Goal: Submit feedback/report problem: Provide input to the site owners about the experience or issues

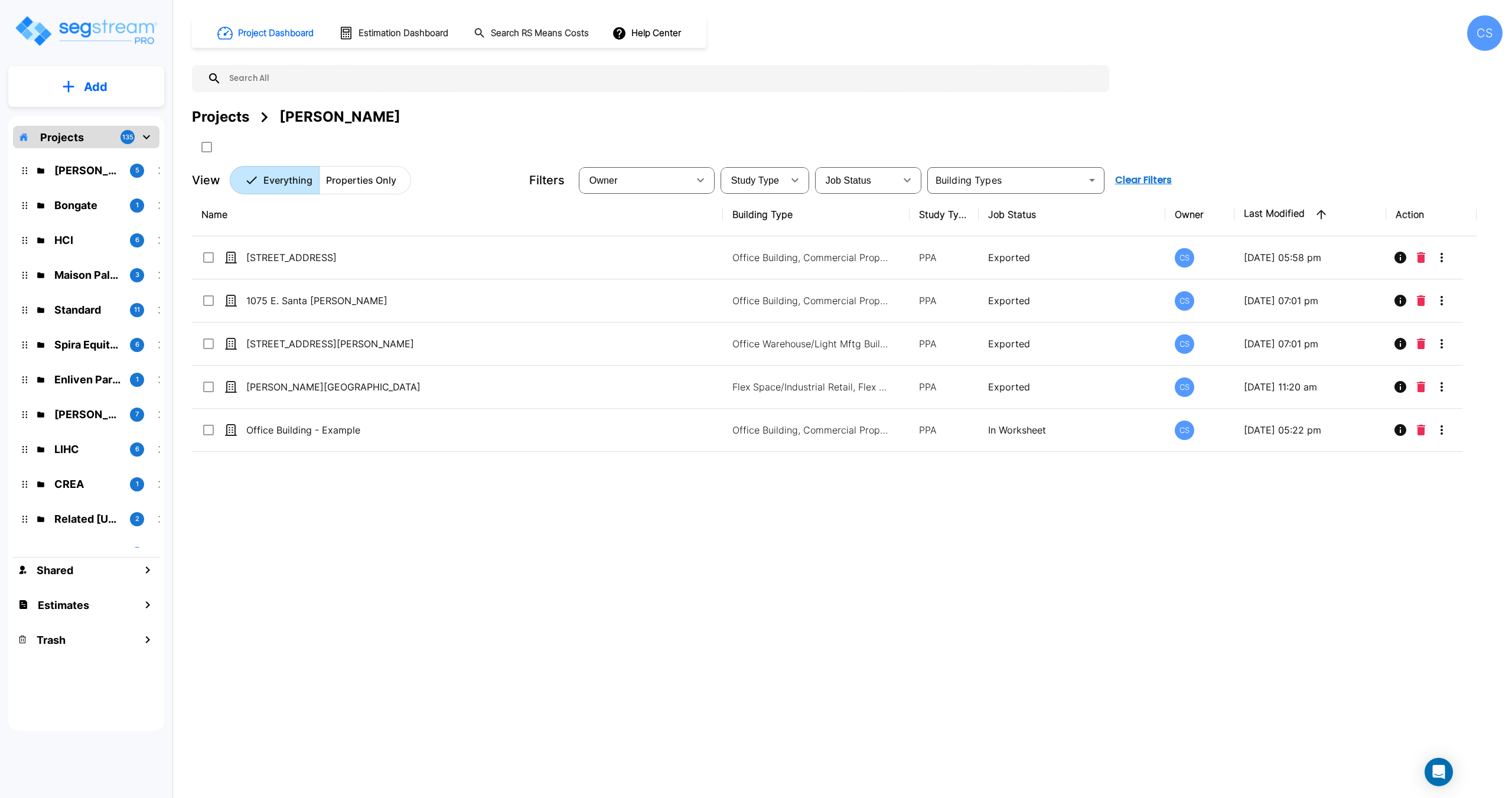
click at [223, 118] on div "Projects" at bounding box center [221, 117] width 57 height 21
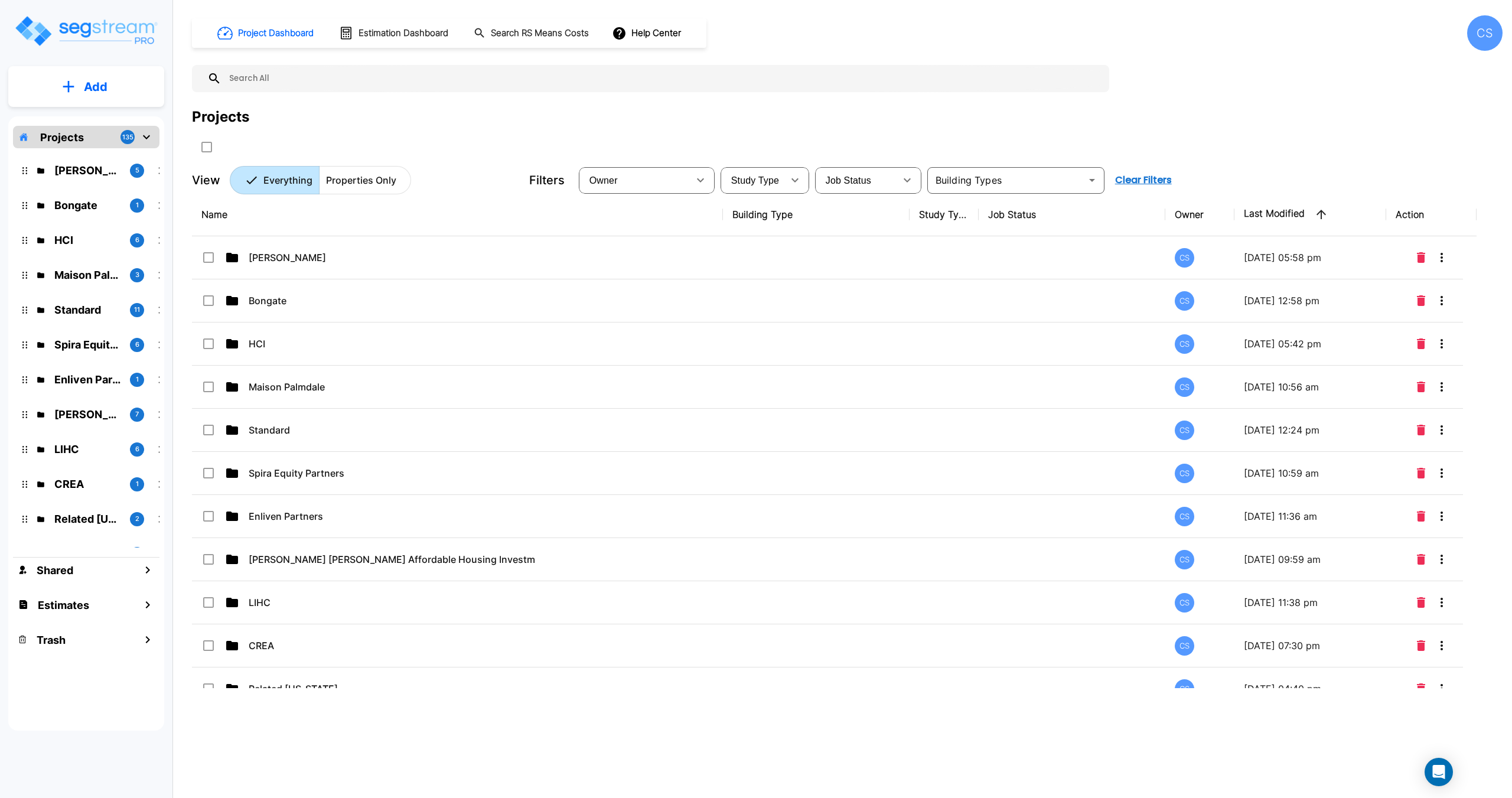
click at [255, 71] on input "text" at bounding box center [662, 78] width 882 height 27
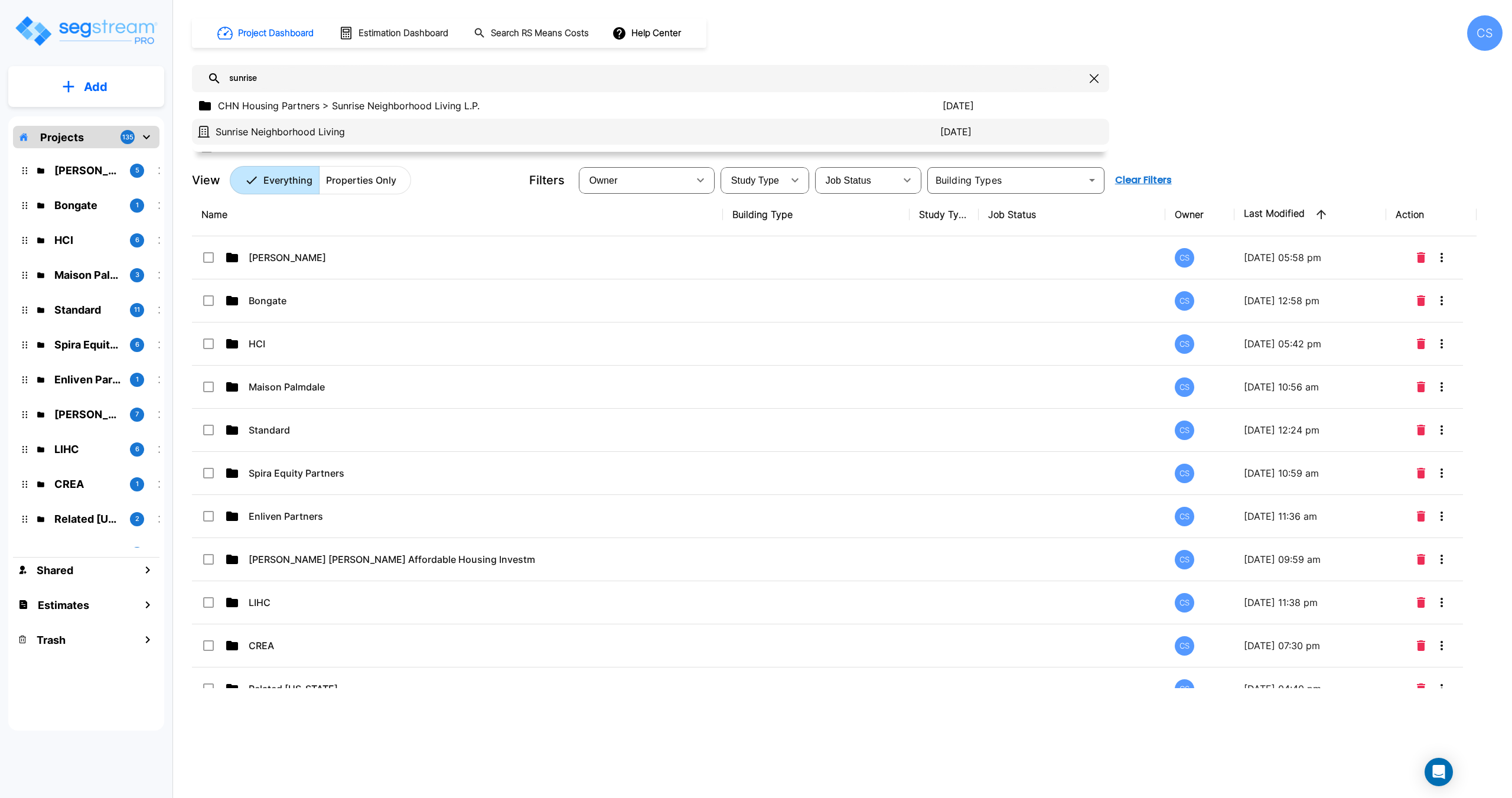
type input "sunrise"
click at [275, 127] on p "Sunrise Neighborhood Living" at bounding box center [577, 132] width 724 height 14
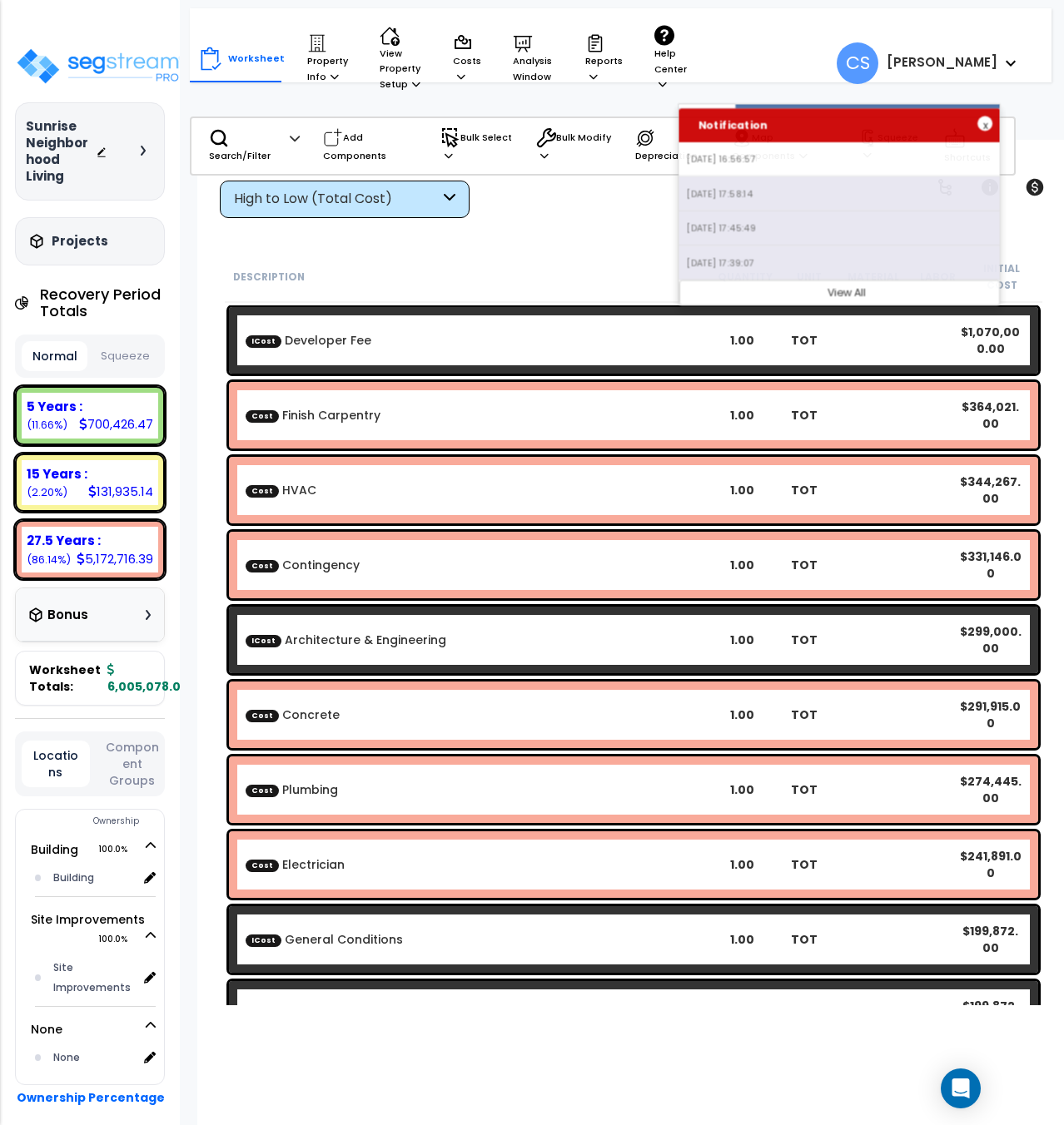
click at [978, 122] on div "x" at bounding box center [985, 123] width 15 height 15
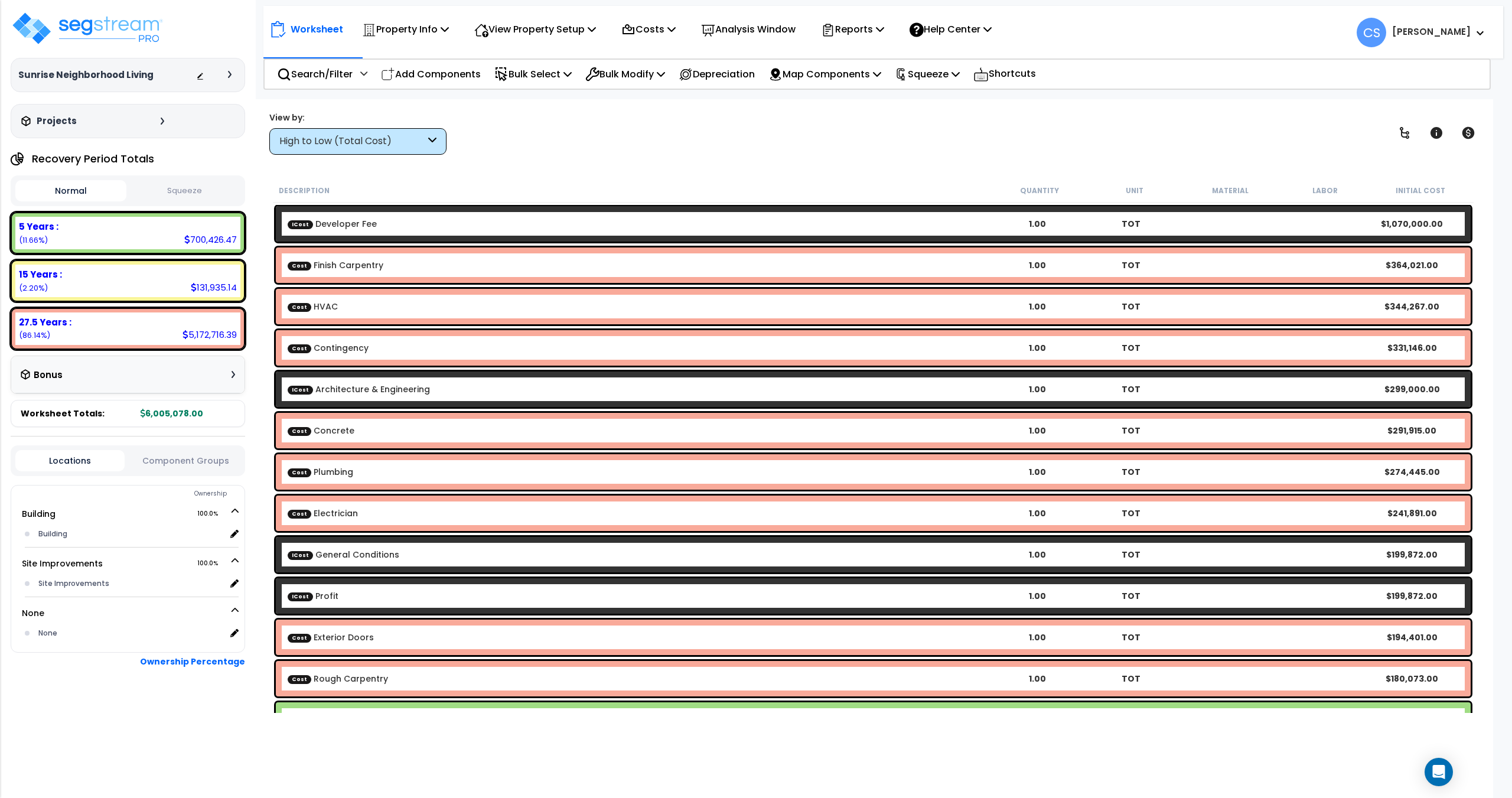
click at [365, 140] on div "High to Low (Total Cost)" at bounding box center [352, 142] width 146 height 14
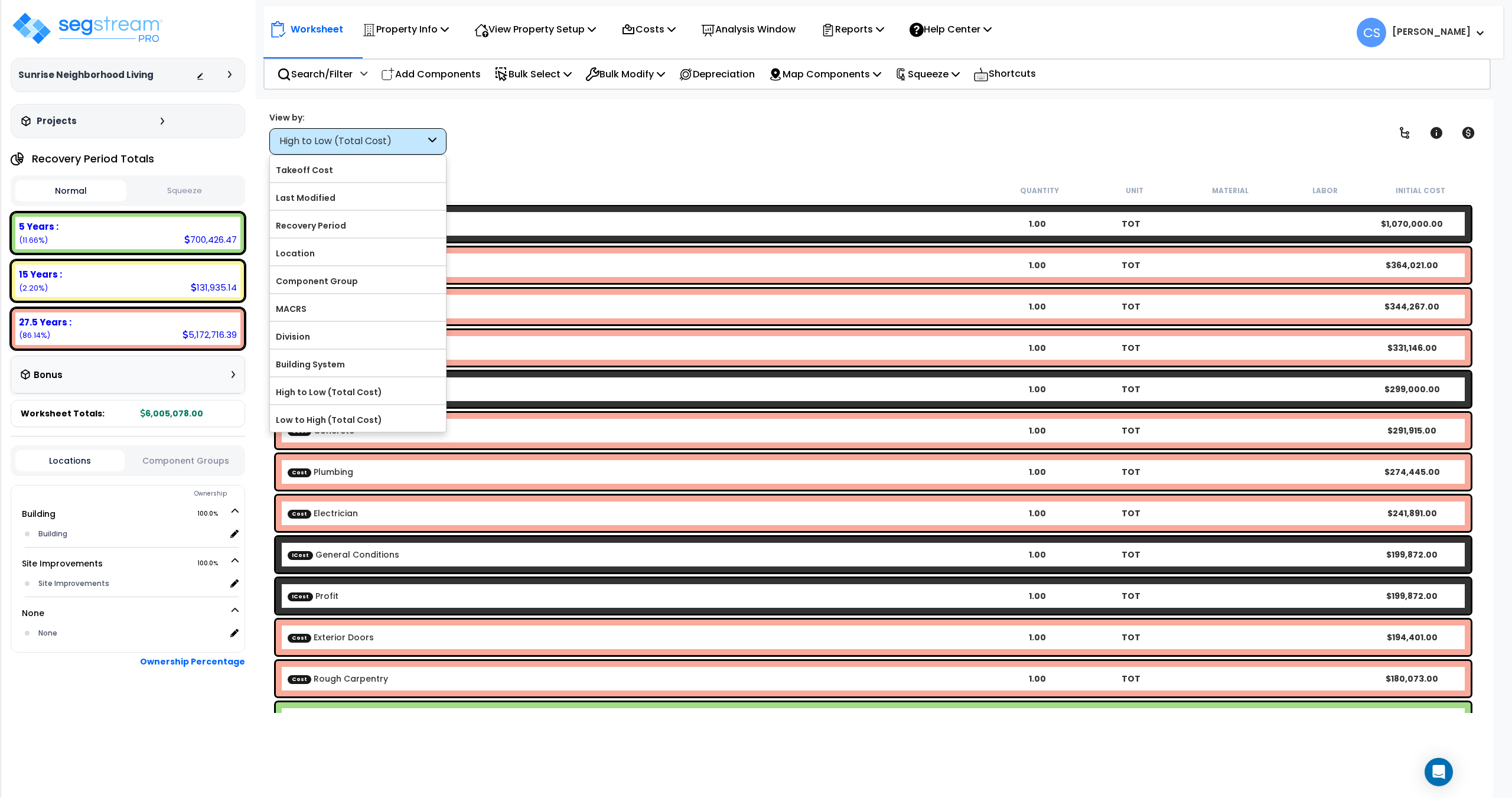
click at [365, 140] on div "High to Low (Total Cost)" at bounding box center [352, 142] width 146 height 14
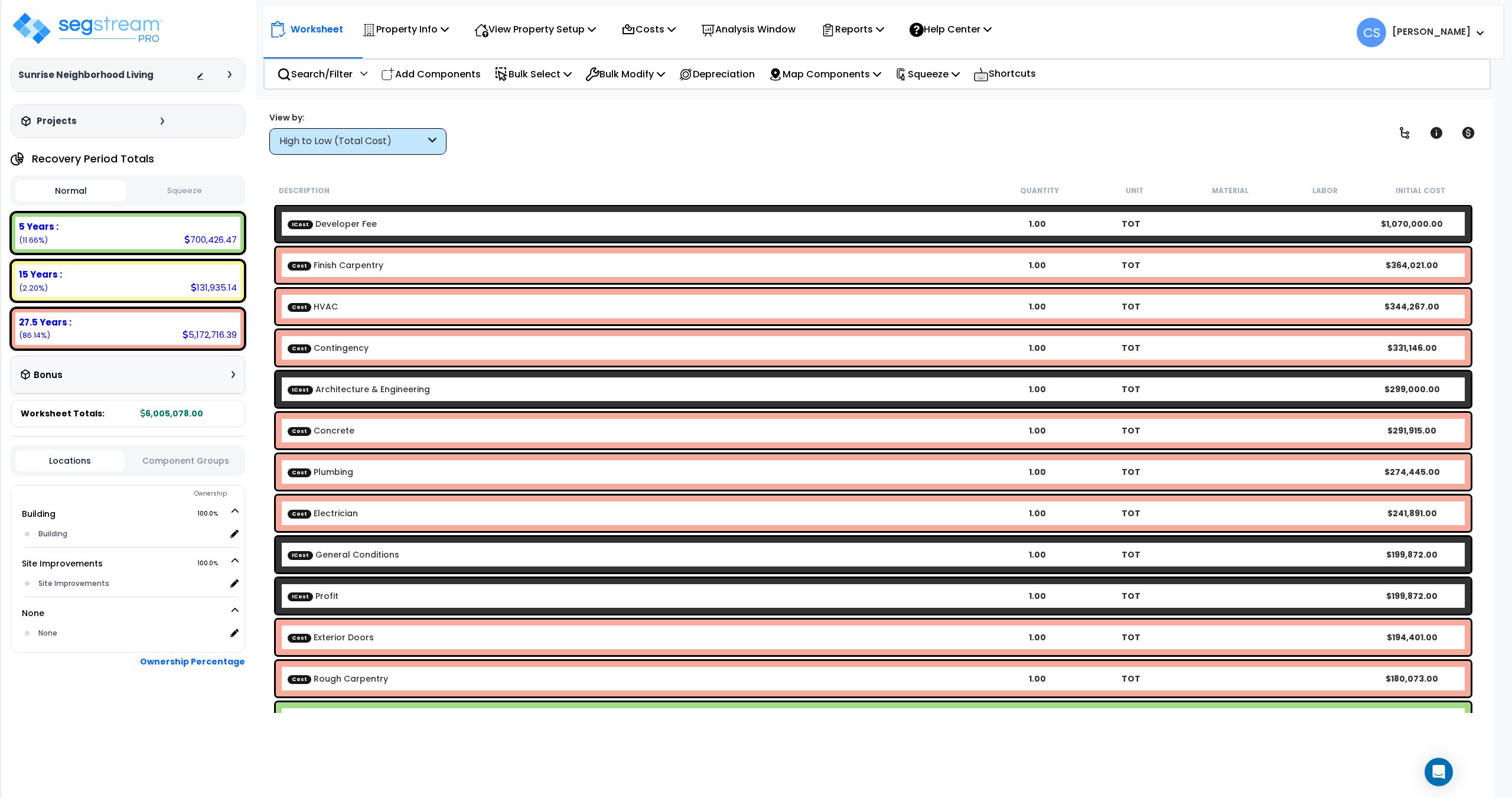
click at [454, 725] on div "Worksheet Property Info Property Setup Add Property Unit Template property Clon…" at bounding box center [873, 498] width 1239 height 798
click at [71, 25] on img at bounding box center [87, 29] width 153 height 35
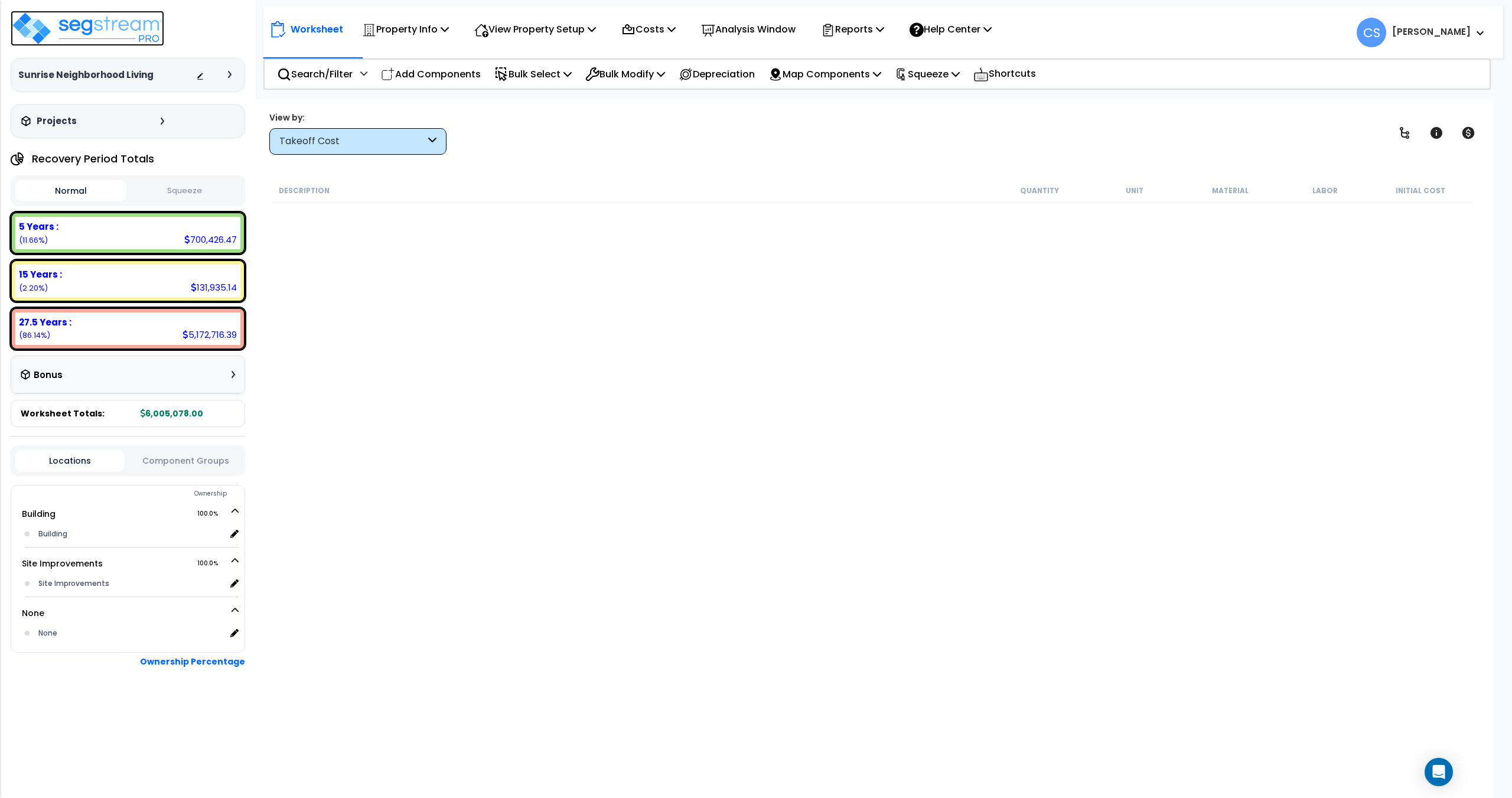
click at [91, 28] on img at bounding box center [87, 29] width 153 height 35
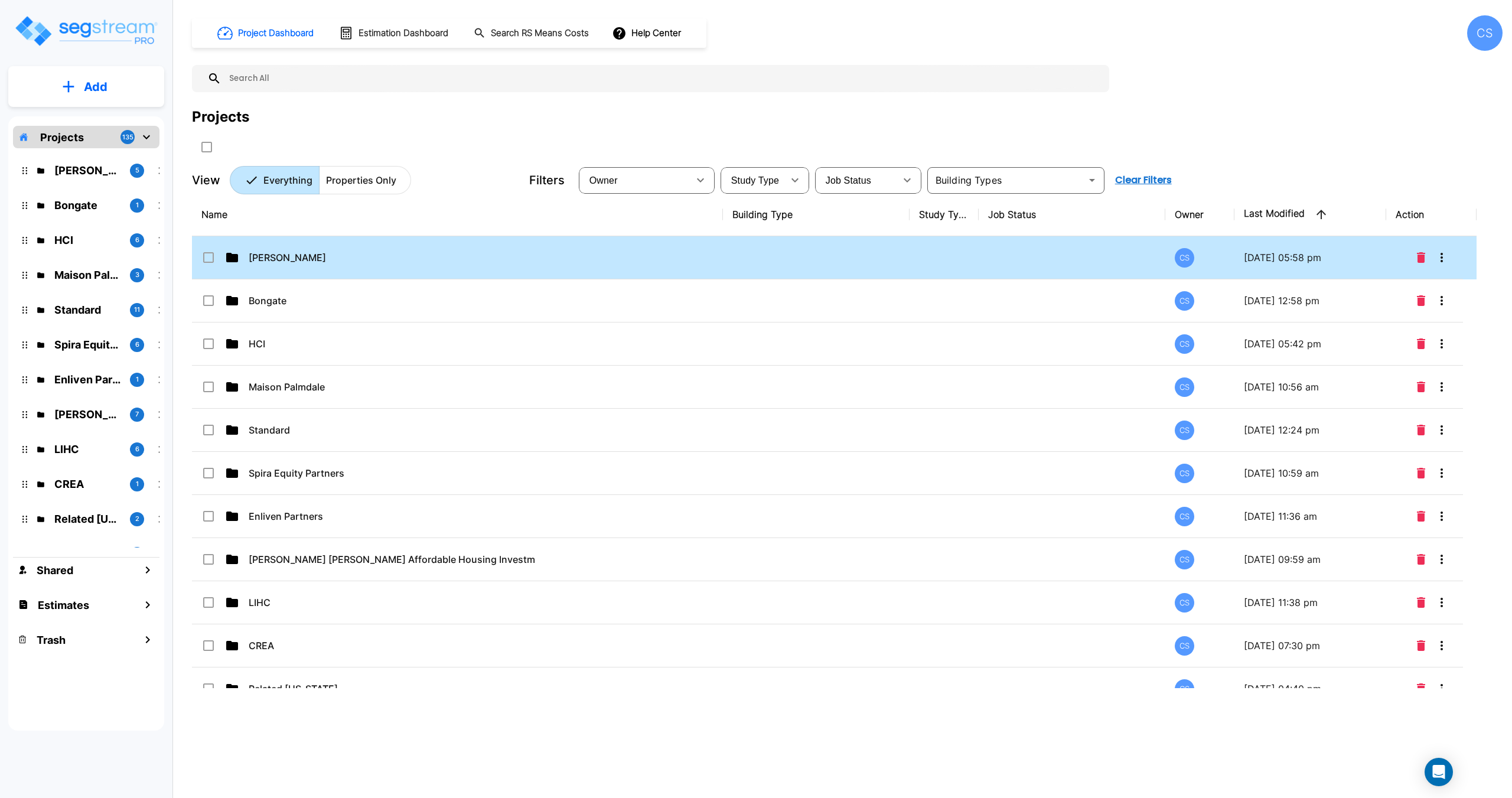
click at [289, 268] on td "[PERSON_NAME]" at bounding box center [457, 258] width 531 height 43
click at [289, 268] on td "Jeff Janda" at bounding box center [457, 258] width 531 height 43
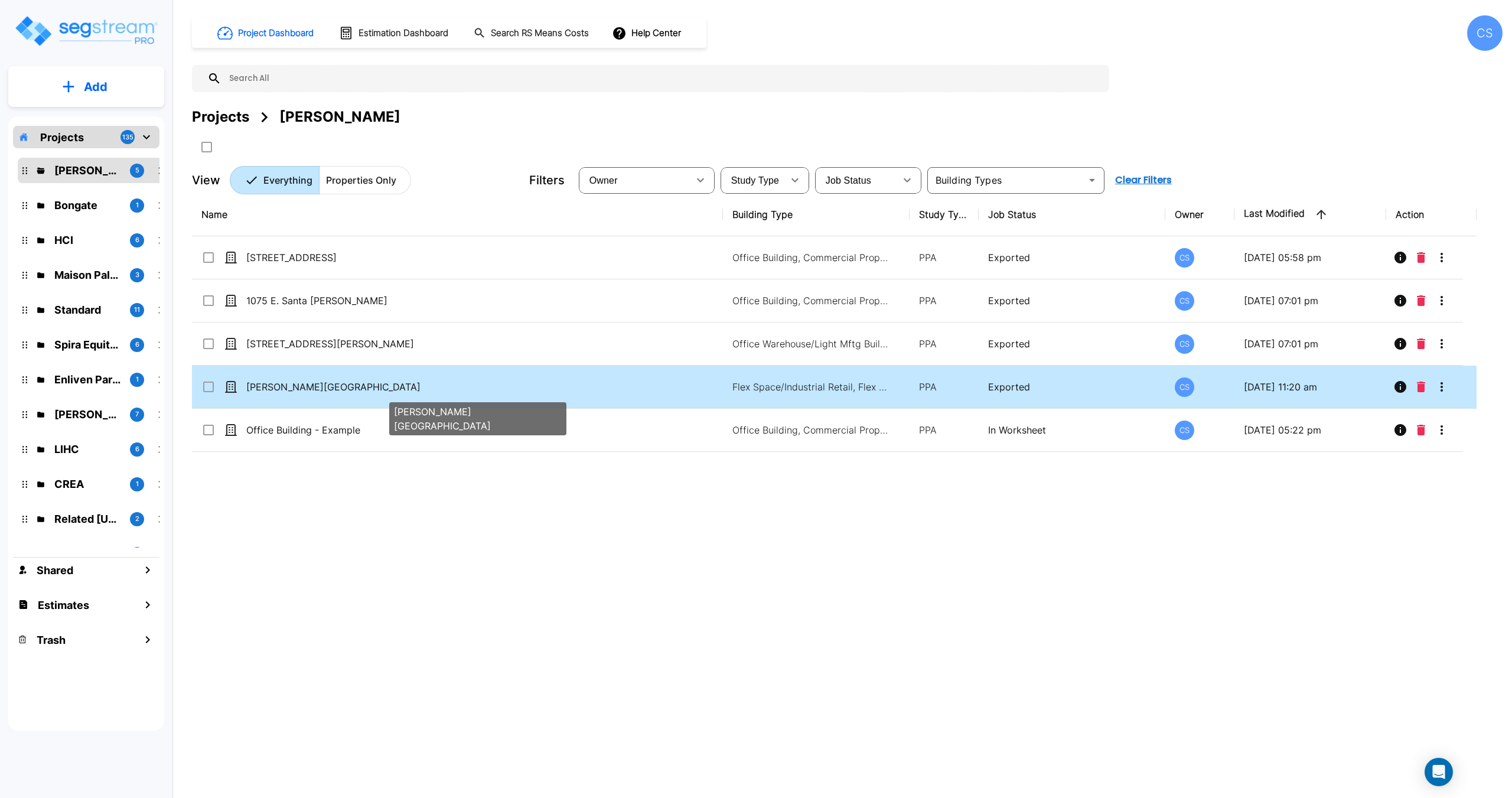
click at [312, 384] on p "[PERSON_NAME][GEOGRAPHIC_DATA]" at bounding box center [443, 386] width 395 height 14
checkbox input "true"
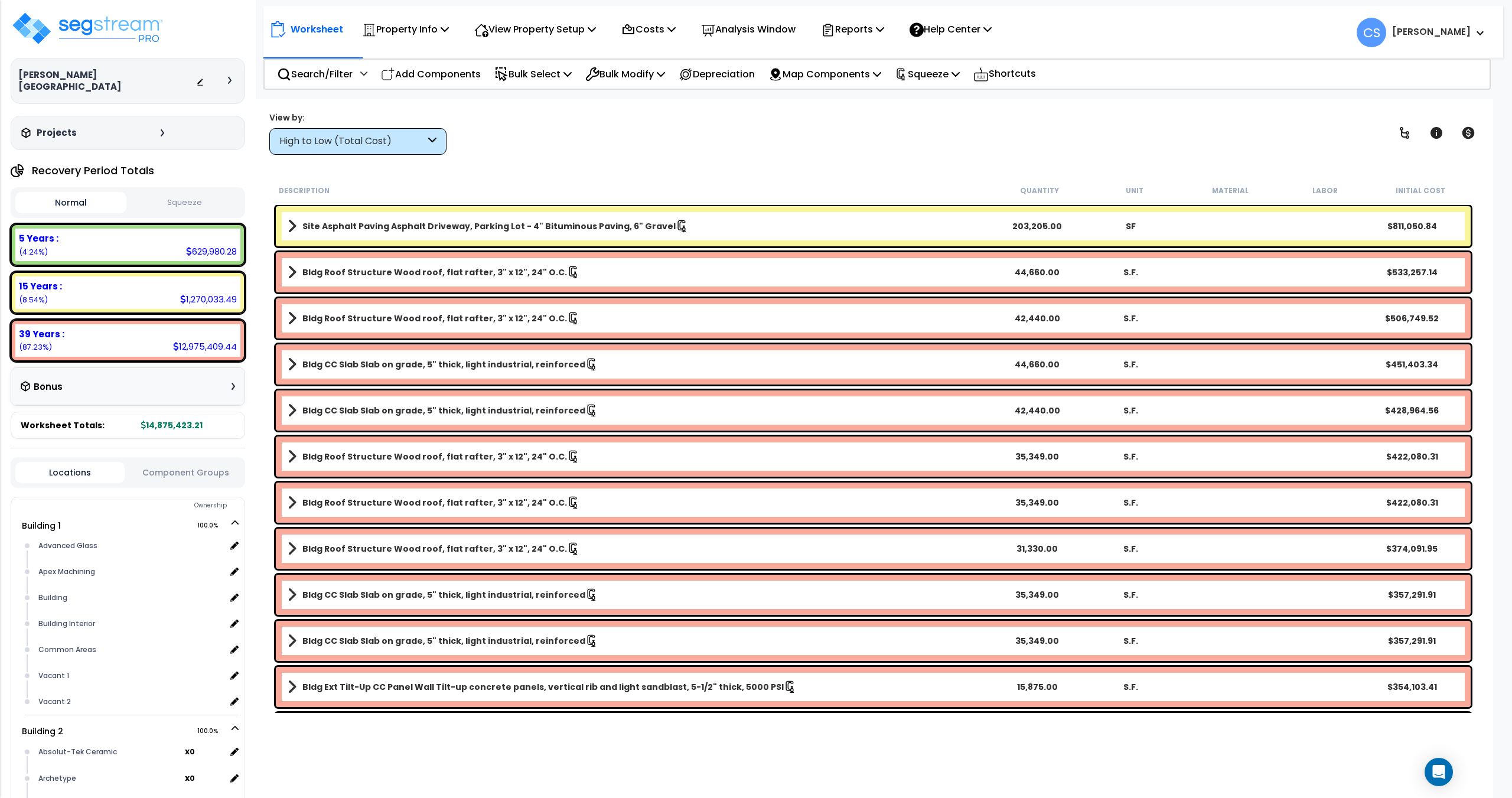
click at [163, 193] on button "Squeeze" at bounding box center [185, 203] width 111 height 20
click at [196, 192] on button "Squeeze" at bounding box center [185, 202] width 111 height 21
click at [950, 79] on p "Squeeze" at bounding box center [927, 74] width 65 height 16
click at [945, 102] on link "Re-squeeze" at bounding box center [947, 100] width 117 height 24
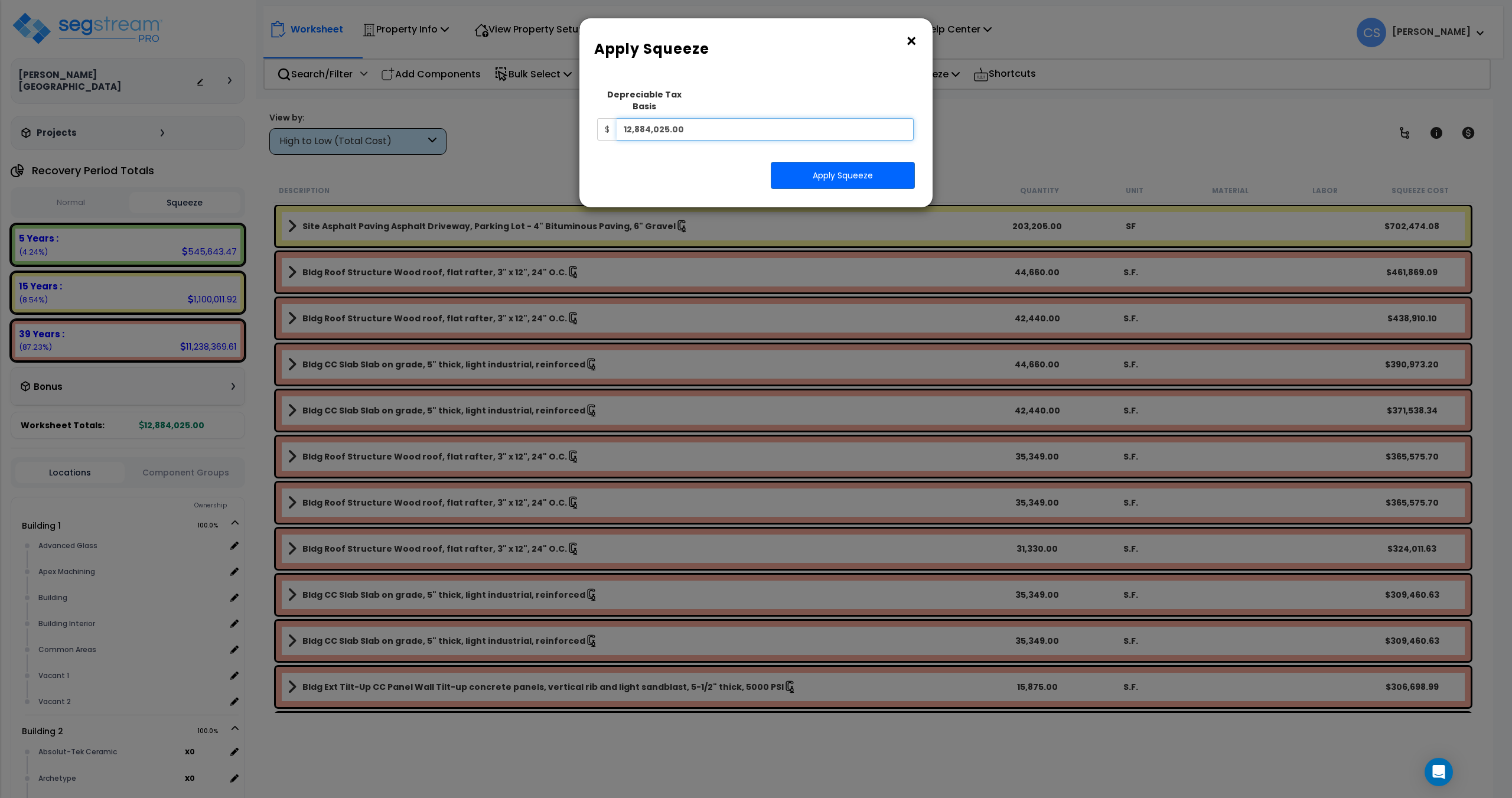
drag, startPoint x: 700, startPoint y: 114, endPoint x: 569, endPoint y: 125, distance: 131.5
click at [569, 125] on div "× Apply Squeeze Squeeze Type Select 1. Squeeze Entire Worksheet 2. Squeeze by T…" at bounding box center [756, 399] width 1512 height 798
paste input "592,468"
type input "12,592,468"
click at [850, 162] on button "Apply Squeeze" at bounding box center [842, 175] width 144 height 27
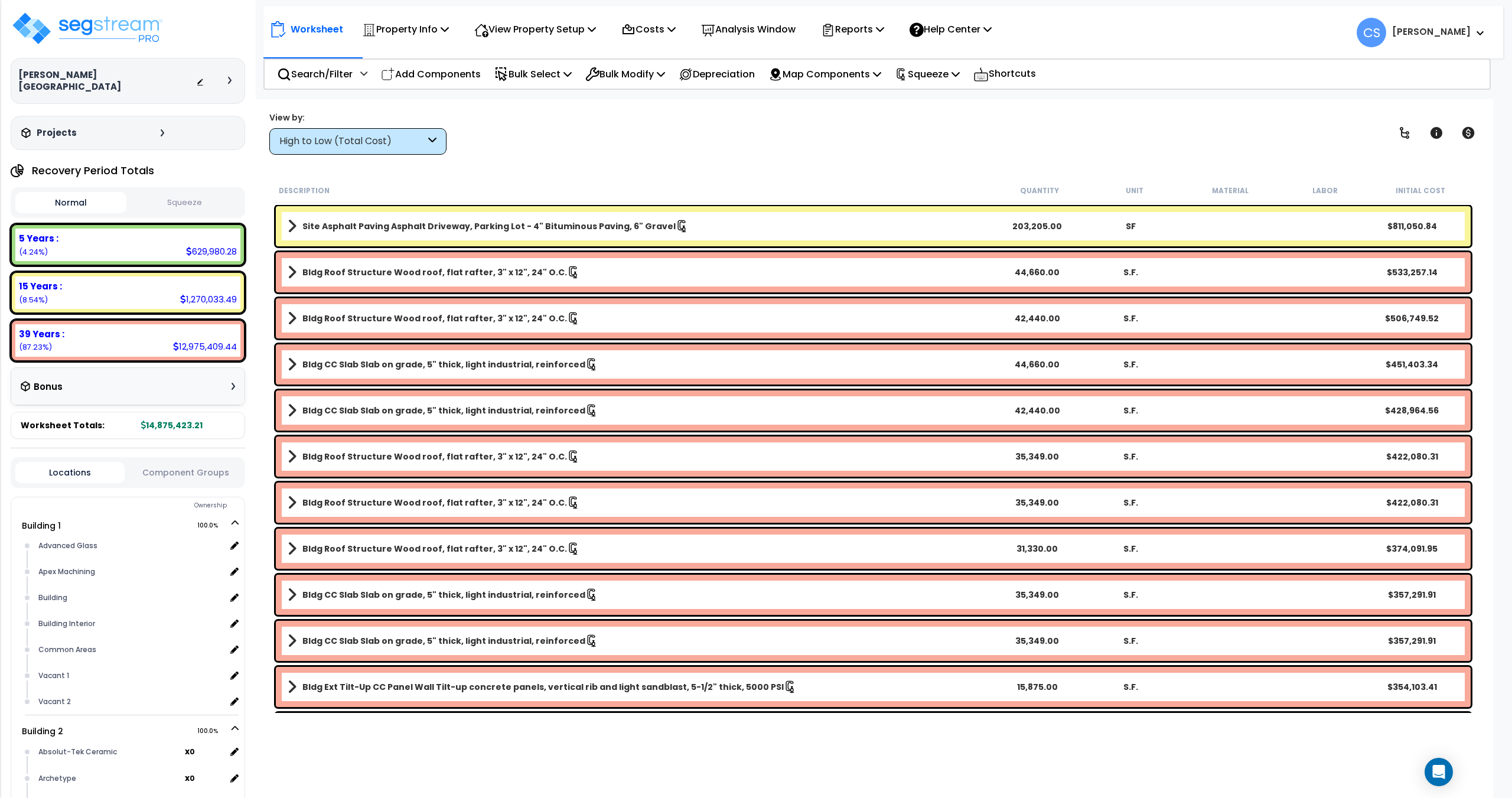
click at [207, 29] on div "[PERSON_NAME][GEOGRAPHIC_DATA] Depreciable Tax Basis : $12,592,468.00 Placed-In…" at bounding box center [128, 80] width 234 height 140
click at [174, 196] on button "Squeeze" at bounding box center [185, 203] width 111 height 20
click at [175, 193] on button "Squeeze" at bounding box center [185, 203] width 111 height 20
click at [140, 192] on button "Squeeze" at bounding box center [185, 202] width 111 height 21
click at [166, 192] on button "Squeeze" at bounding box center [185, 202] width 111 height 21
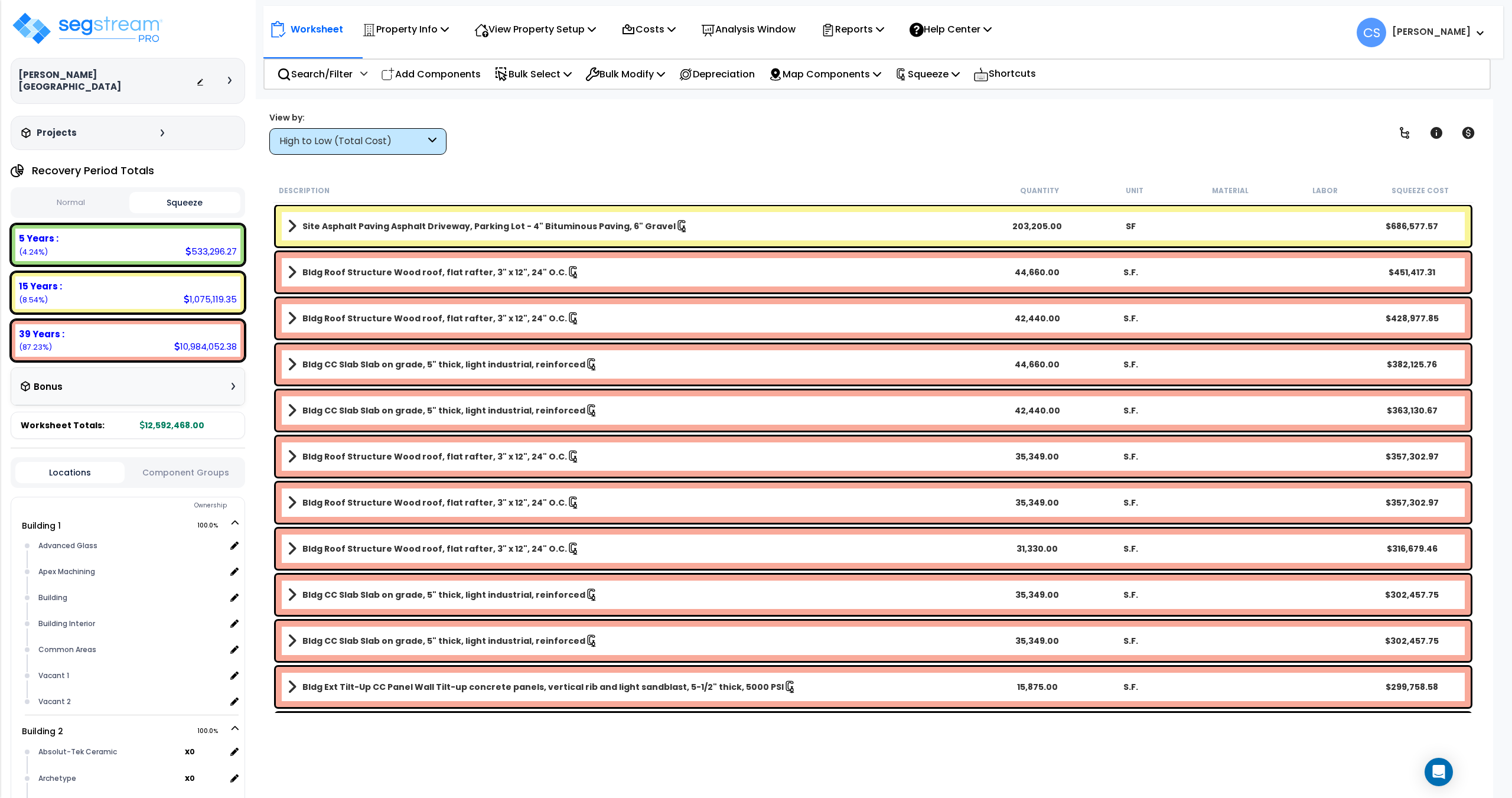
click at [102, 193] on button "Normal" at bounding box center [71, 203] width 111 height 20
click at [174, 192] on button "Squeeze" at bounding box center [185, 202] width 111 height 21
click at [867, 25] on p "Reports" at bounding box center [852, 29] width 63 height 16
click at [867, 51] on link "Get Report" at bounding box center [874, 56] width 117 height 24
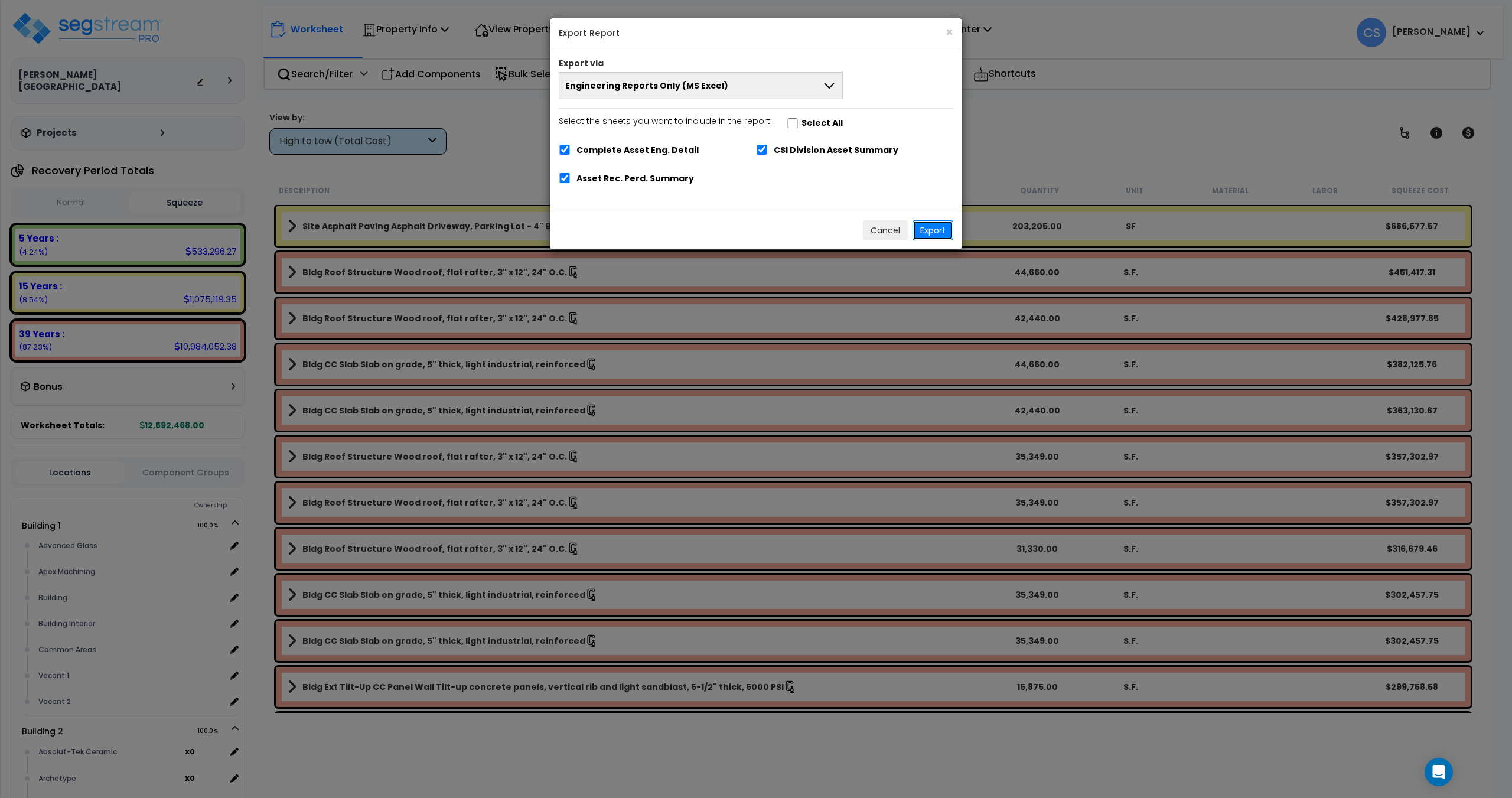
click at [934, 232] on button "Export" at bounding box center [933, 230] width 41 height 20
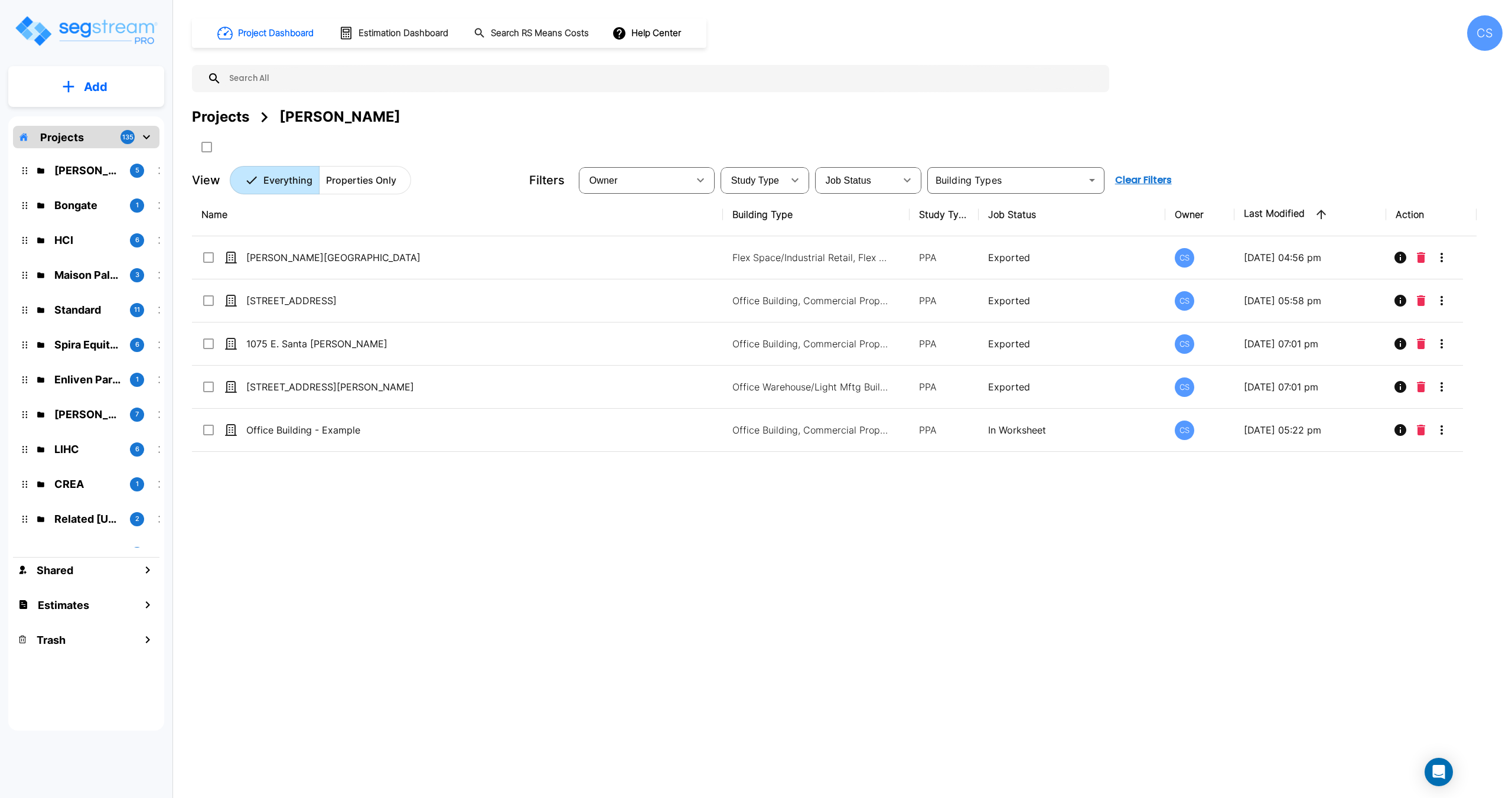
click at [400, 78] on input "text" at bounding box center [662, 78] width 882 height 27
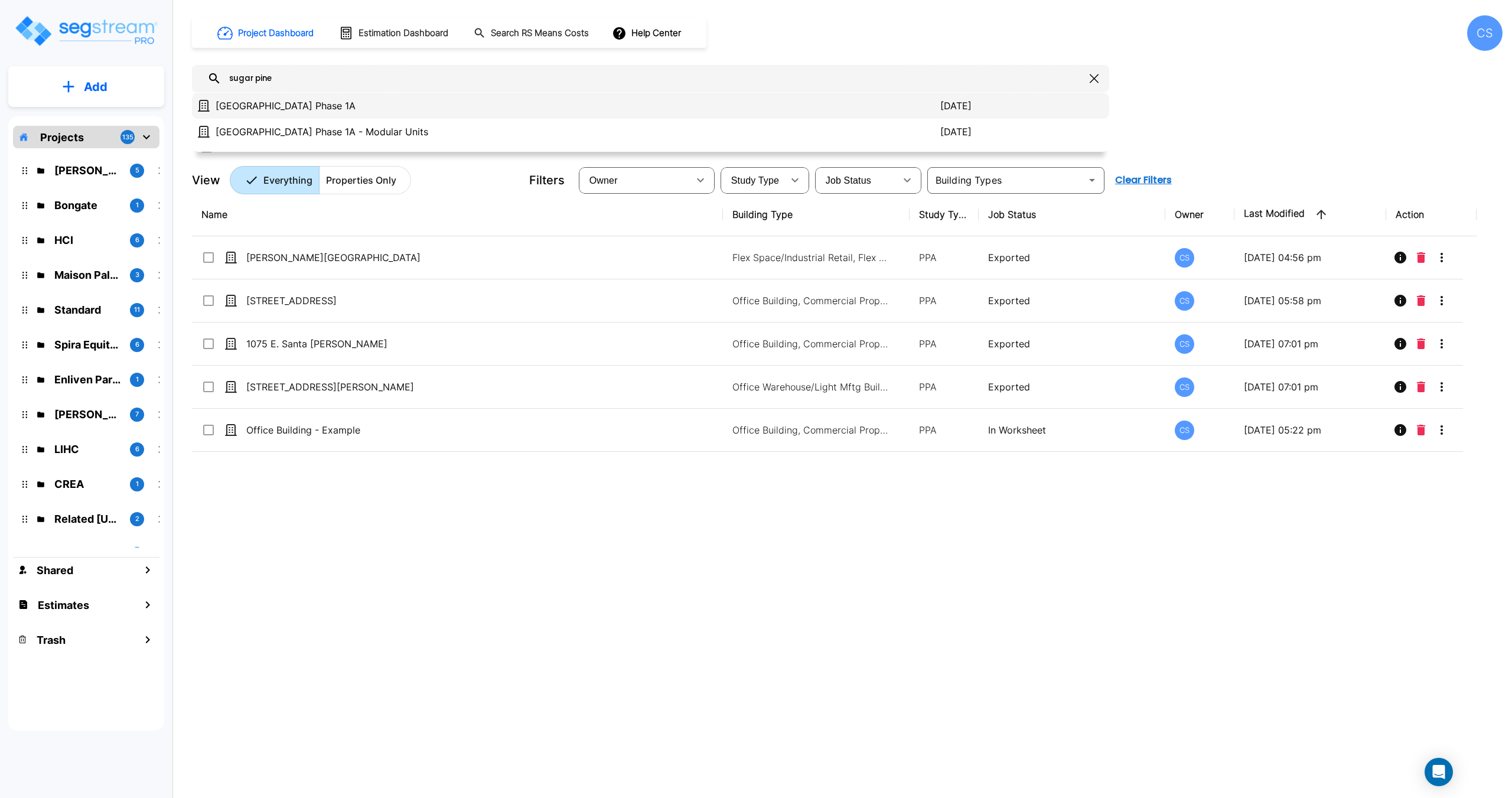
type input "sugar pine"
click at [311, 102] on p "Sugar Pine Village Phase 1A" at bounding box center [577, 106] width 724 height 14
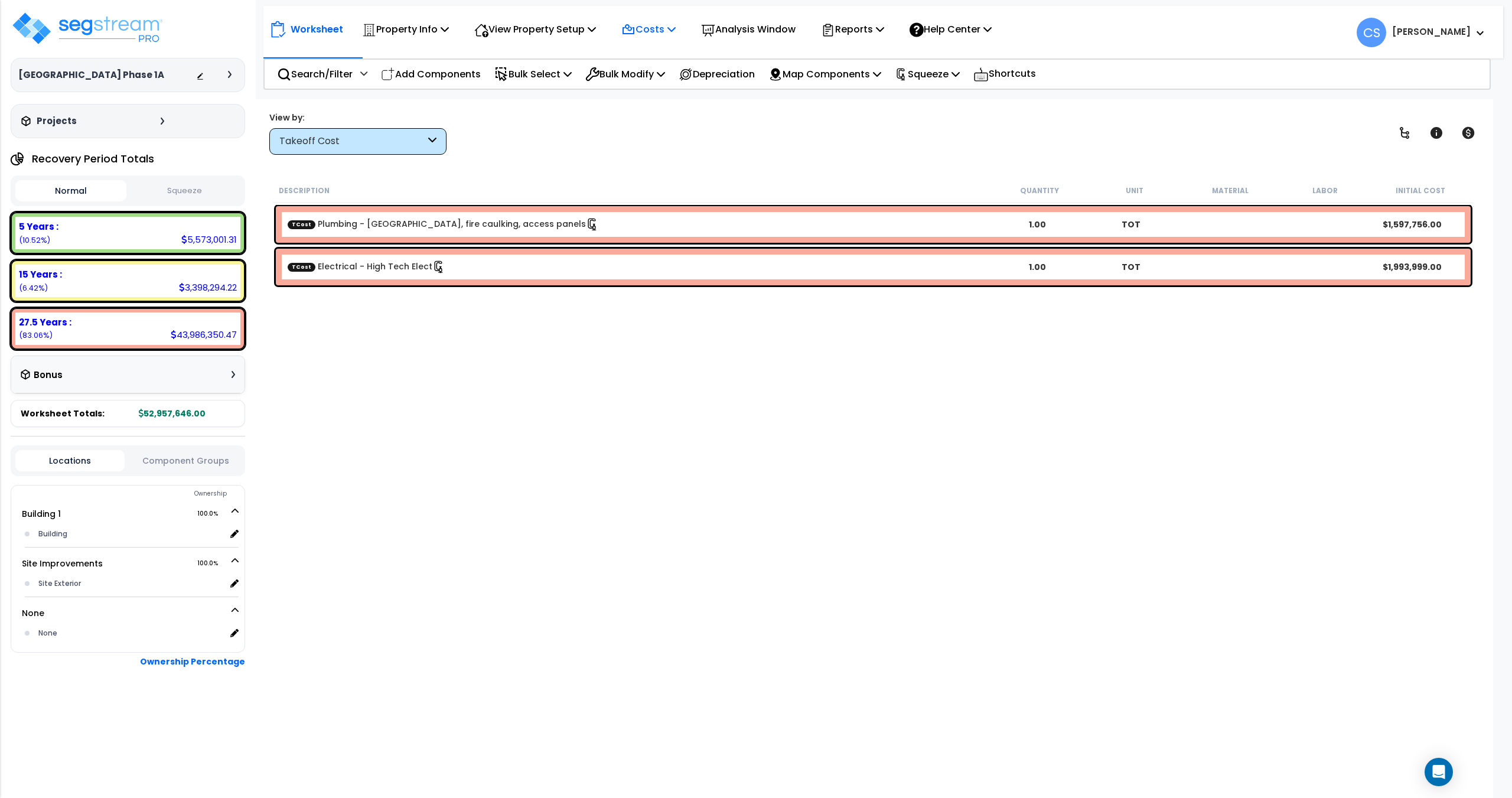
click at [671, 38] on div "Costs" at bounding box center [649, 29] width 55 height 28
click at [662, 57] on link "Indirect Costs" at bounding box center [674, 56] width 117 height 24
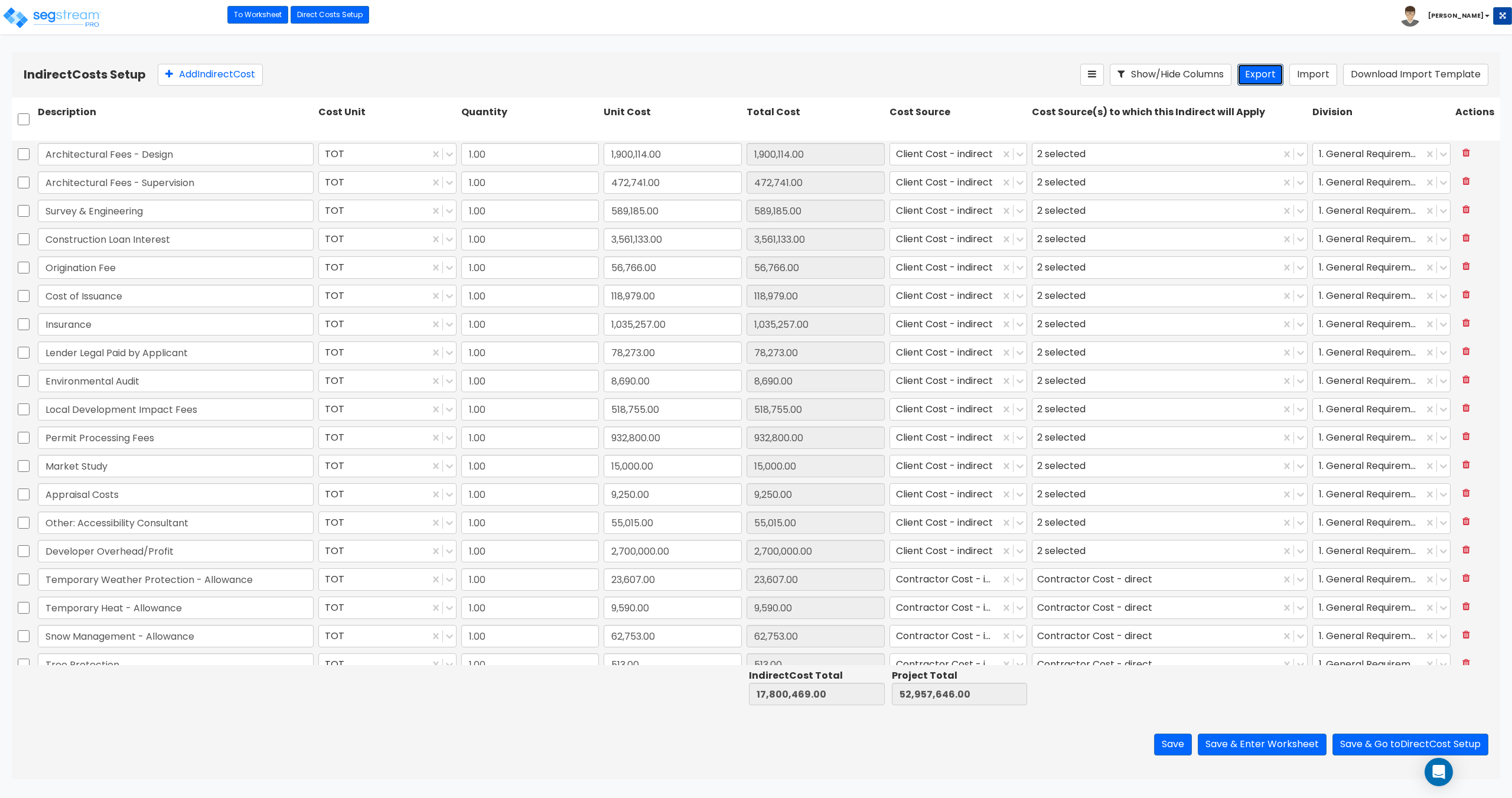
click at [1265, 74] on button "Export" at bounding box center [1261, 75] width 46 height 22
click at [64, 24] on img at bounding box center [52, 18] width 100 height 24
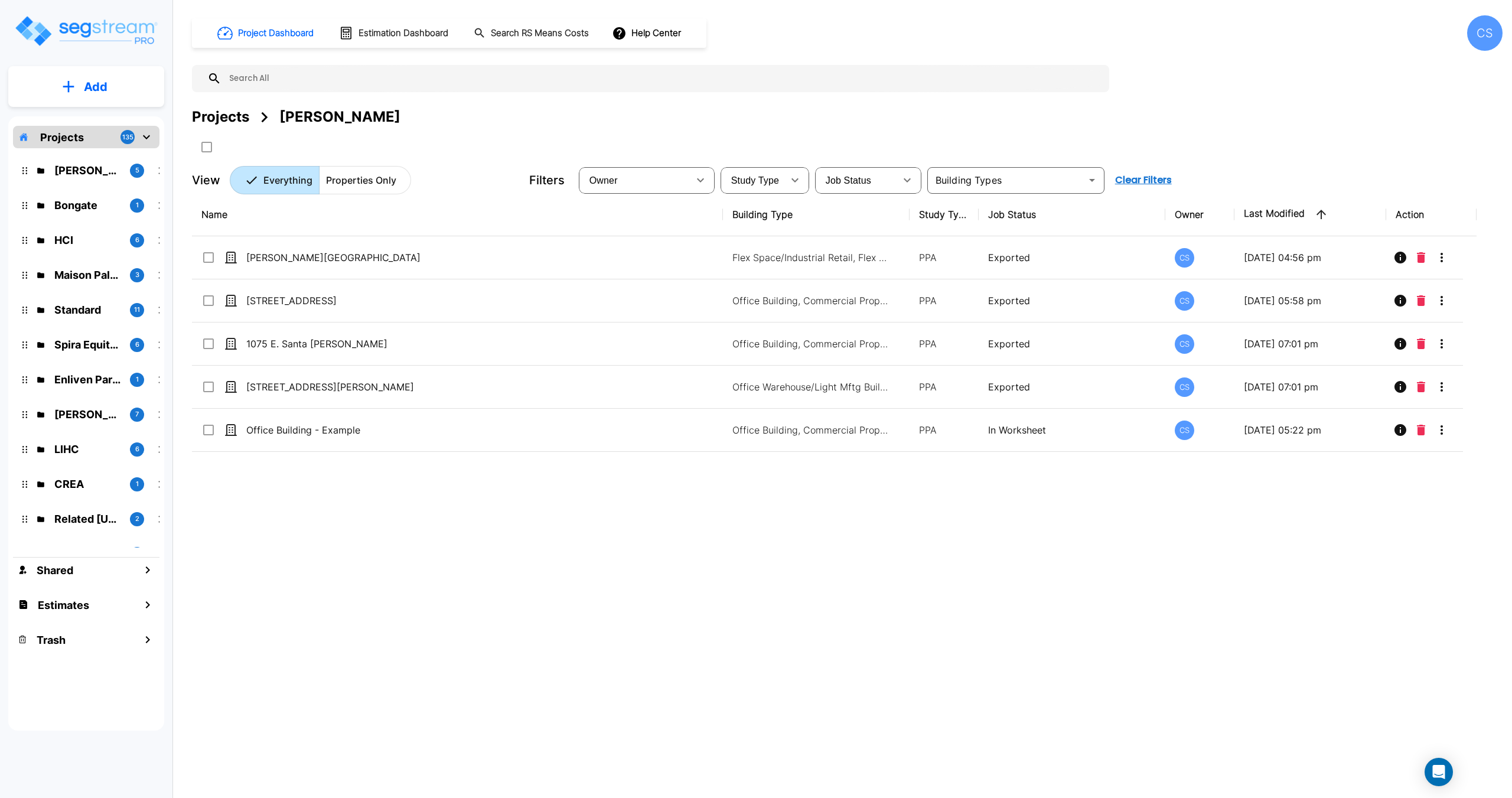
click at [264, 76] on input "text" at bounding box center [662, 78] width 882 height 27
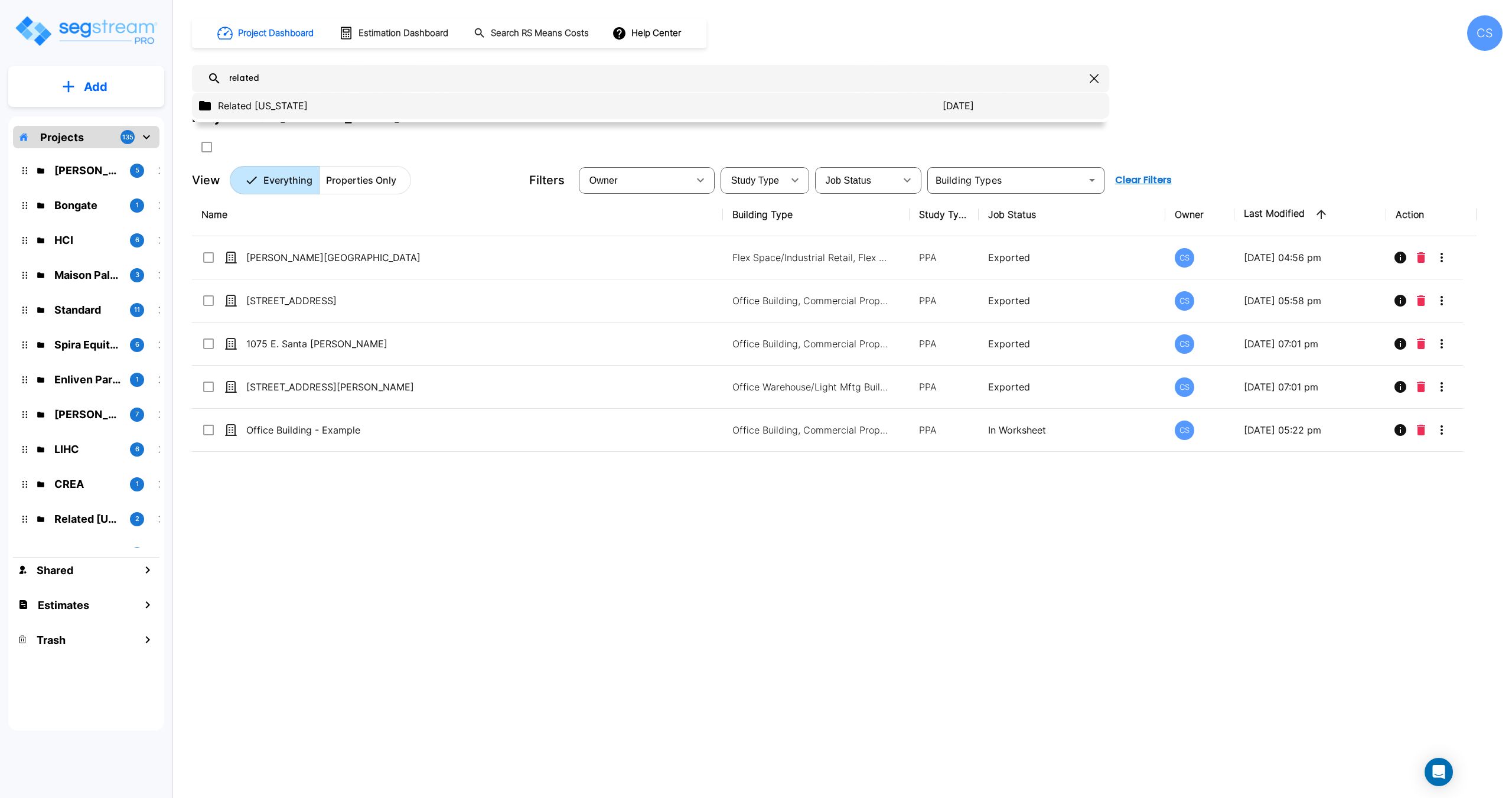
type input "related"
click at [268, 103] on p "Related [US_STATE]" at bounding box center [580, 106] width 724 height 14
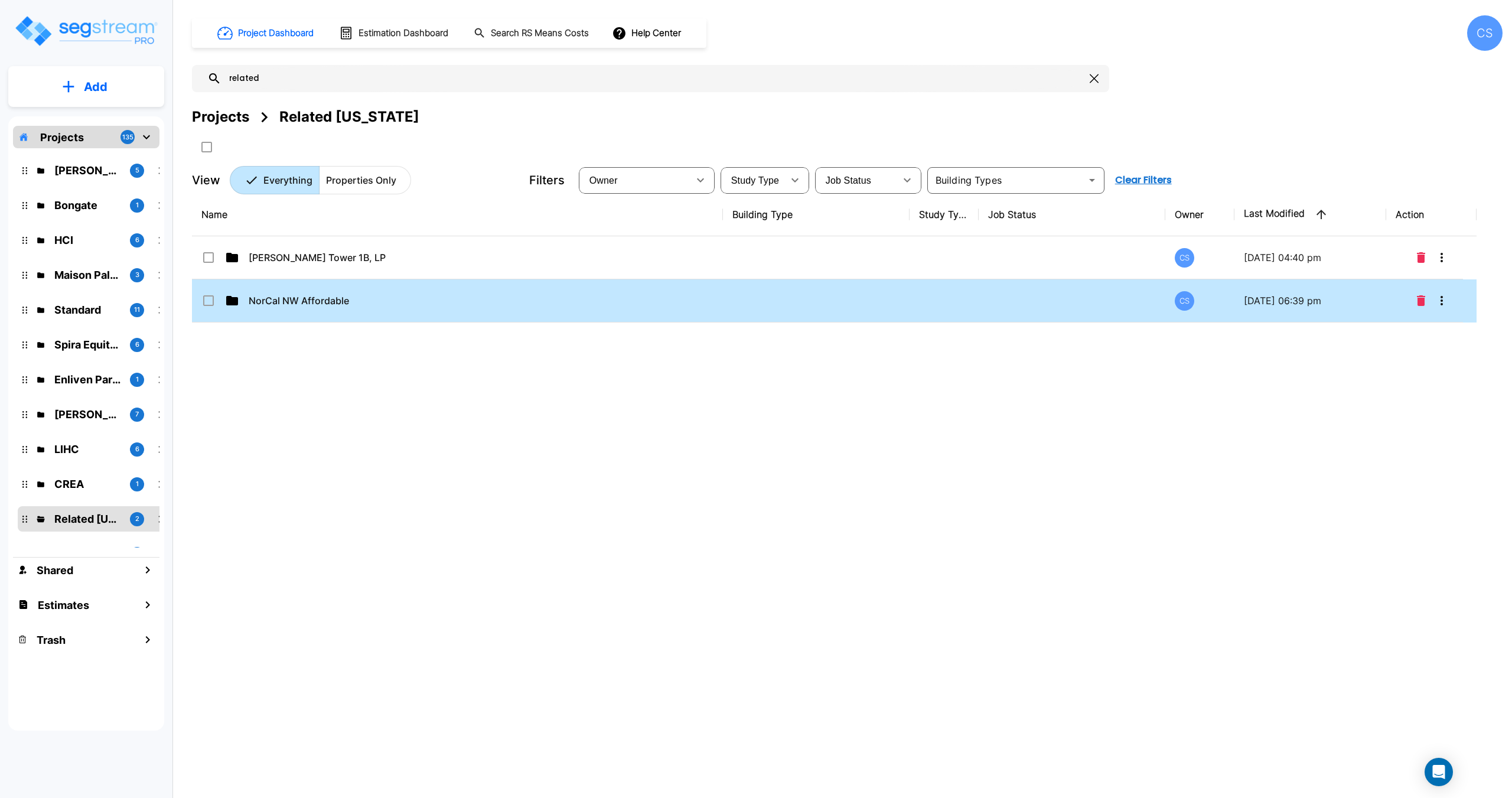
click at [301, 302] on span "NorCal NW Affordable" at bounding box center [298, 301] width 100 height 14
click at [301, 298] on span "NorCal NW Affordable" at bounding box center [298, 301] width 100 height 14
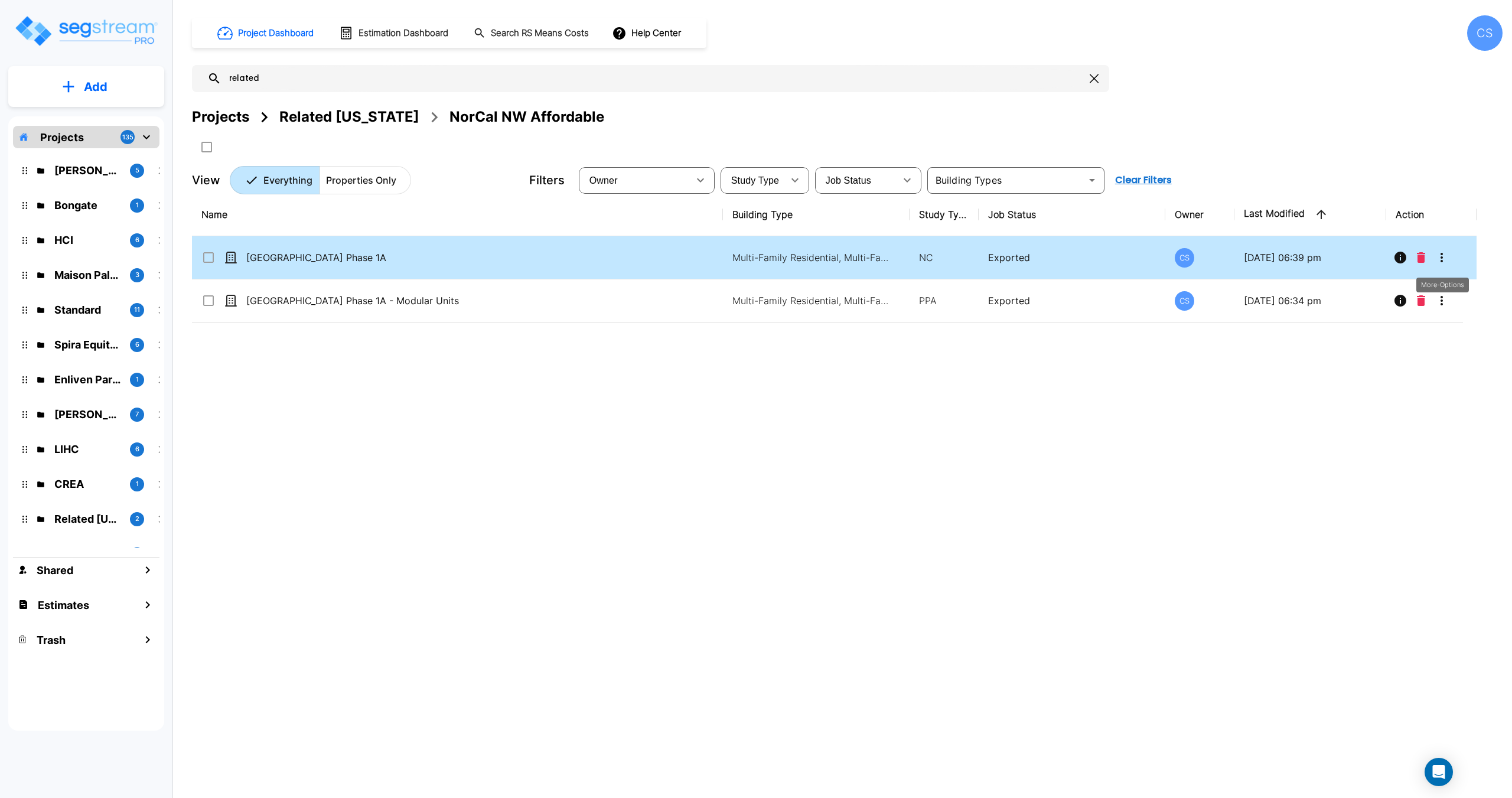
click at [1445, 263] on icon "More-Options" at bounding box center [1441, 257] width 14 height 14
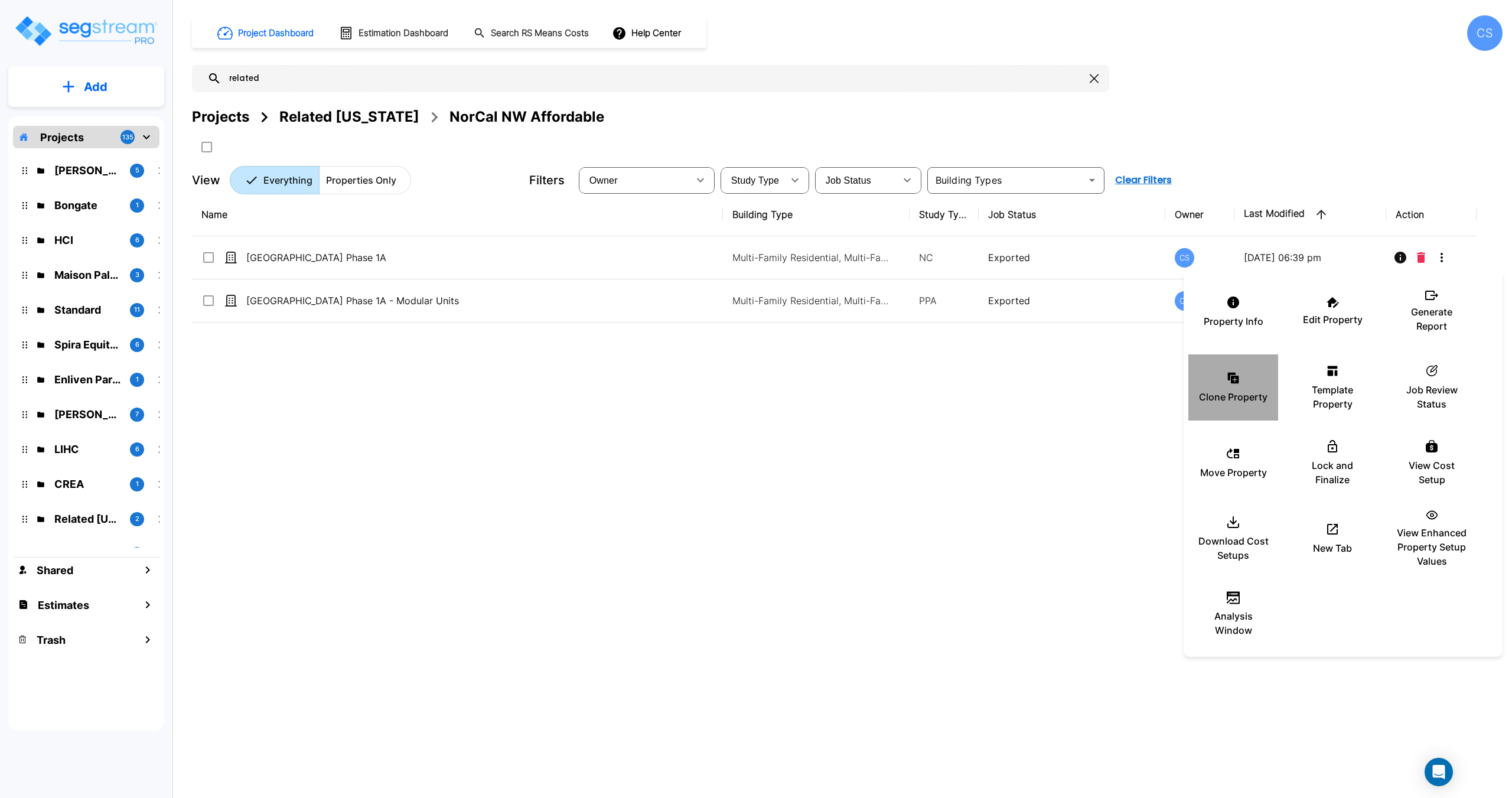
click at [1231, 401] on p "Clone Property" at bounding box center [1233, 397] width 69 height 14
click at [1255, 397] on p "Clone Property" at bounding box center [1233, 397] width 69 height 14
click at [564, 513] on div at bounding box center [756, 399] width 1512 height 798
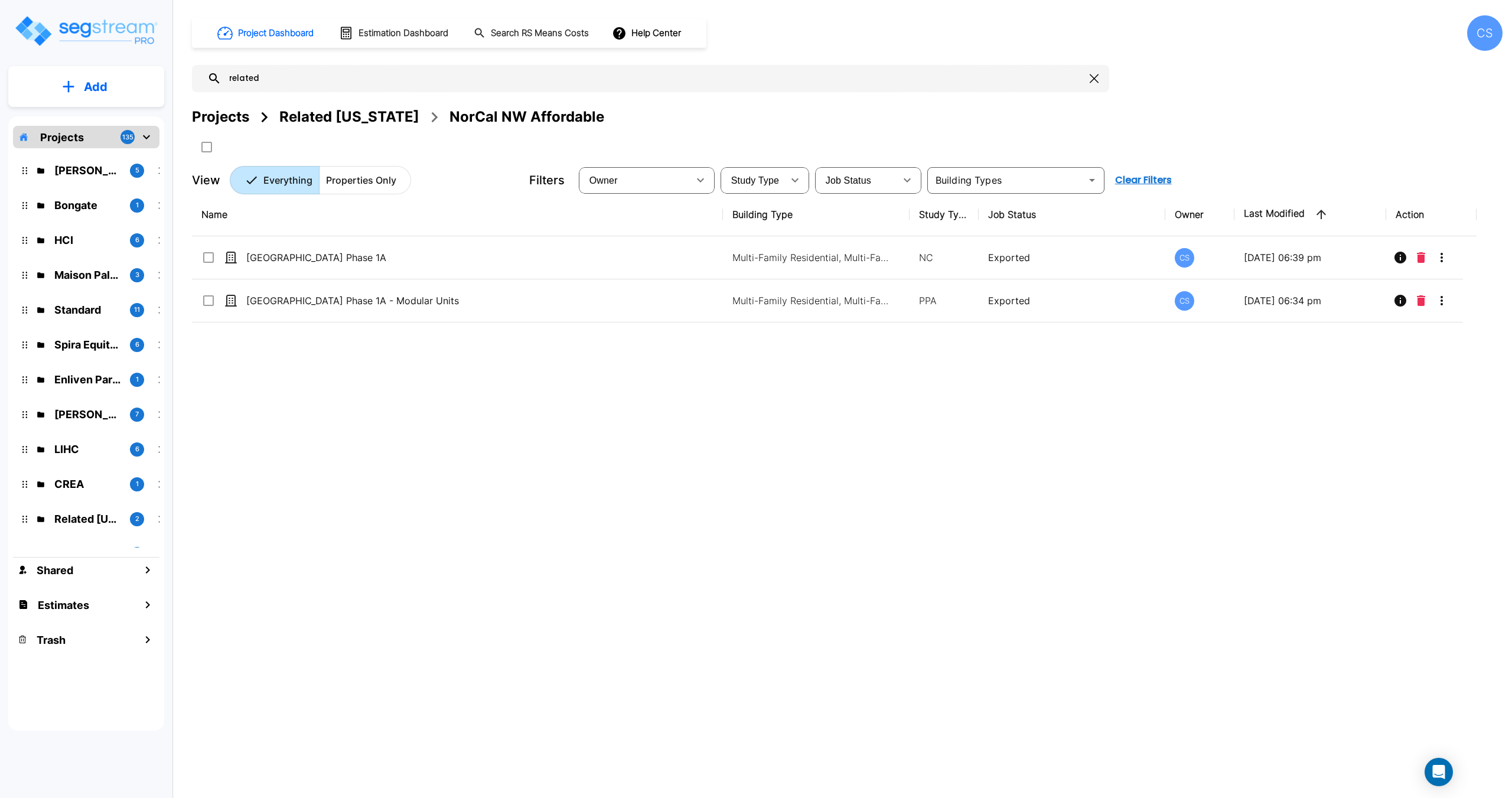
click at [520, 251] on div "Property Info Edit Property Generate Report Clone Property Template Property ic…" at bounding box center [756, 399] width 1512 height 798
checkbox input "true"
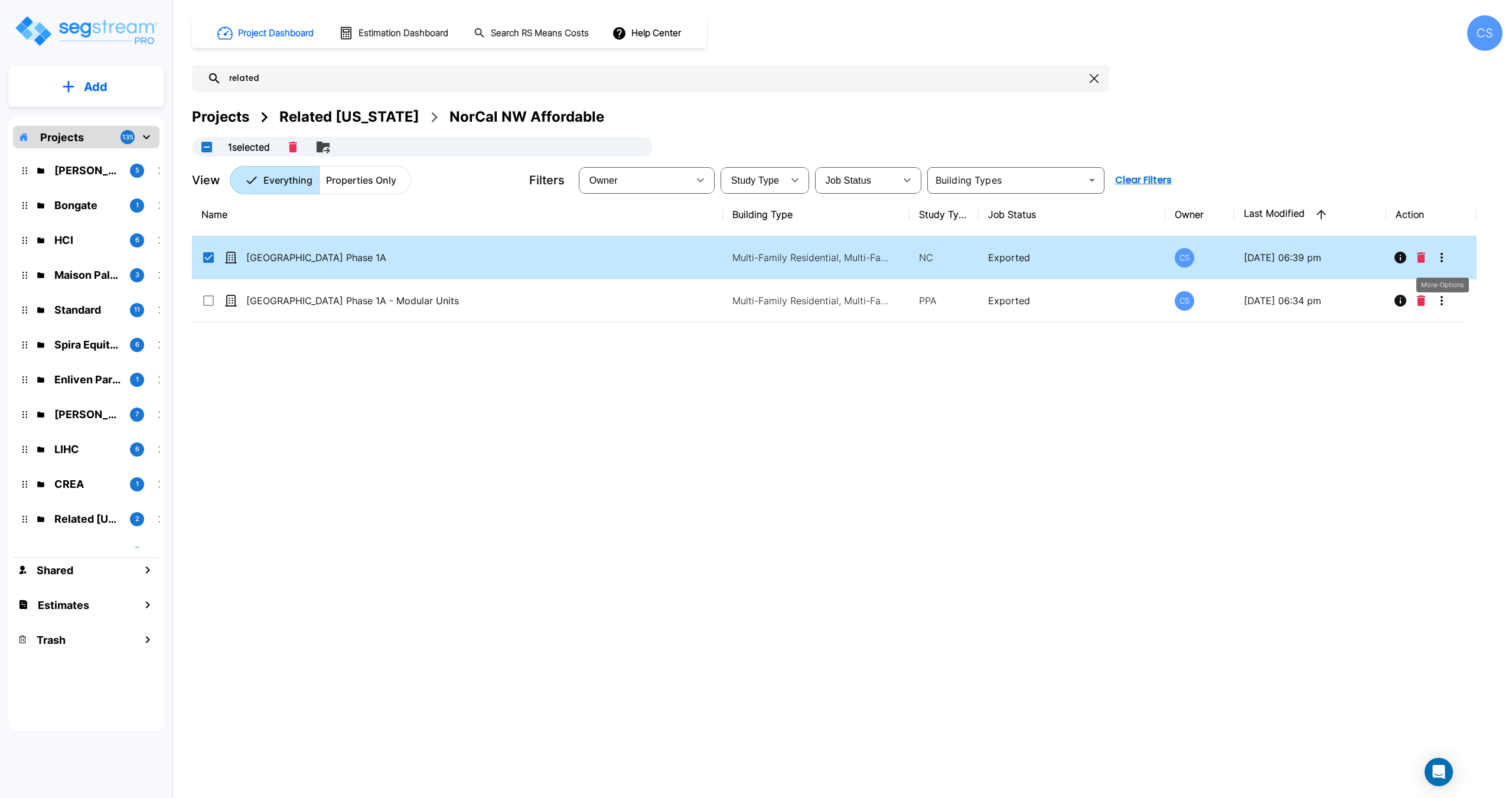
click at [1445, 259] on icon "More-Options" at bounding box center [1441, 257] width 14 height 14
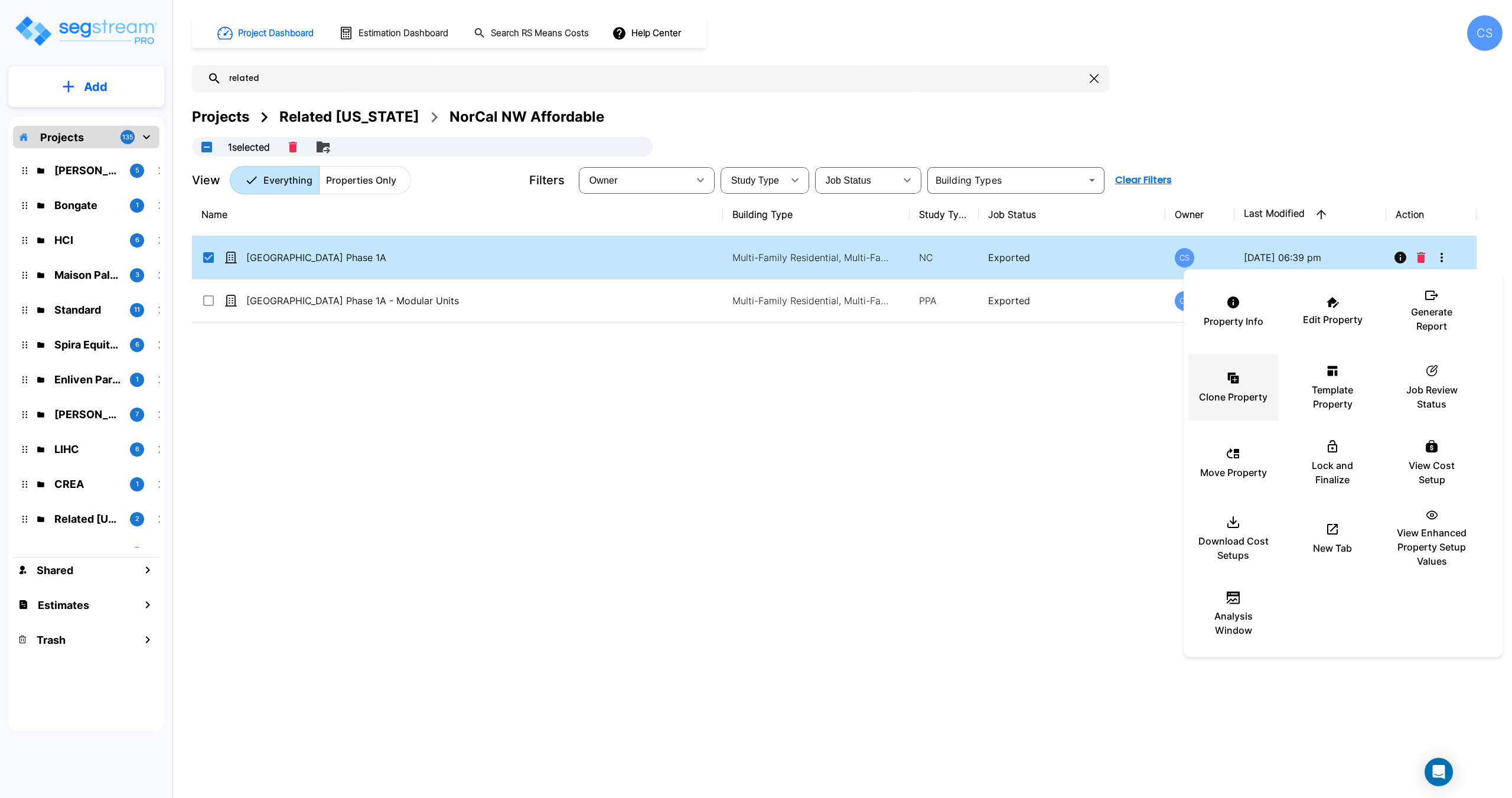
click at [1241, 388] on div "Clone Property" at bounding box center [1233, 387] width 71 height 59
click at [1438, 773] on icon "Open Intercom Messenger" at bounding box center [1438, 772] width 14 height 16
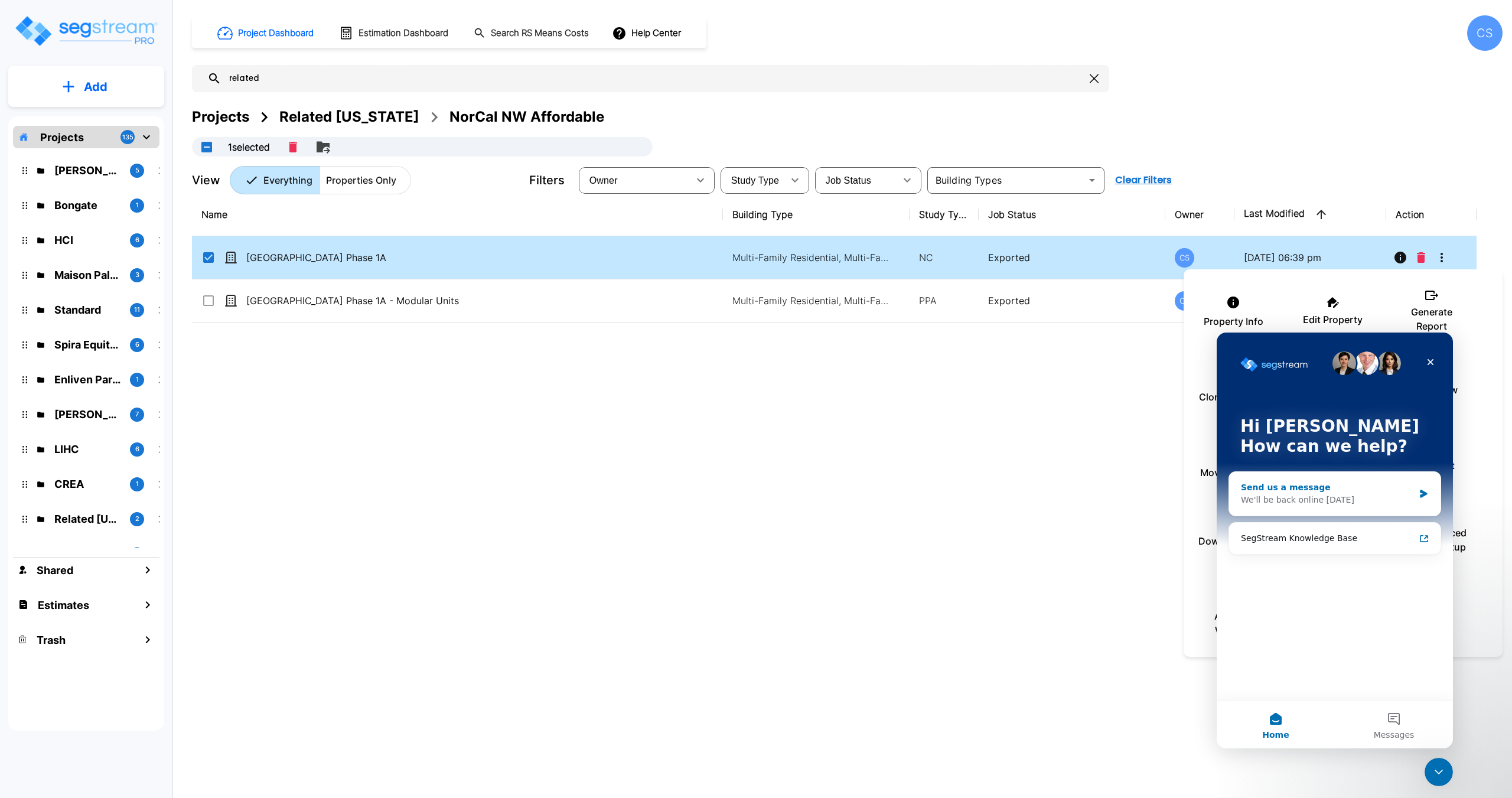
click at [1291, 489] on div "Send us a message" at bounding box center [1327, 487] width 173 height 12
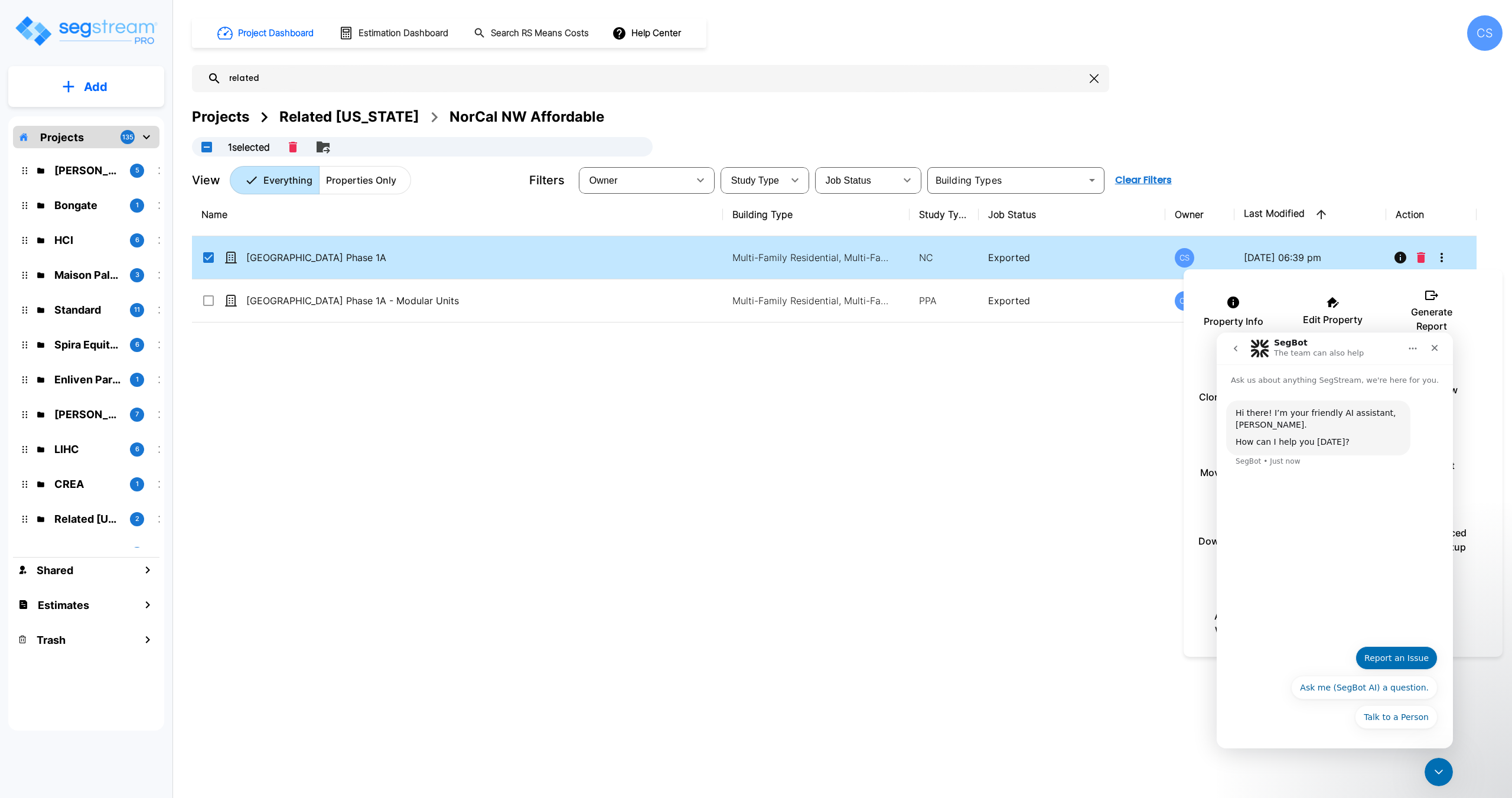
click at [1398, 656] on button "Report an Issue" at bounding box center [1396, 658] width 82 height 24
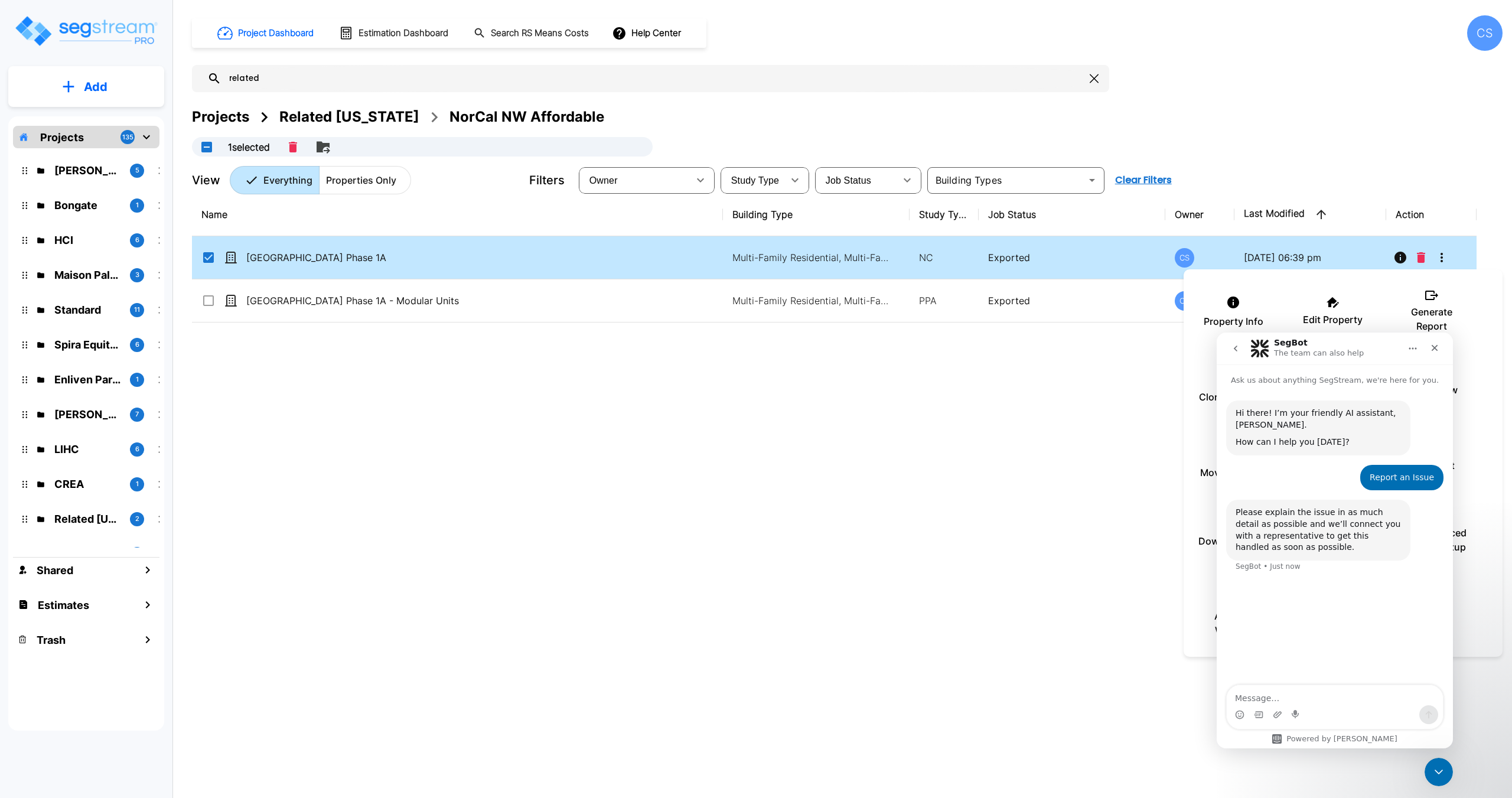
click at [1277, 699] on textarea "Message…" at bounding box center [1334, 694] width 216 height 20
type textarea "Hi, it seems I can't clone a property."
click at [1438, 254] on div at bounding box center [756, 399] width 1512 height 798
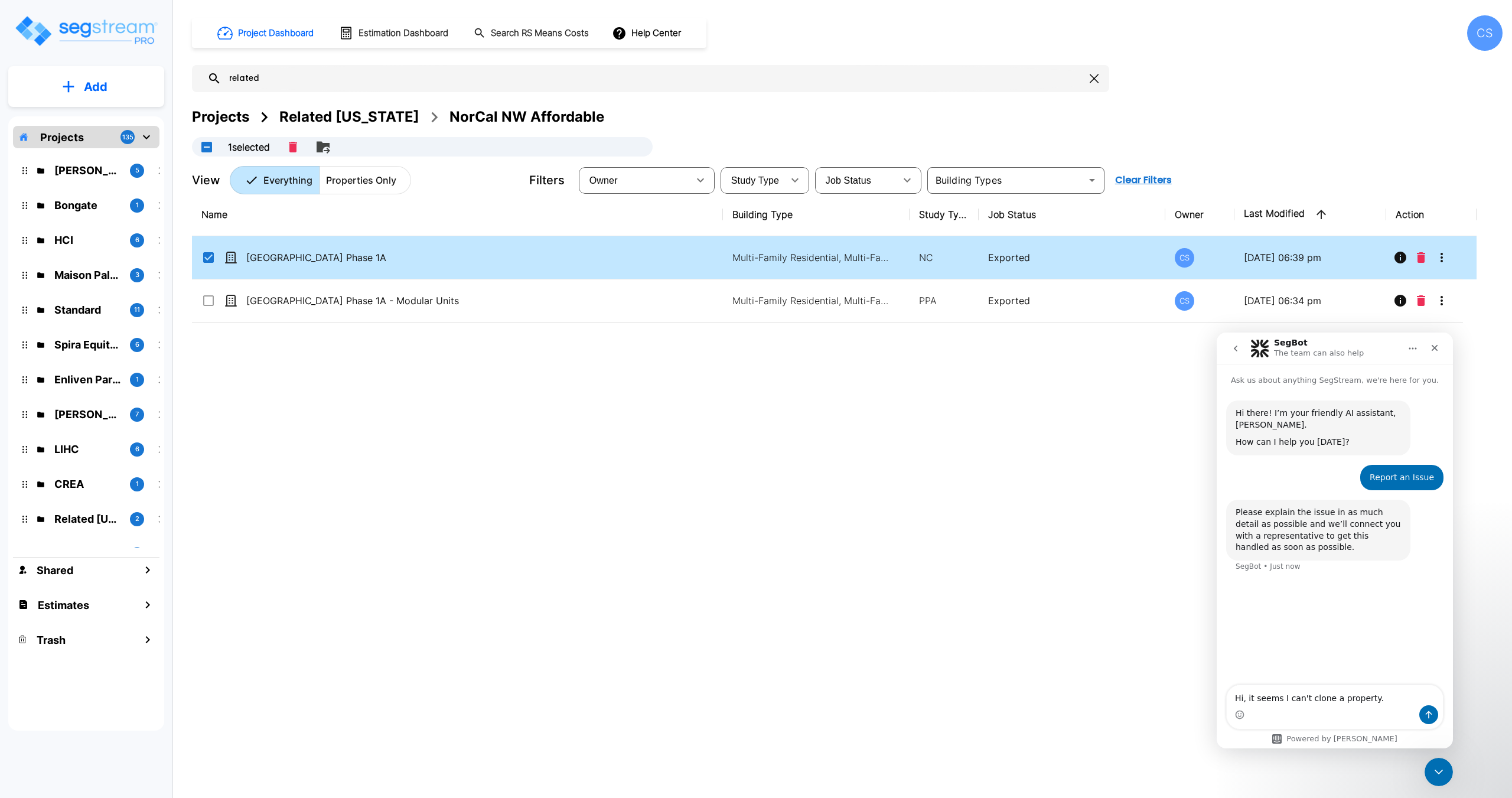
click at [1439, 256] on icon "More-Options" at bounding box center [1441, 257] width 14 height 14
click at [1204, 393] on p "Clone Property" at bounding box center [1233, 397] width 69 height 14
click at [1372, 704] on textarea "Hi, it seems I can't clone a property." at bounding box center [1334, 694] width 216 height 20
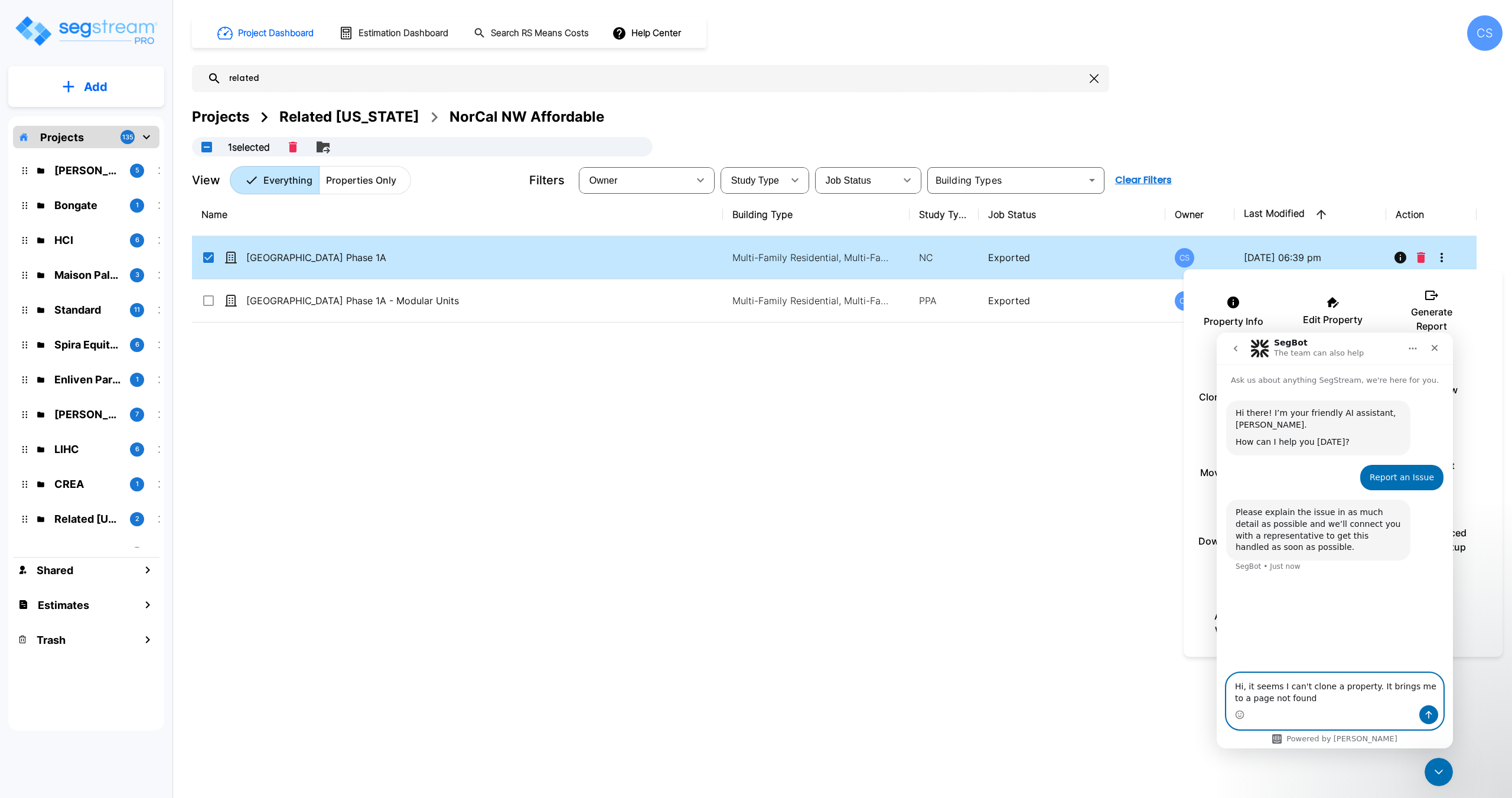
click at [1308, 698] on textarea "Hi, it seems I can't clone a property. It brings me to a page not found" at bounding box center [1334, 689] width 216 height 32
type textarea "Hi, it seems I can't clone a property. It brings me to a page not found tab. Co…"
click at [1374, 697] on textarea "Hi, it seems I can't clone a property. It brings me to a page not found tab. Co…" at bounding box center [1334, 684] width 216 height 44
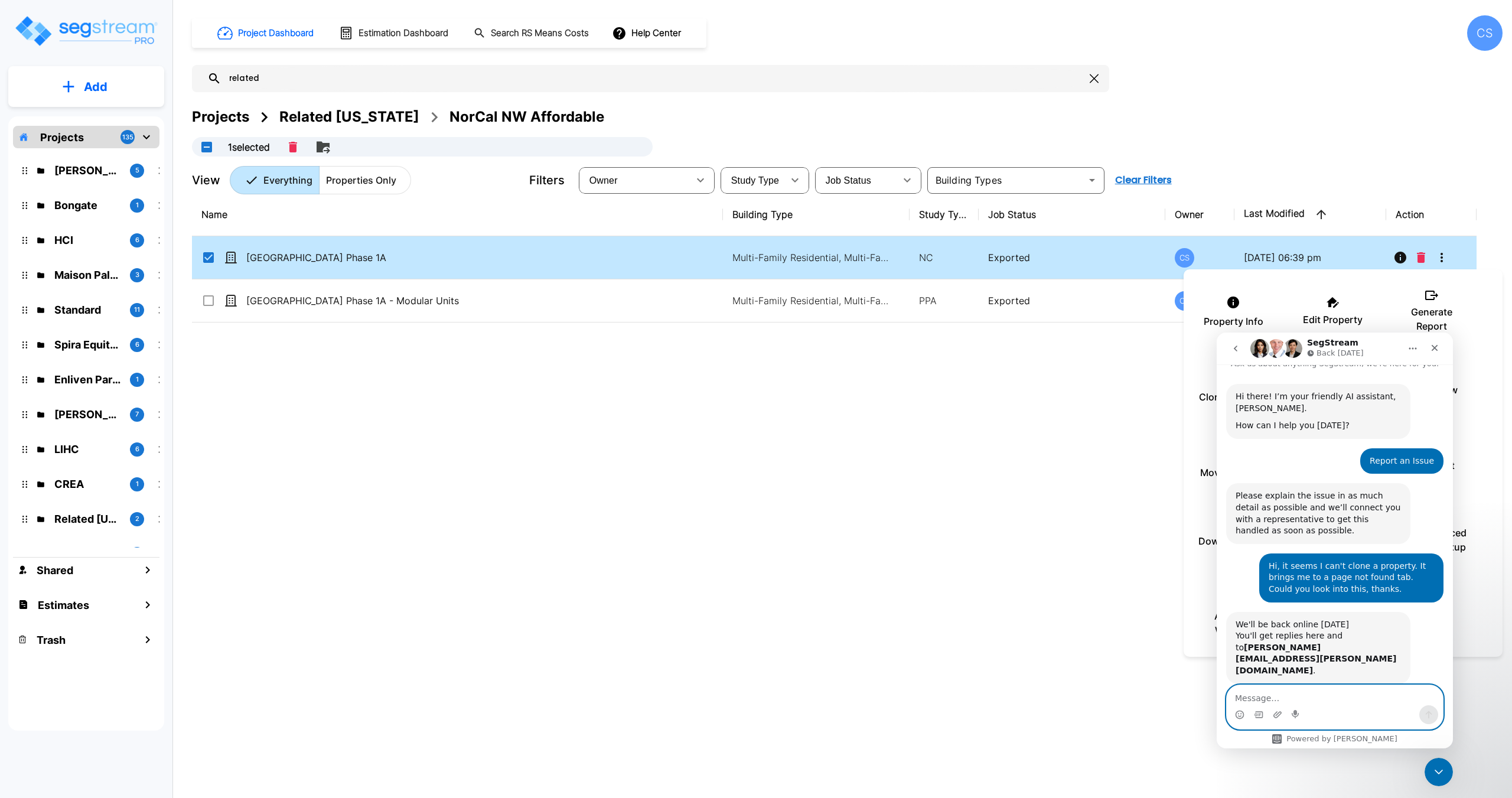
scroll to position [50, 0]
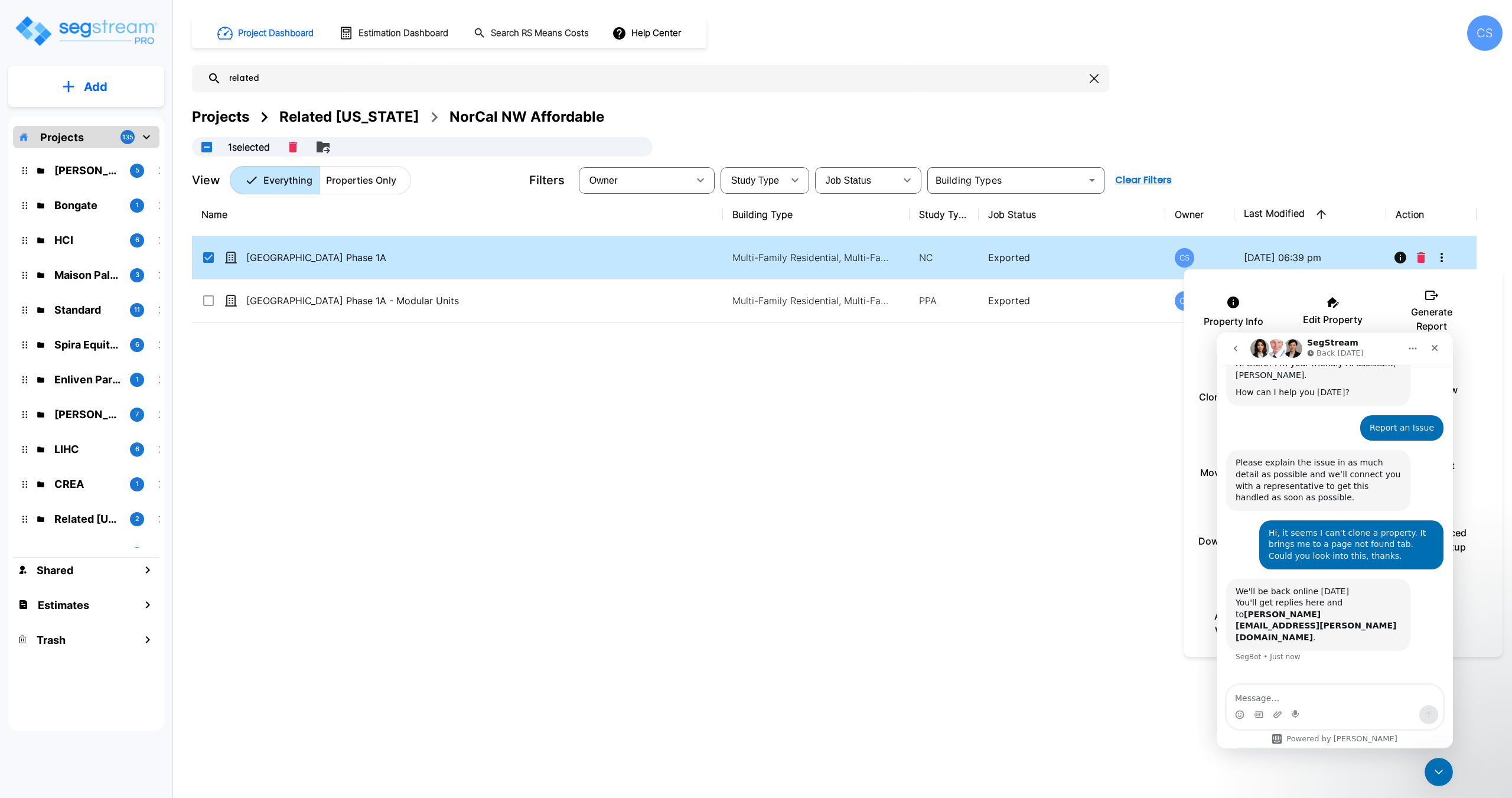
click at [968, 585] on div at bounding box center [756, 399] width 1512 height 798
drag, startPoint x: 1436, startPoint y: 767, endPoint x: 2655, endPoint y: 1240, distance: 1307.6
click at [1435, 766] on icon "Close Intercom Messenger" at bounding box center [1436, 770] width 14 height 14
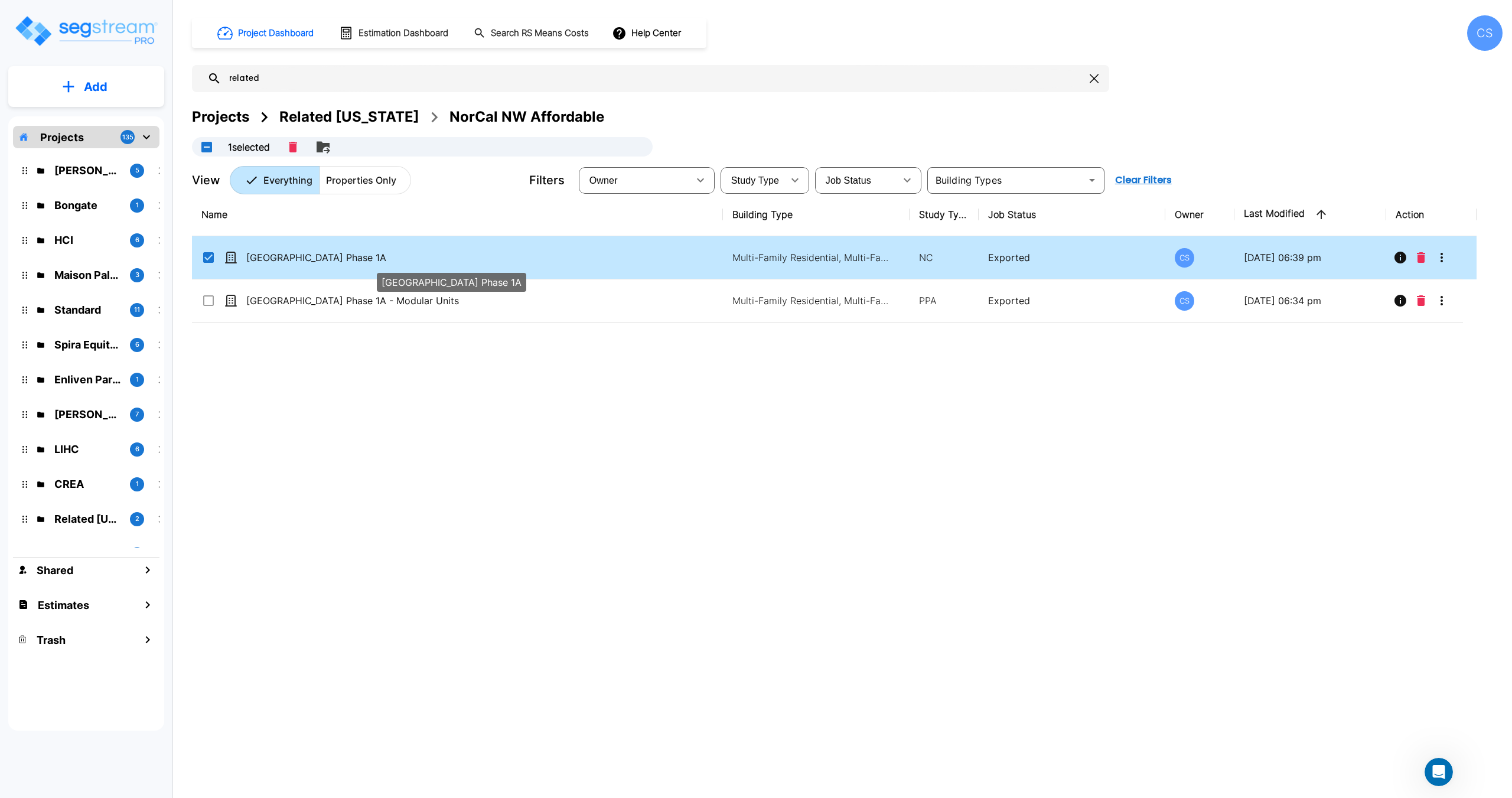
click at [305, 258] on span "[GEOGRAPHIC_DATA] Phase 1A" at bounding box center [315, 257] width 140 height 14
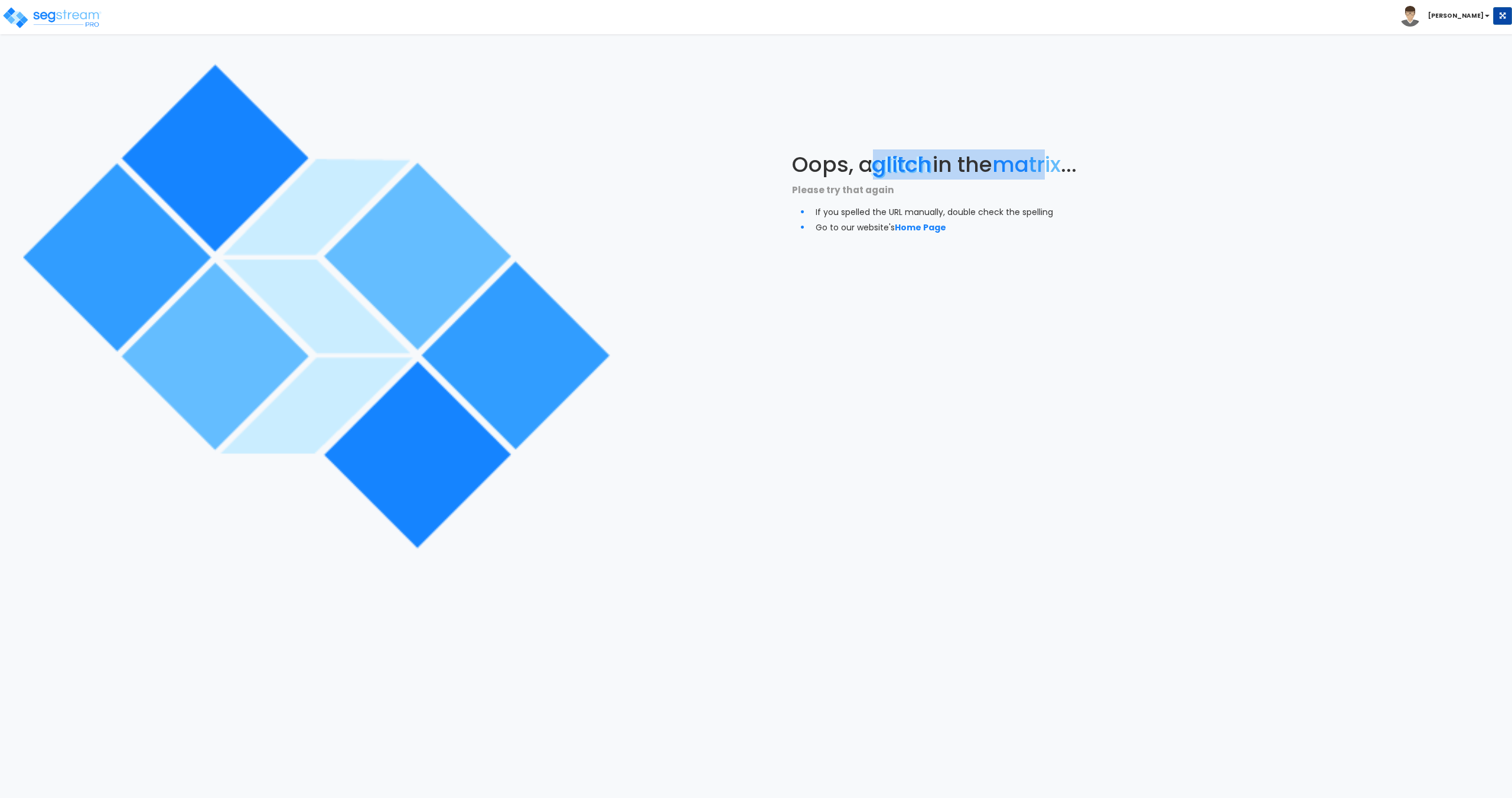
drag, startPoint x: 880, startPoint y: 164, endPoint x: 1060, endPoint y: 162, distance: 180.0
click at [1060, 162] on span "Oops, a glitch in the ma tr ix ..." at bounding box center [934, 164] width 285 height 30
click at [1061, 168] on span "ix" at bounding box center [1052, 164] width 16 height 30
drag, startPoint x: 794, startPoint y: 159, endPoint x: 968, endPoint y: 232, distance: 188.7
click at [968, 232] on div "Oops, a glitch in the ma tr ix ... Please try that again If you spelled the URL…" at bounding box center [944, 193] width 306 height 81
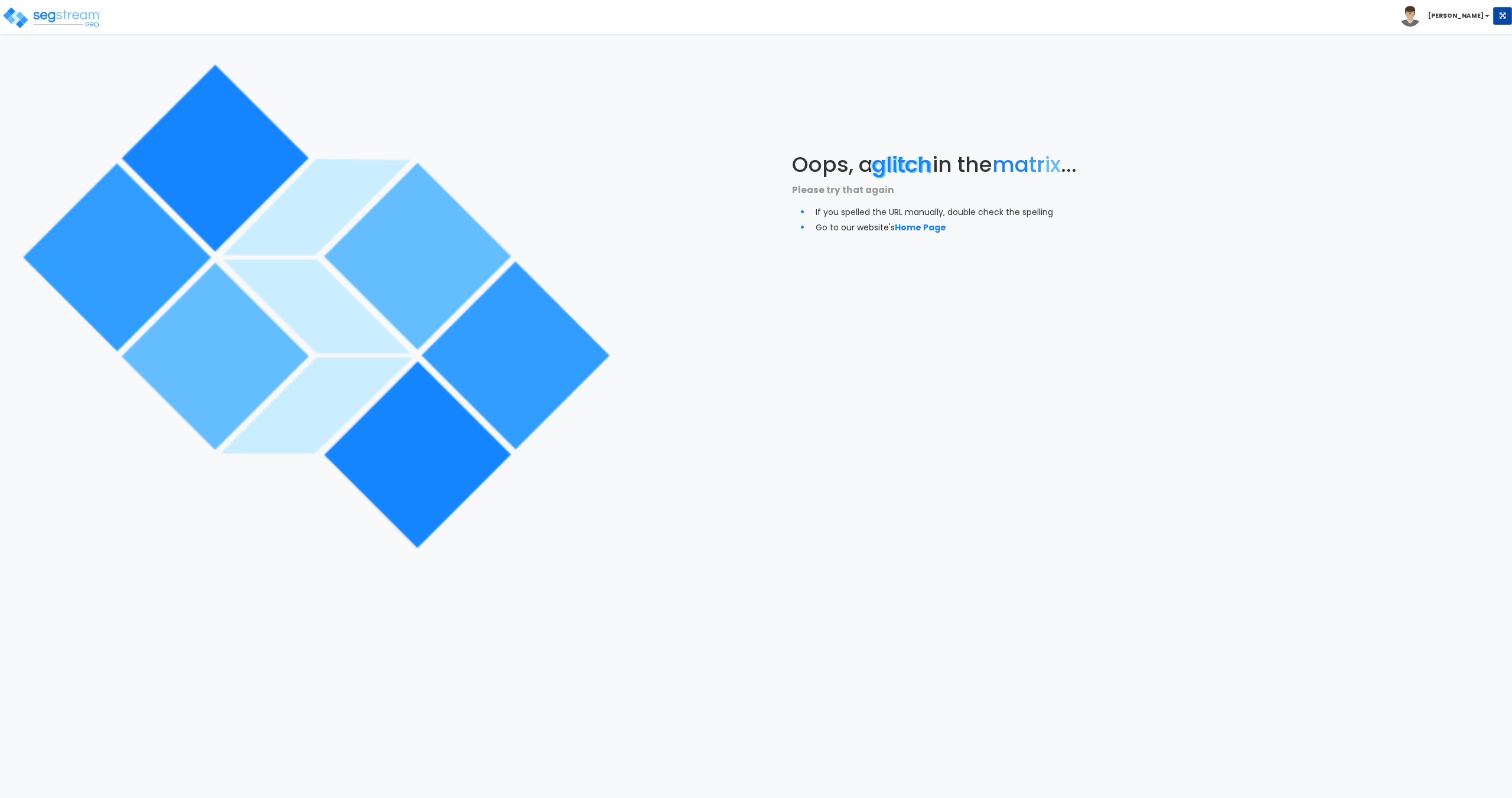
copy div "Oops, a glitch in the ma tr ix ... Please try that again If you spelled the URL…"
click at [832, 166] on span "Oops, a glitch in the ma tr ix ..." at bounding box center [934, 164] width 285 height 30
drag, startPoint x: 800, startPoint y: 157, endPoint x: 916, endPoint y: 190, distance: 120.6
click at [916, 190] on div "Oops, a glitch in the ma tr ix ... Please try that again If you spelled the URL…" at bounding box center [944, 193] width 306 height 81
copy div "Oops, a glitch in the ma tr ix ... Please try that again"
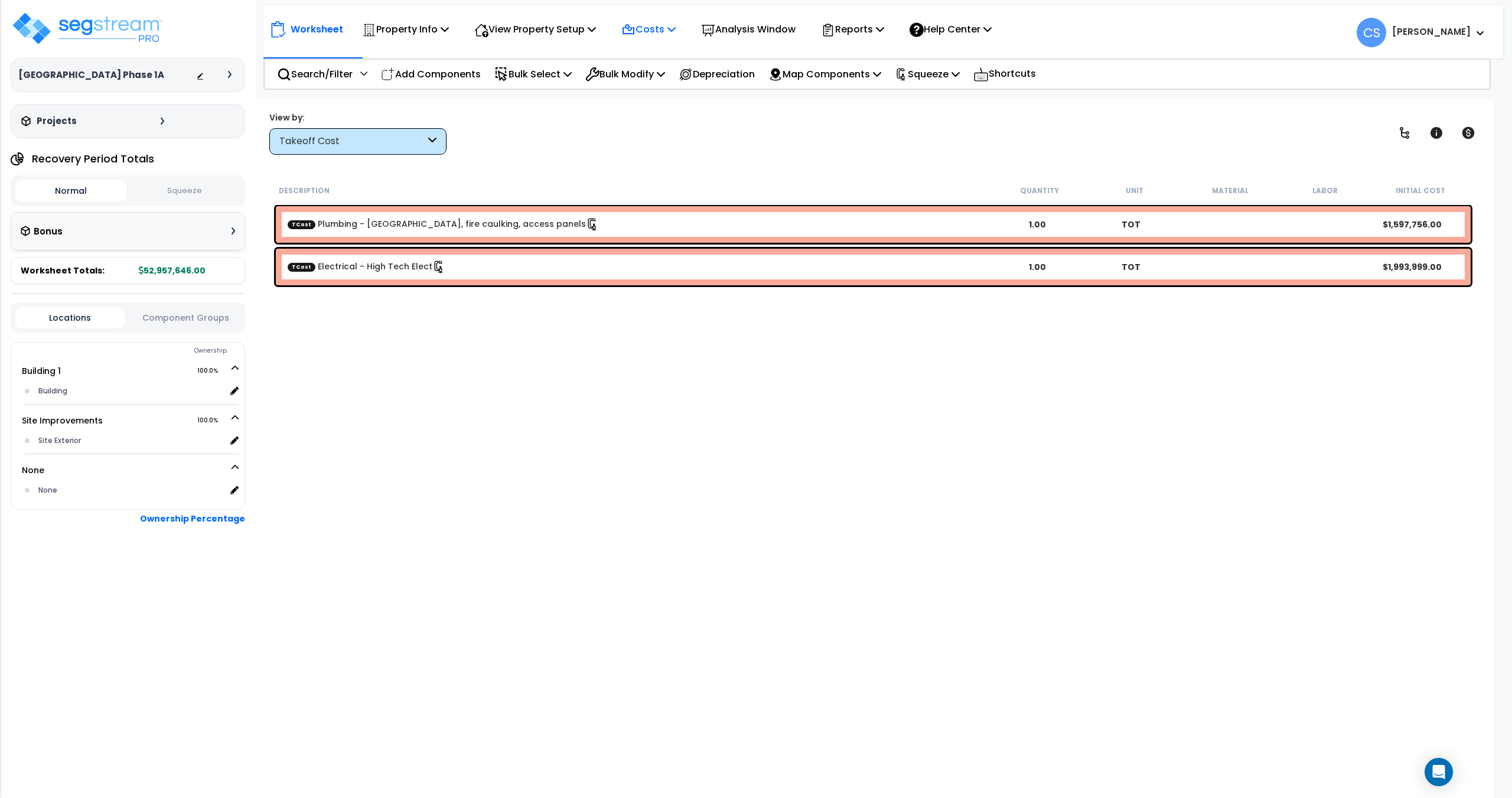
click at [675, 31] on p "Costs" at bounding box center [649, 29] width 55 height 16
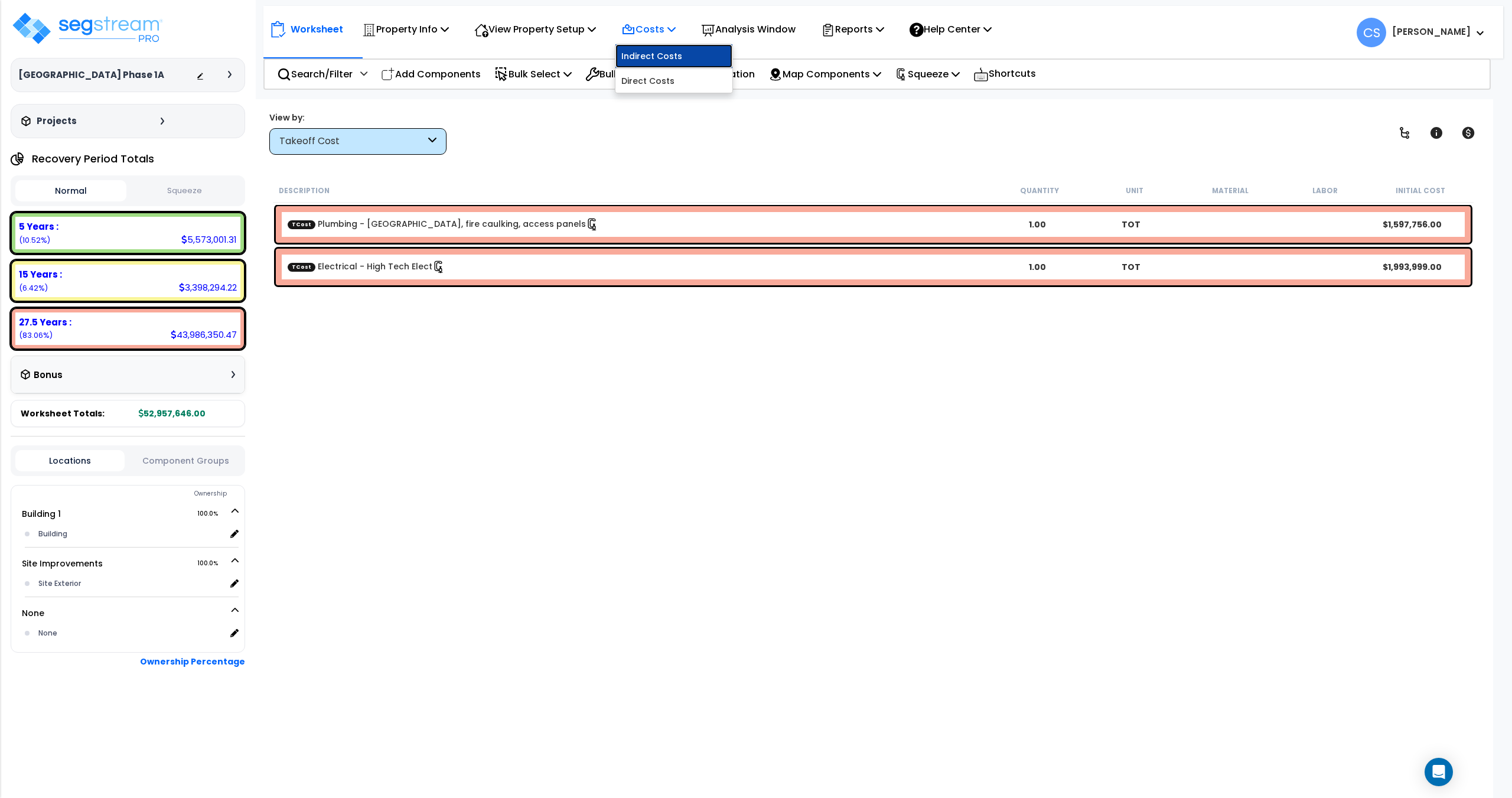
click at [665, 60] on link "Indirect Costs" at bounding box center [674, 56] width 117 height 24
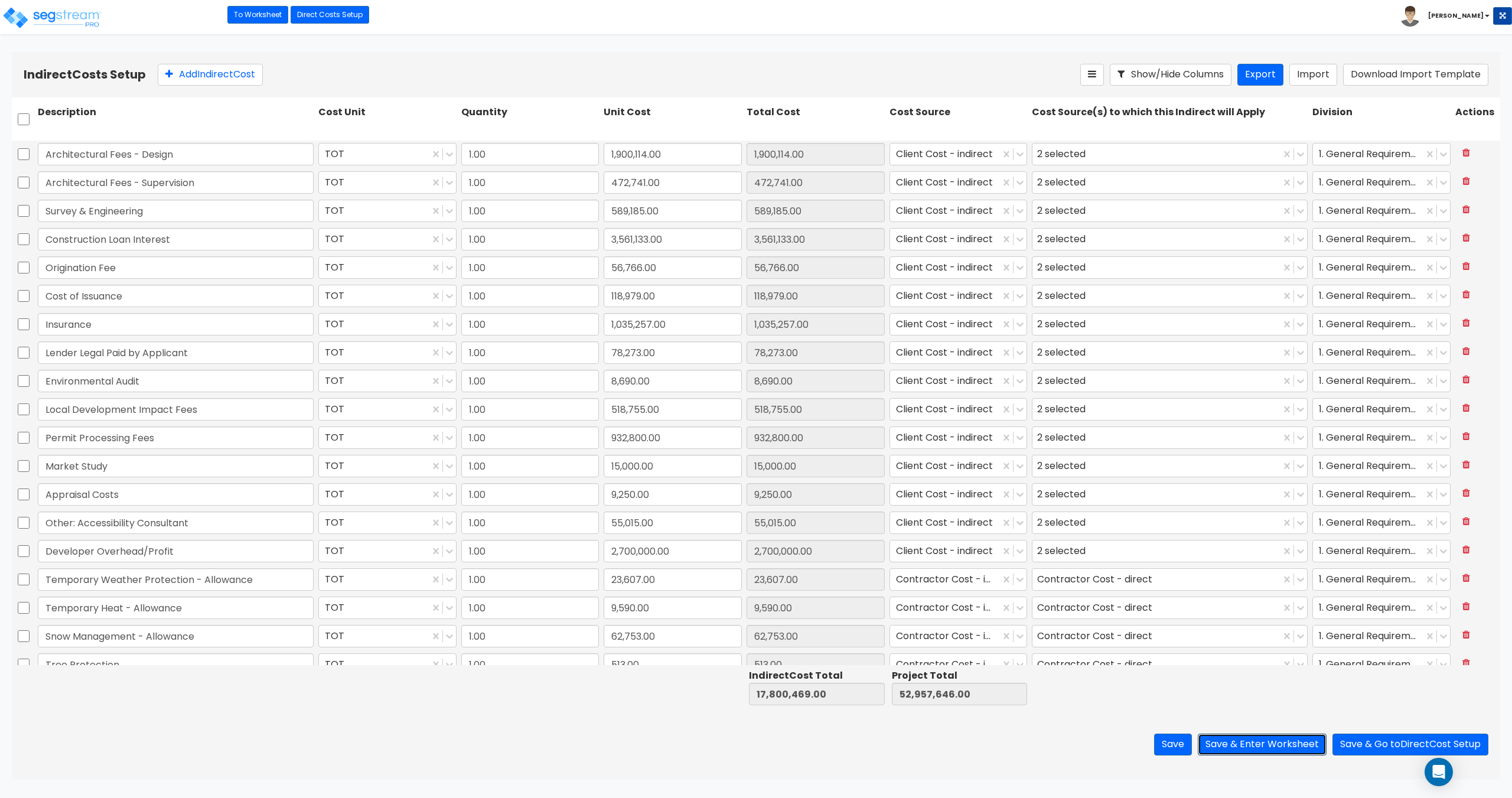
click at [1286, 739] on button "Save & Enter Worksheet" at bounding box center [1262, 744] width 129 height 22
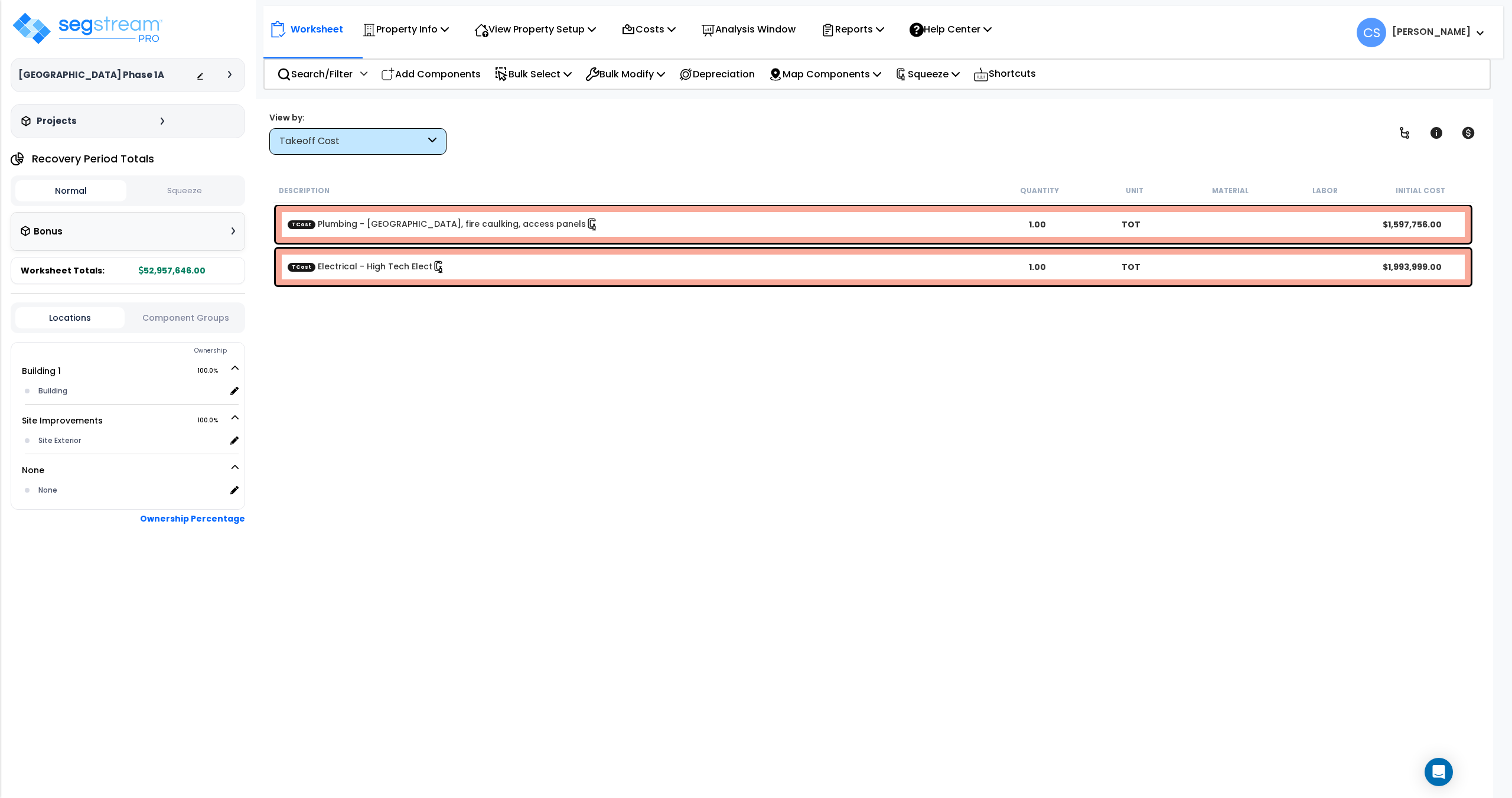
click at [179, 188] on button "Squeeze" at bounding box center [185, 191] width 111 height 20
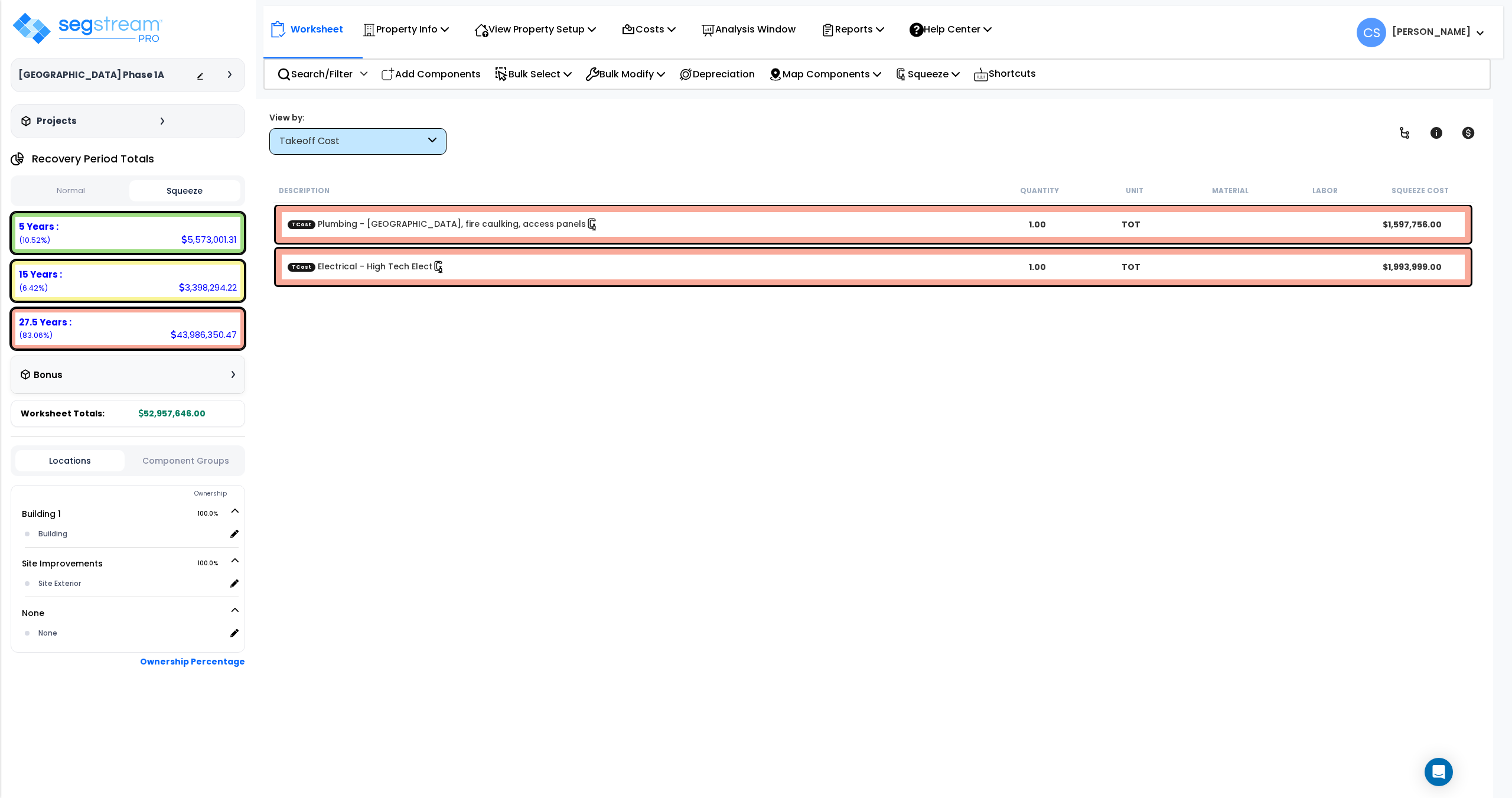
click at [99, 187] on button "Normal" at bounding box center [71, 191] width 111 height 20
click at [164, 192] on button "Squeeze" at bounding box center [185, 191] width 111 height 20
click at [74, 197] on button "Normal" at bounding box center [71, 191] width 111 height 20
click at [166, 194] on button "Squeeze" at bounding box center [185, 191] width 111 height 20
click at [1008, 457] on div "Description Quantity Unit Material Labor Squeeze Cost TCost Plumbing - [GEOGRAP…" at bounding box center [873, 446] width 1204 height 534
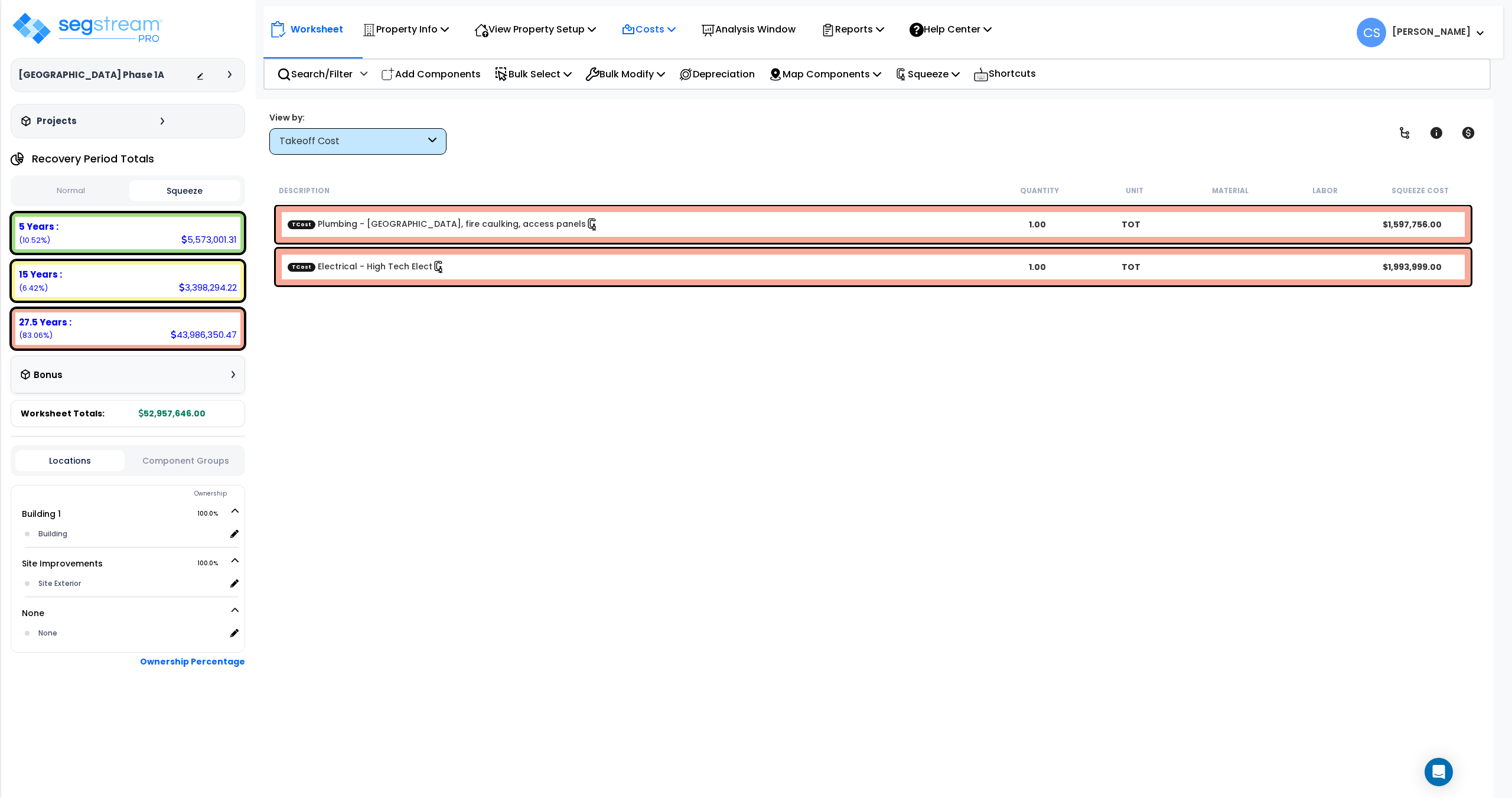
click at [676, 36] on p "Costs" at bounding box center [649, 29] width 55 height 16
click at [660, 53] on link "Indirect Costs" at bounding box center [674, 56] width 117 height 24
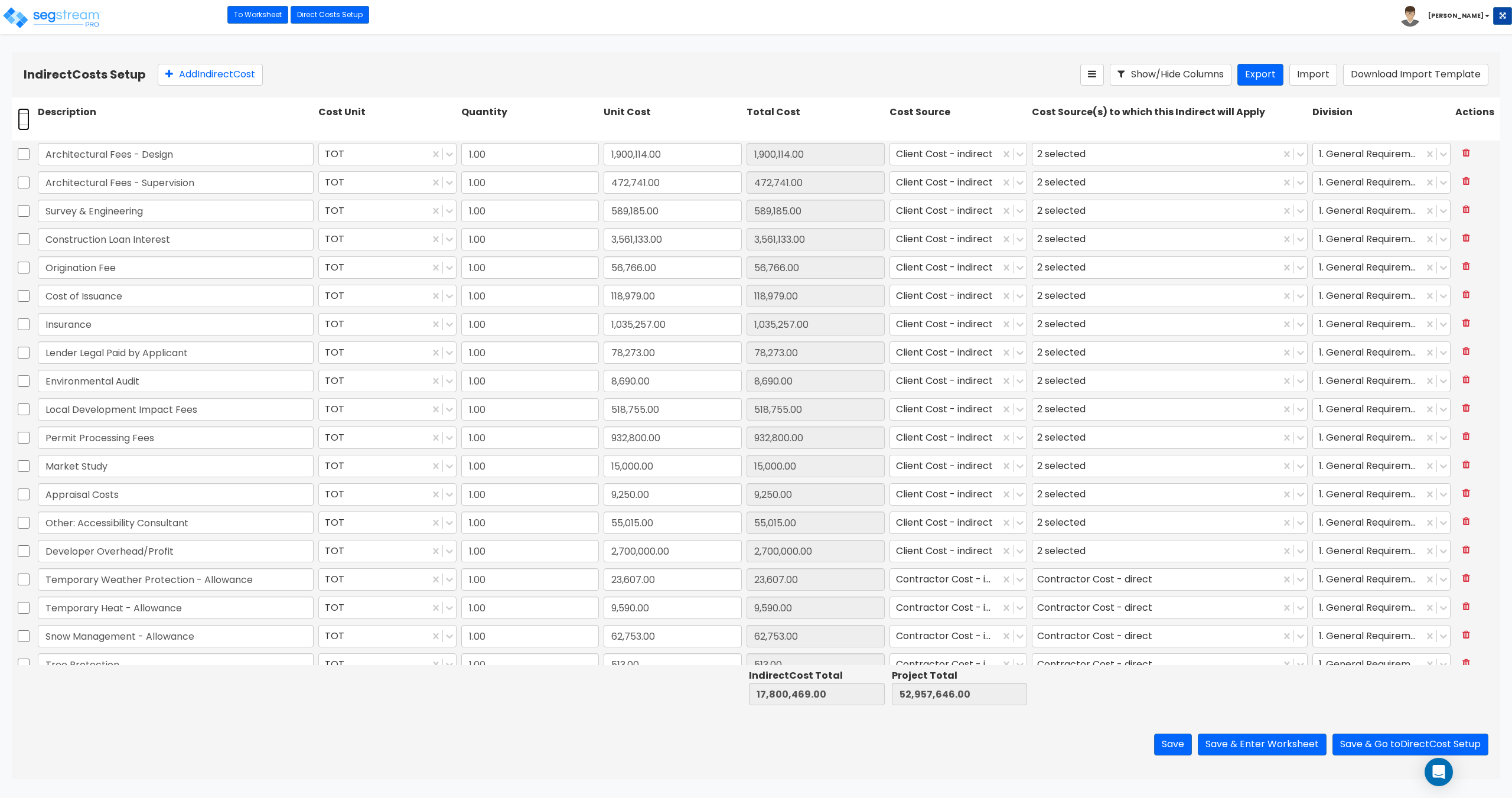
click at [24, 114] on input "checkbox" at bounding box center [23, 119] width 12 height 22
checkbox input "true"
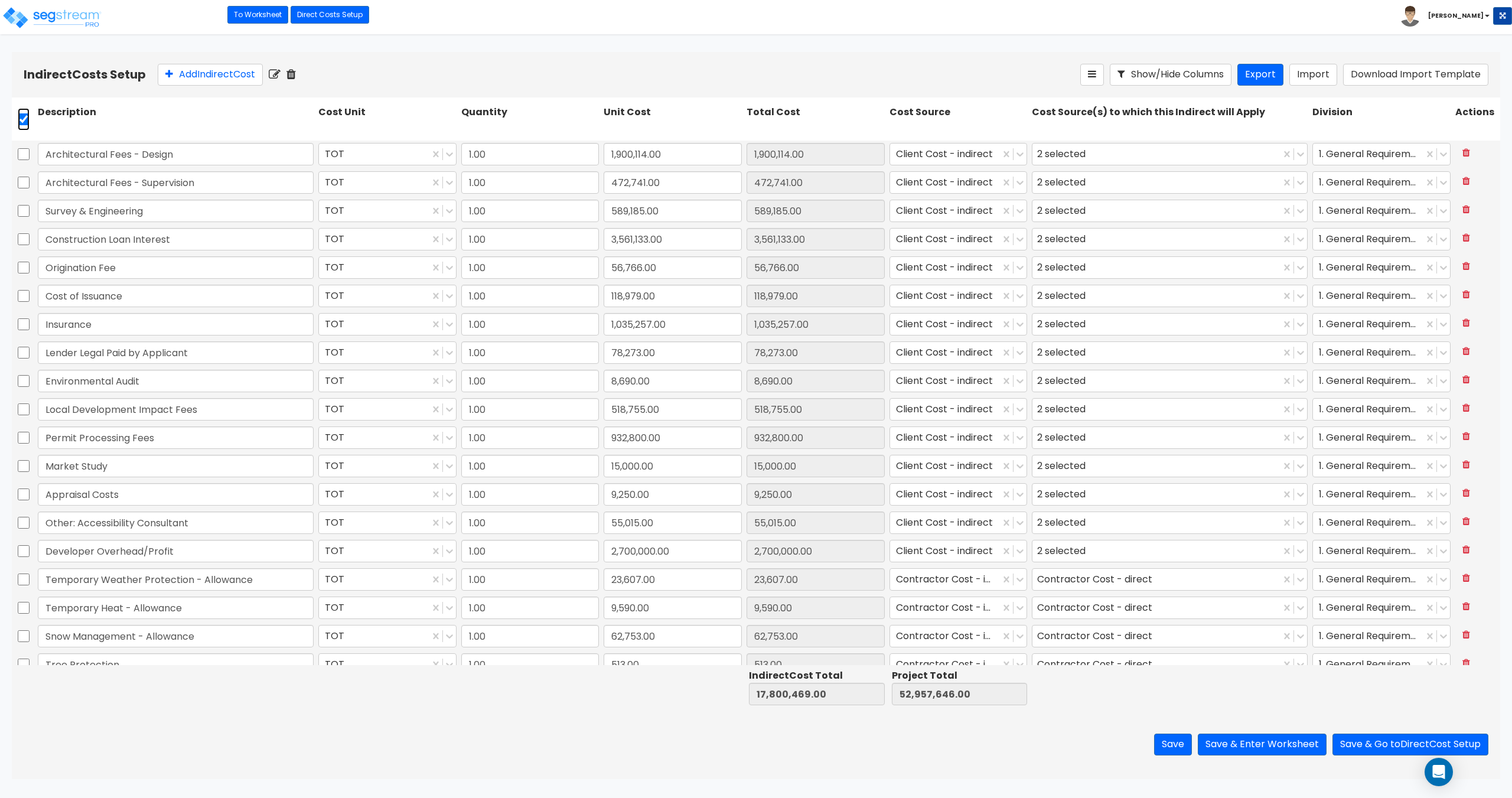
checkbox input "true"
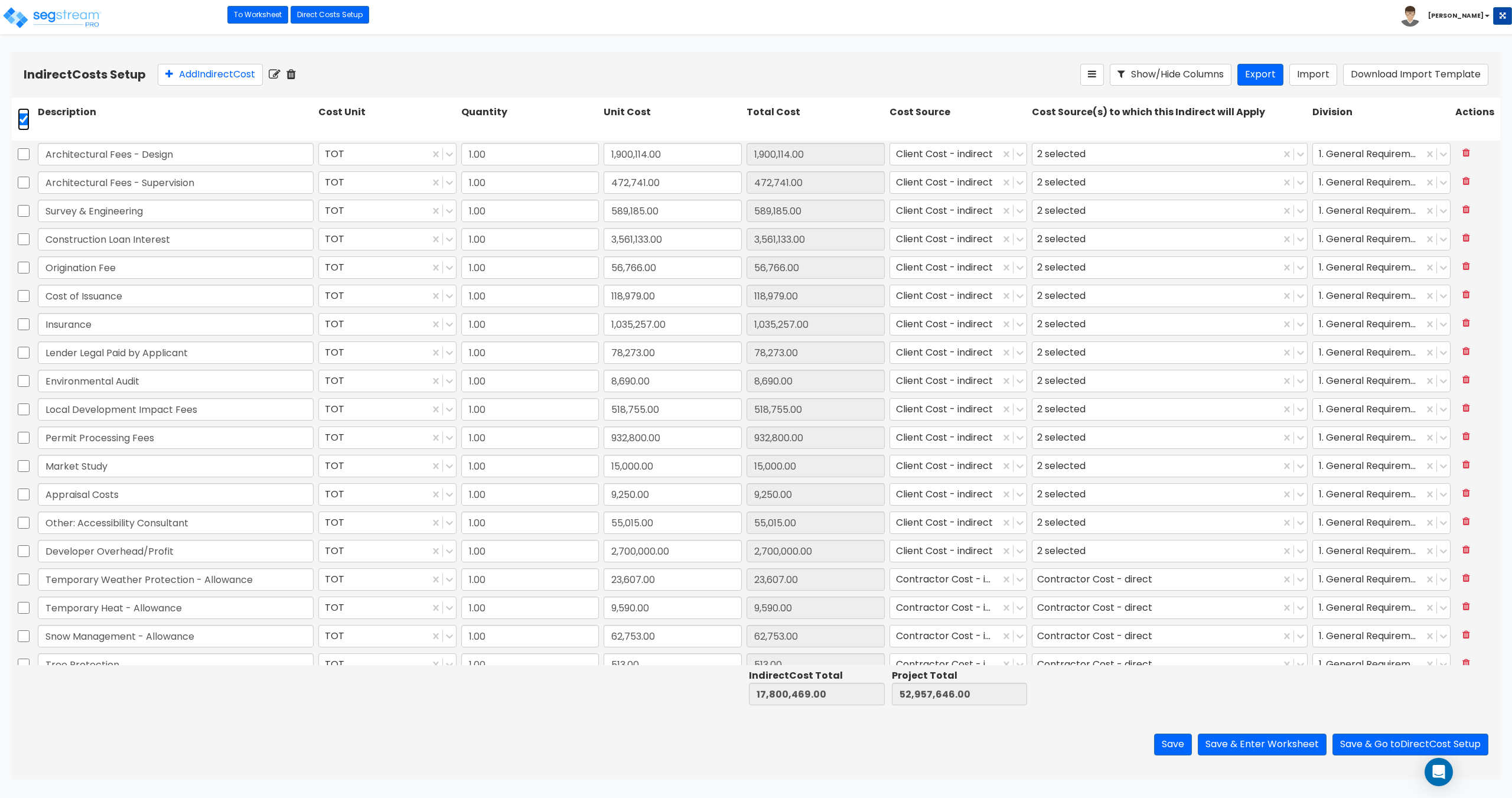
checkbox input "true"
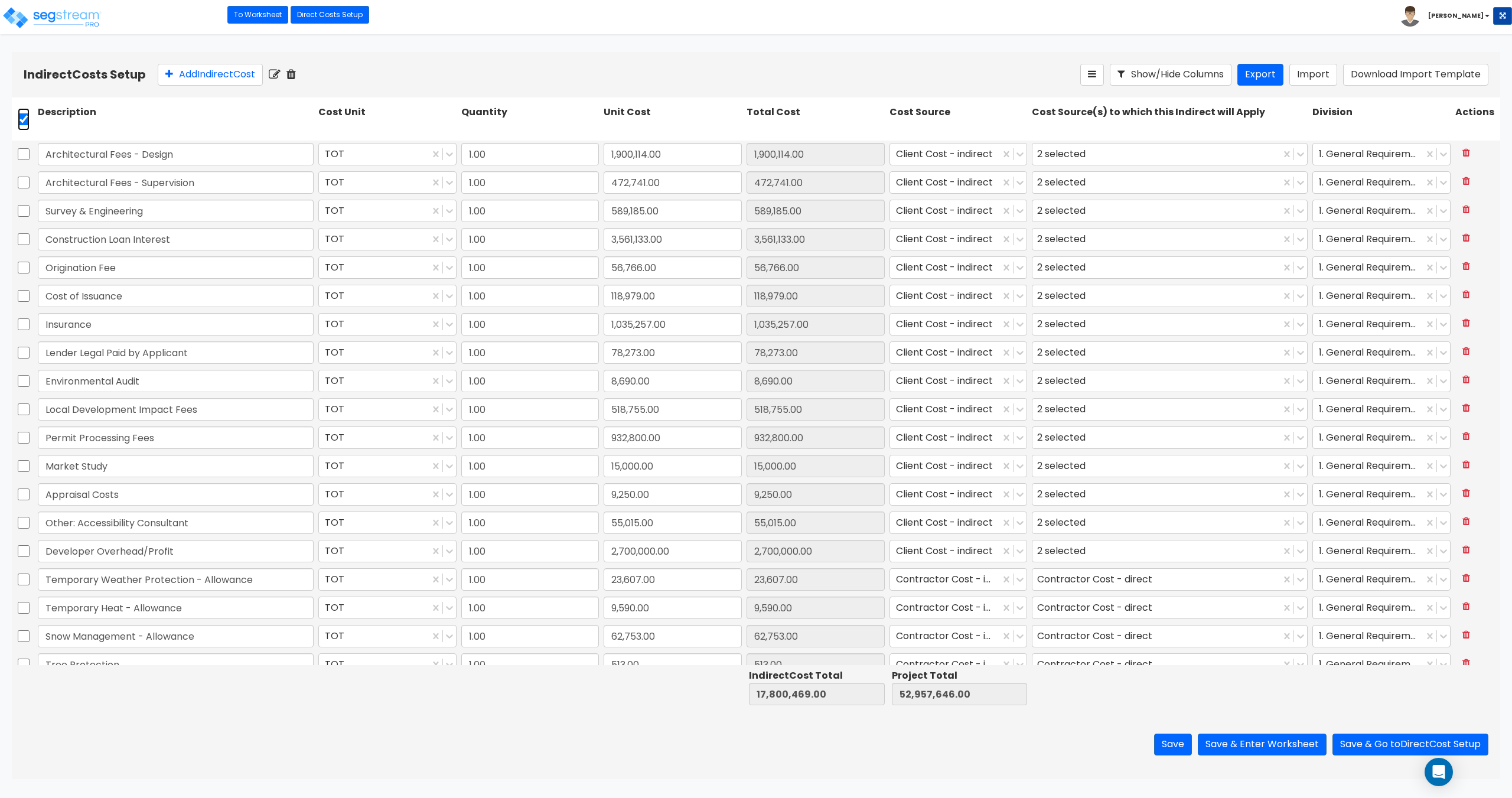
checkbox input "true"
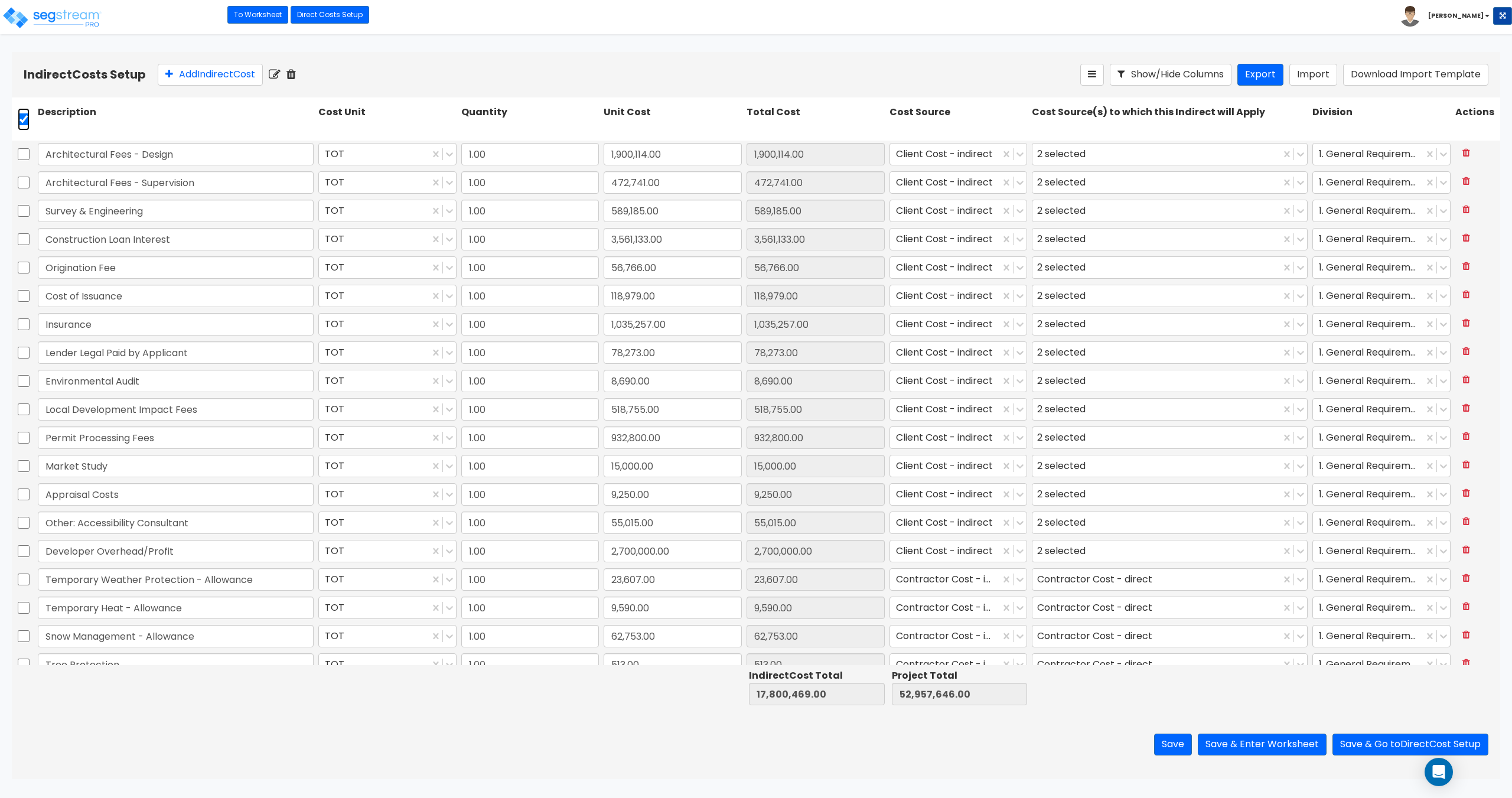
checkbox input "true"
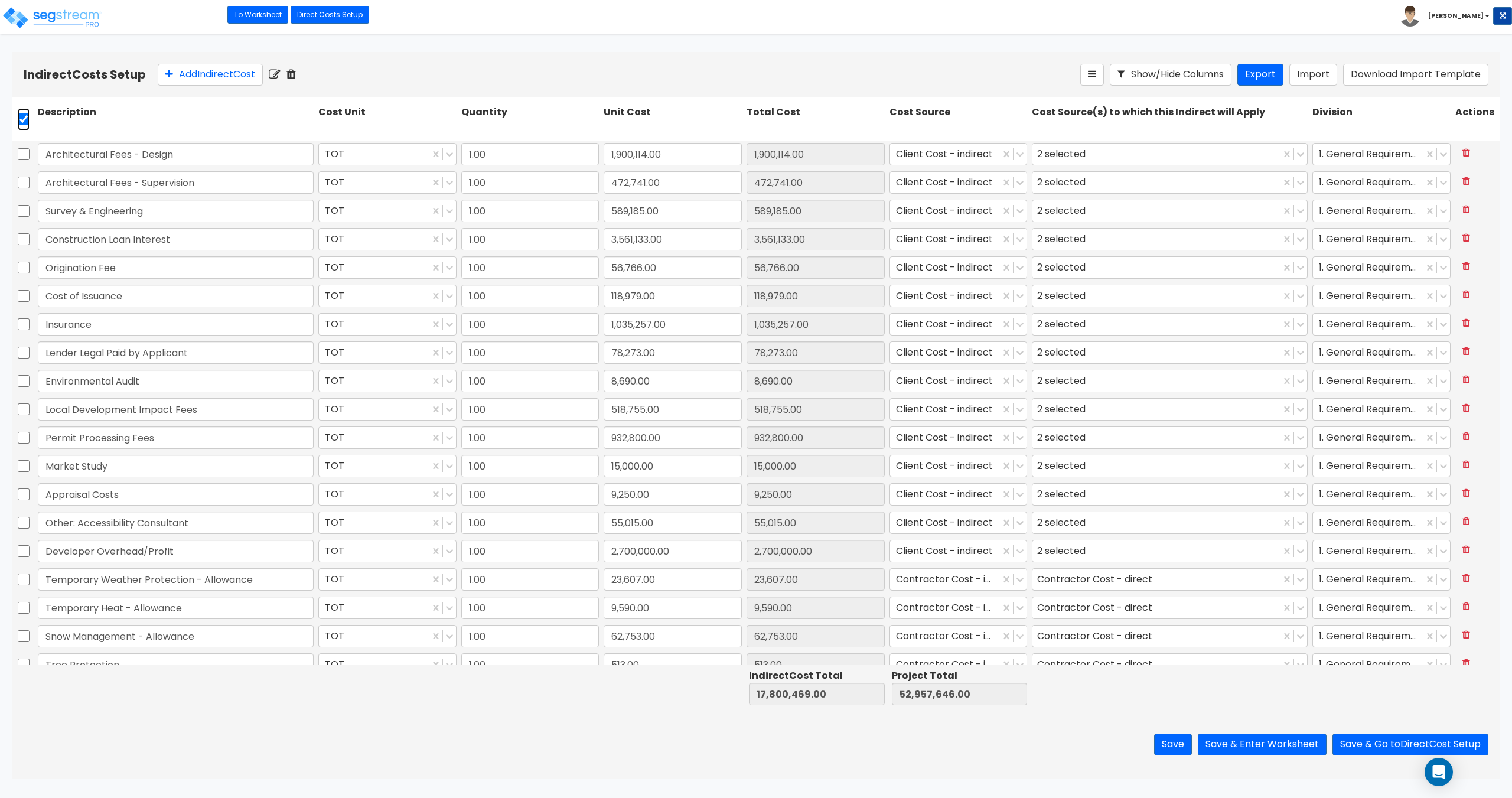
checkbox input "true"
click at [25, 123] on input "checkbox" at bounding box center [23, 119] width 12 height 22
checkbox input "false"
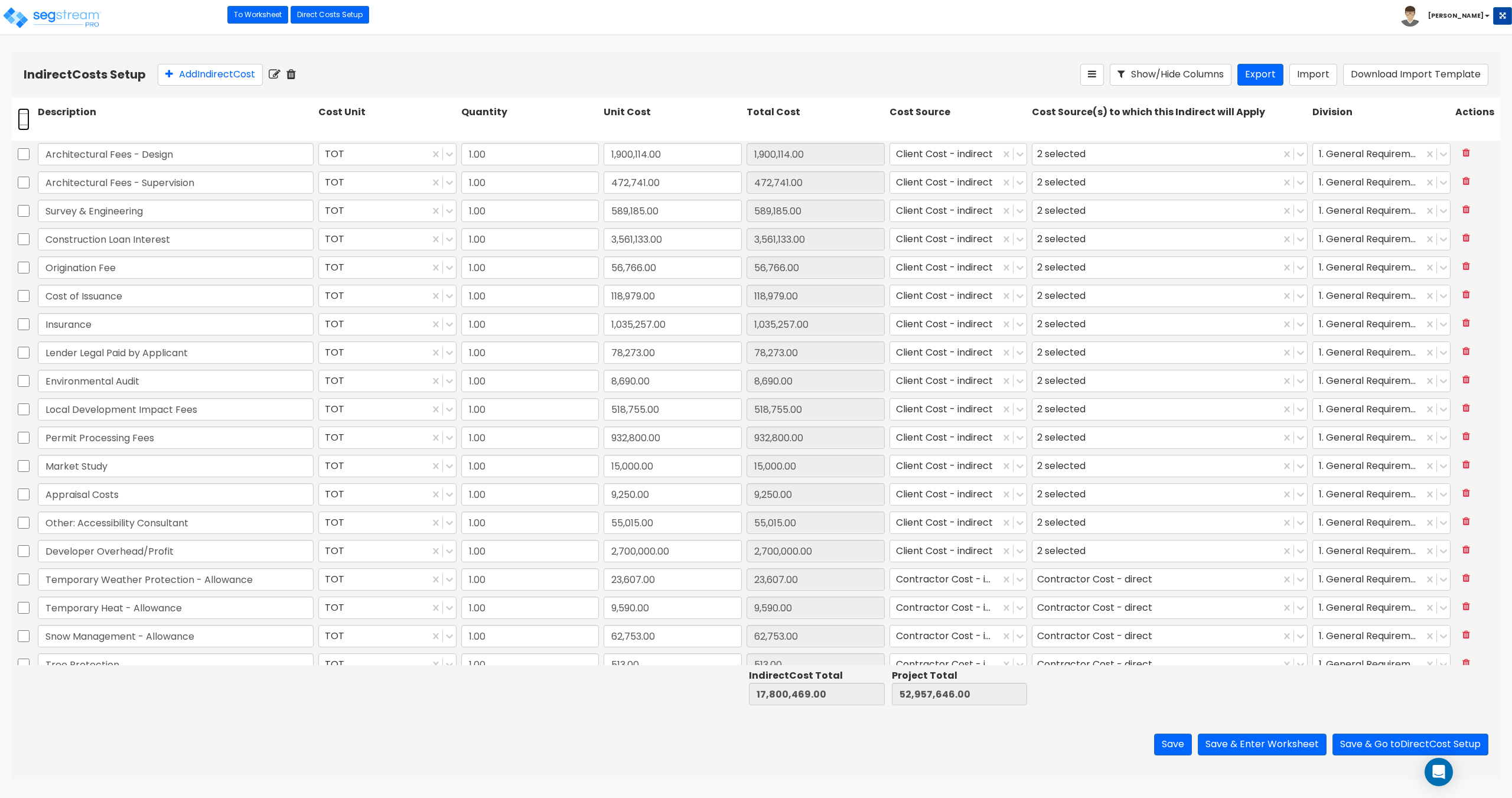
checkbox input "false"
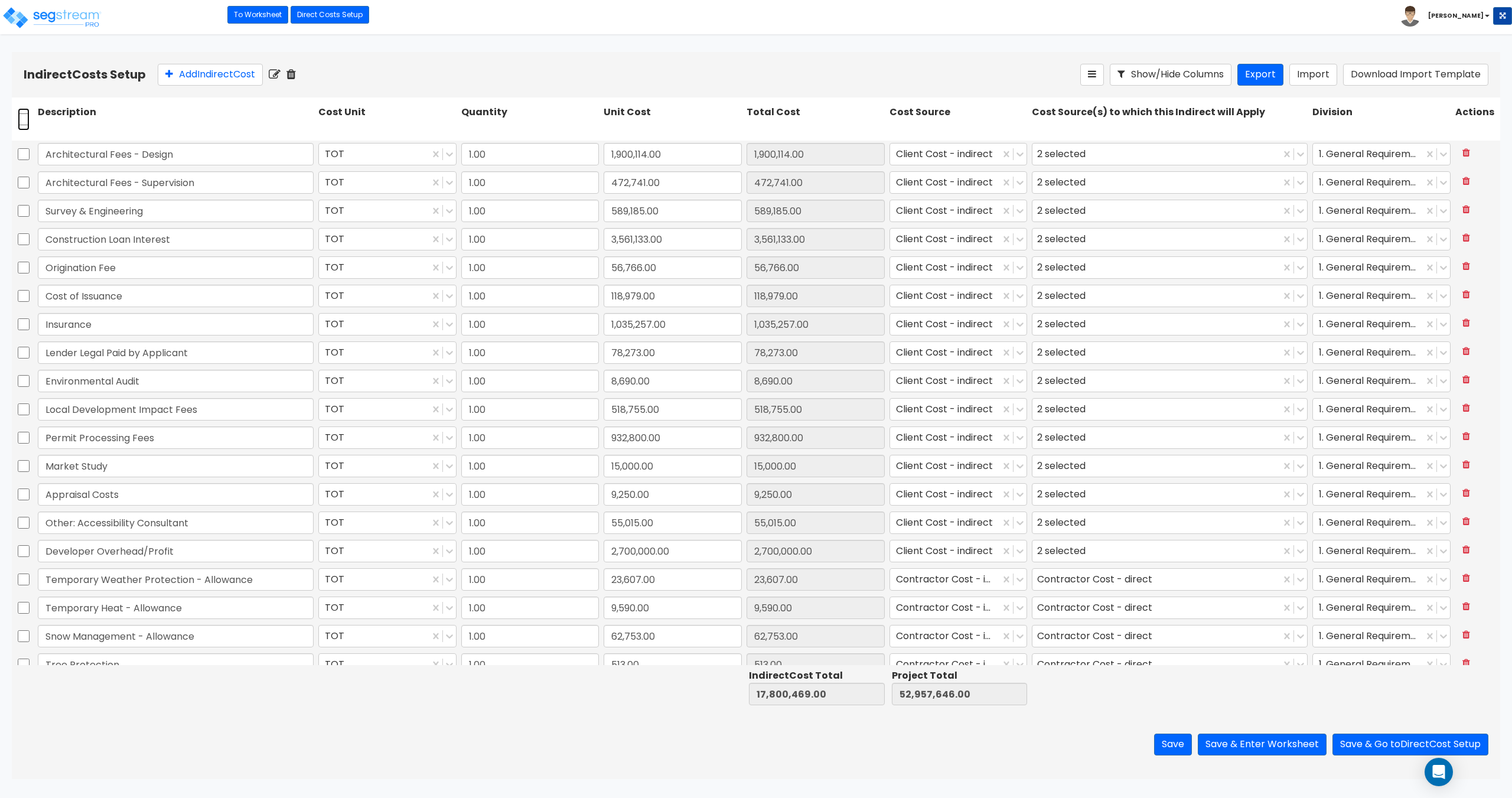
checkbox input "false"
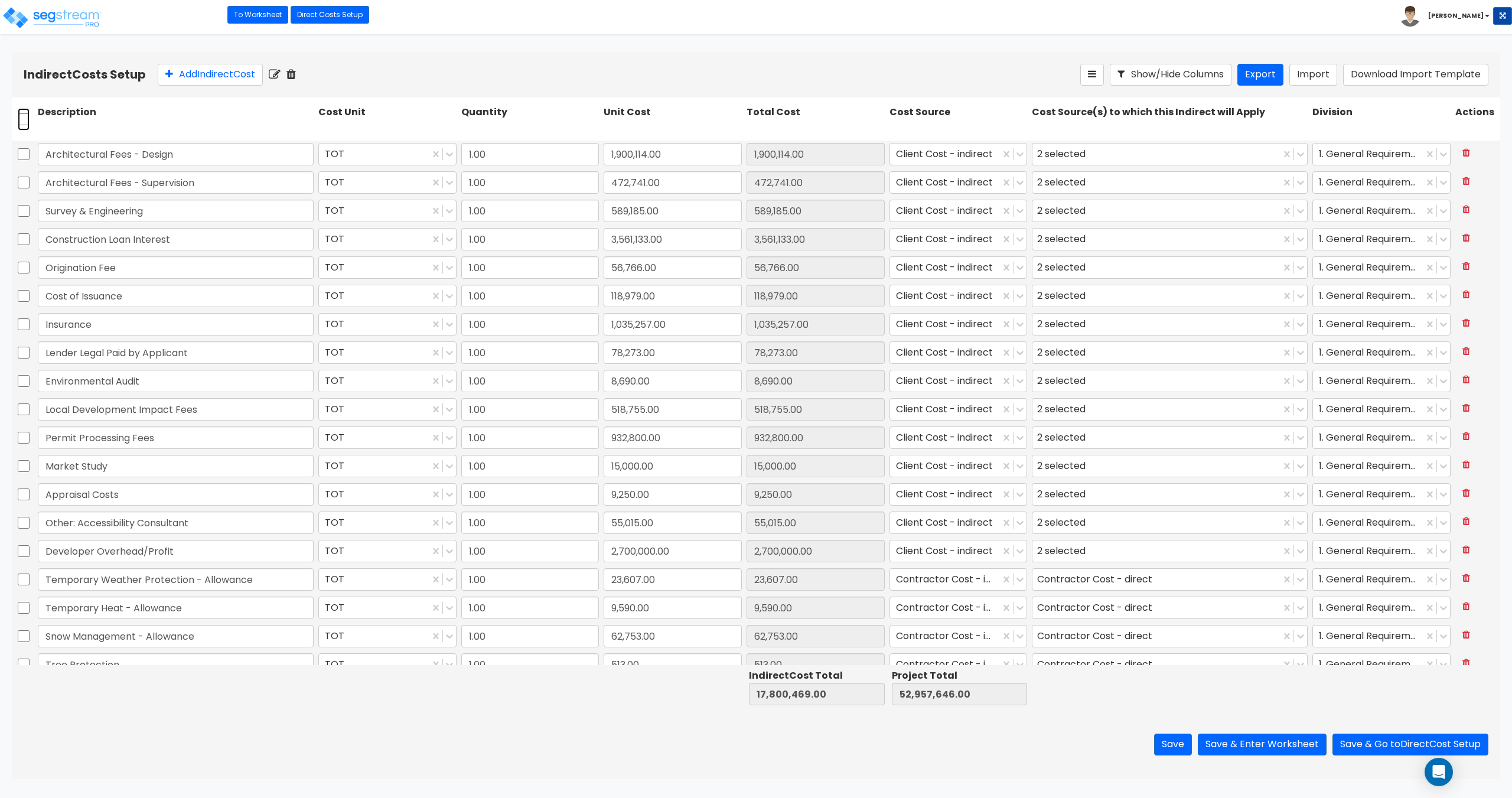
checkbox input "false"
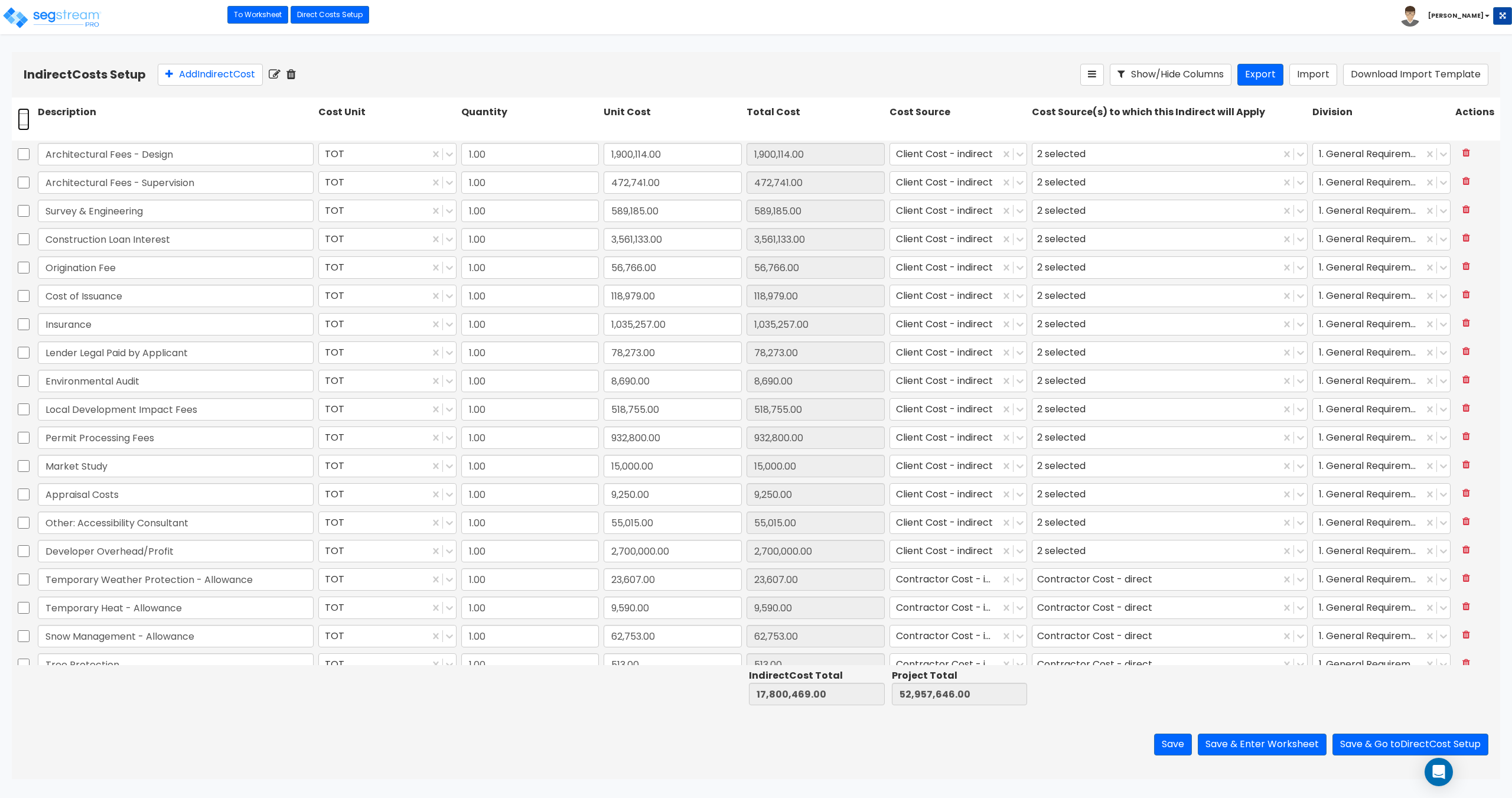
checkbox input "false"
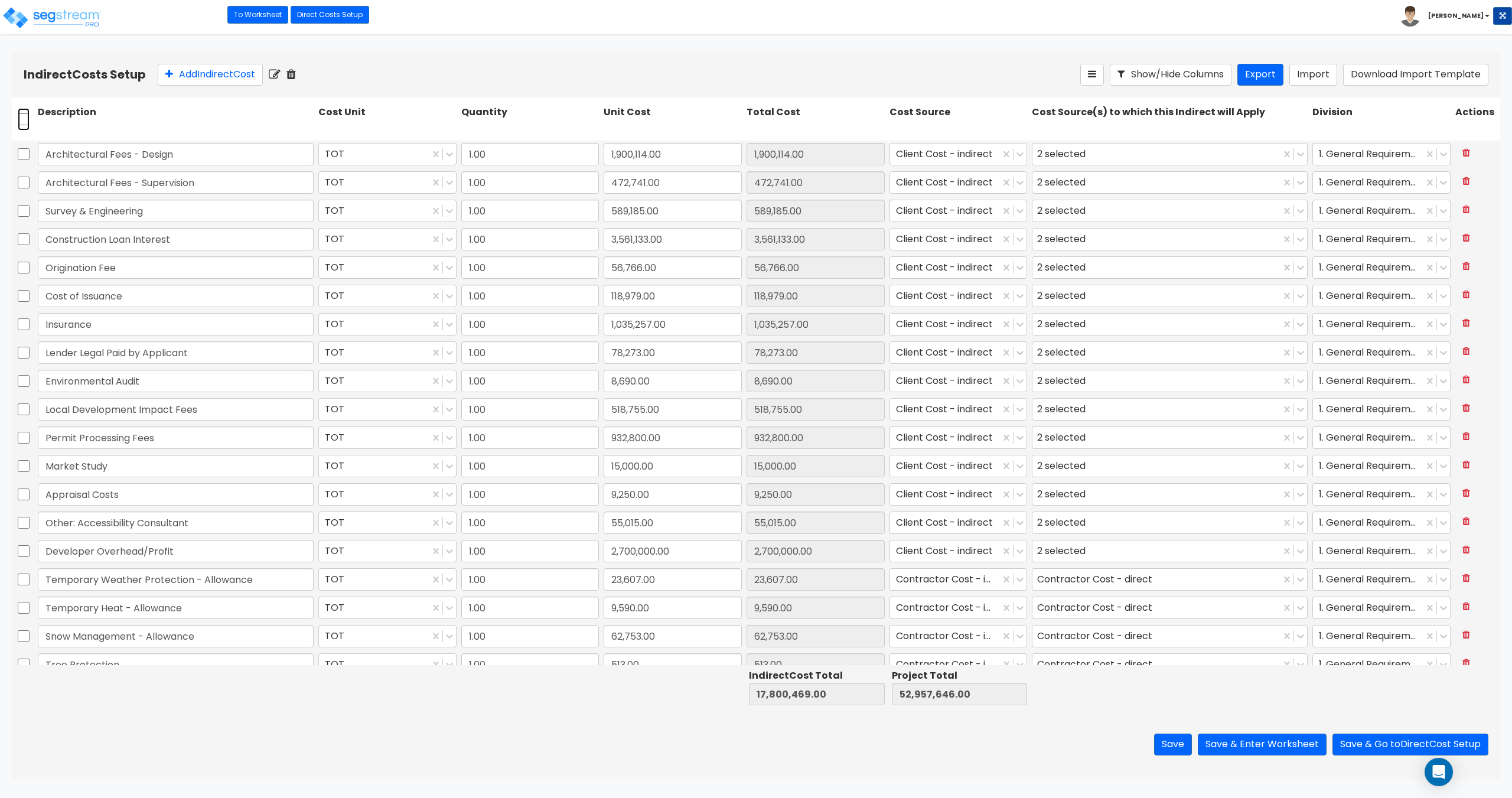
checkbox input "false"
click at [25, 123] on input "checkbox" at bounding box center [23, 119] width 12 height 22
checkbox input "true"
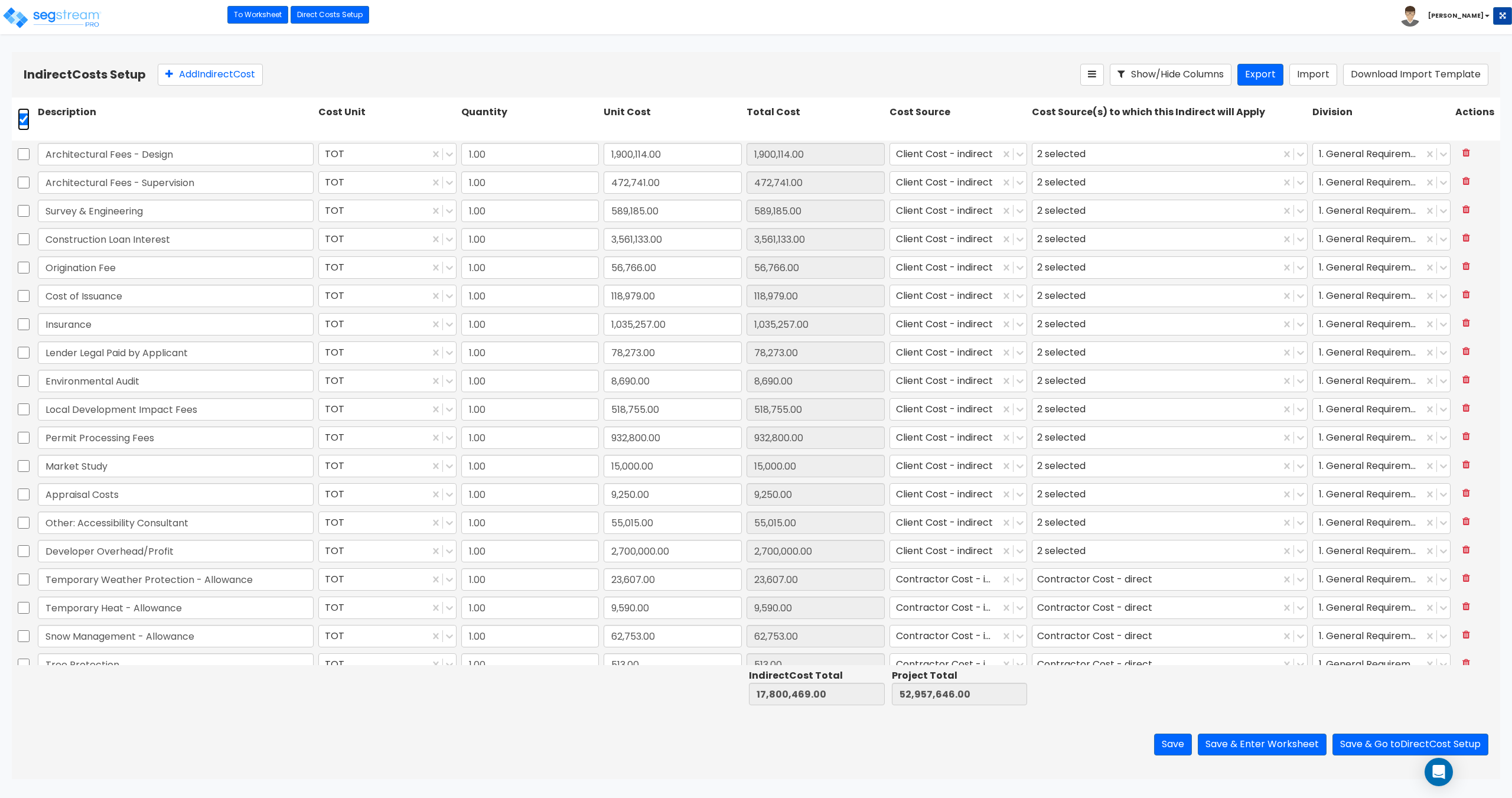
checkbox input "true"
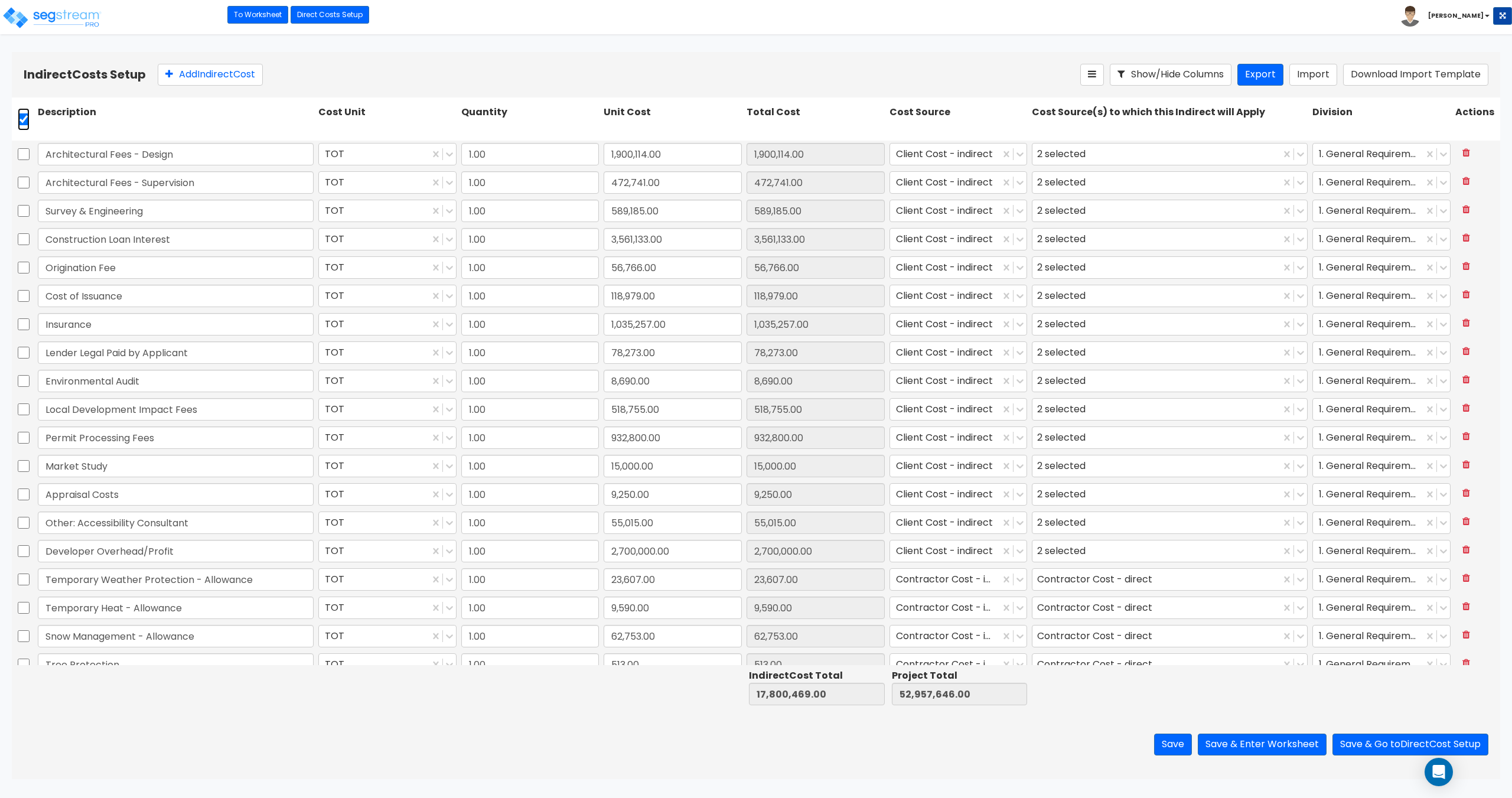
checkbox input "true"
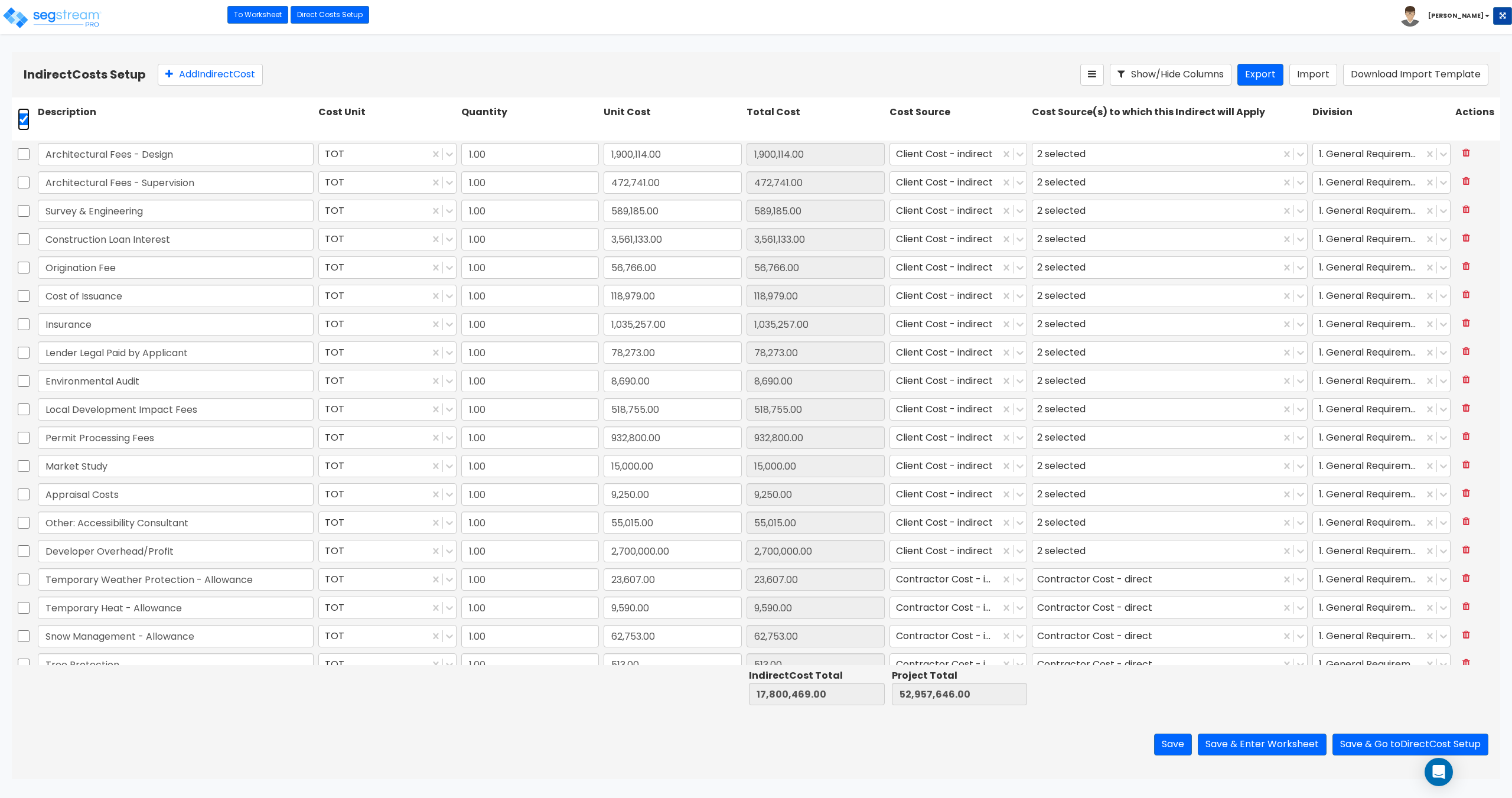
checkbox input "true"
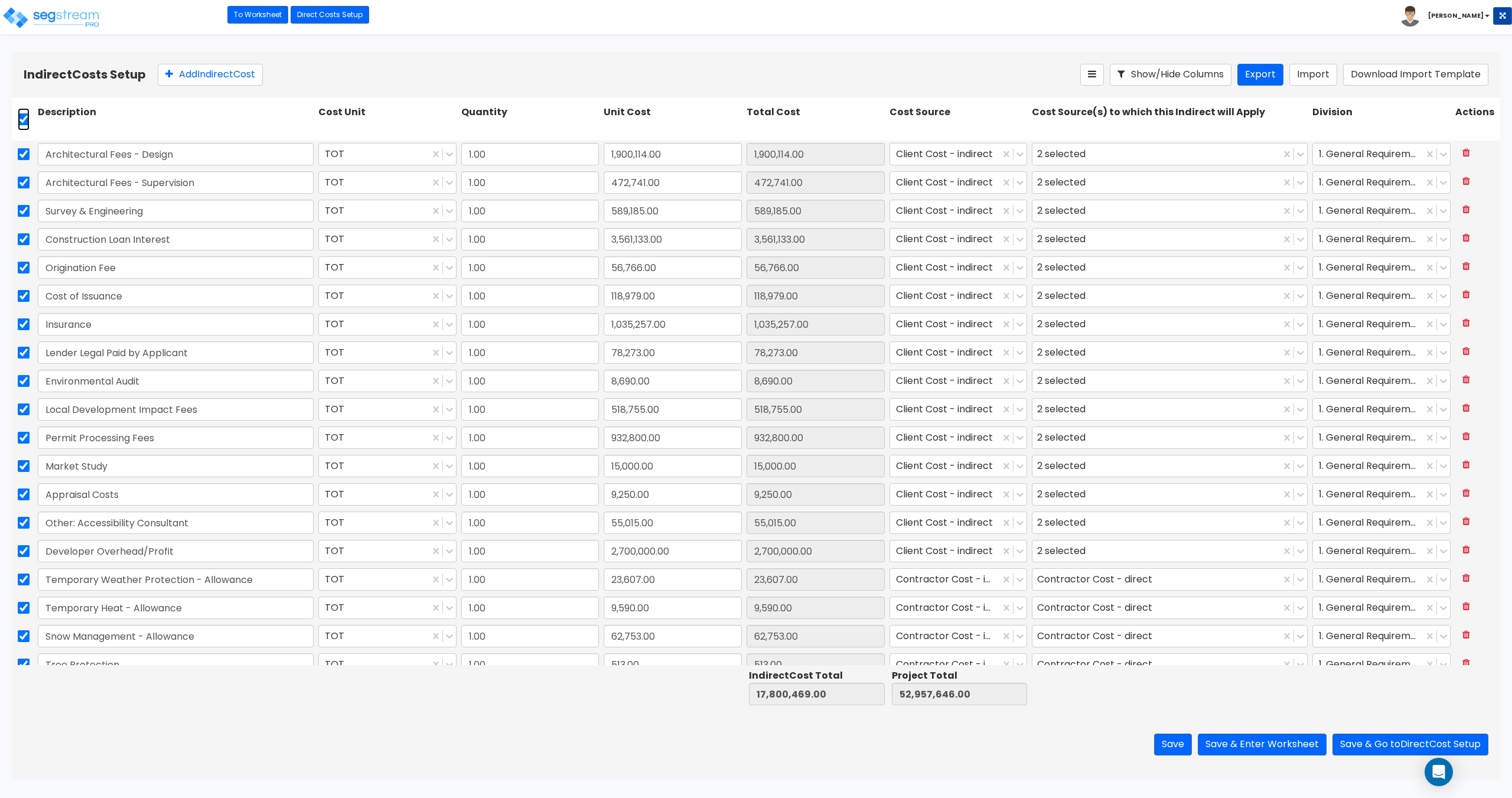
checkbox input "true"
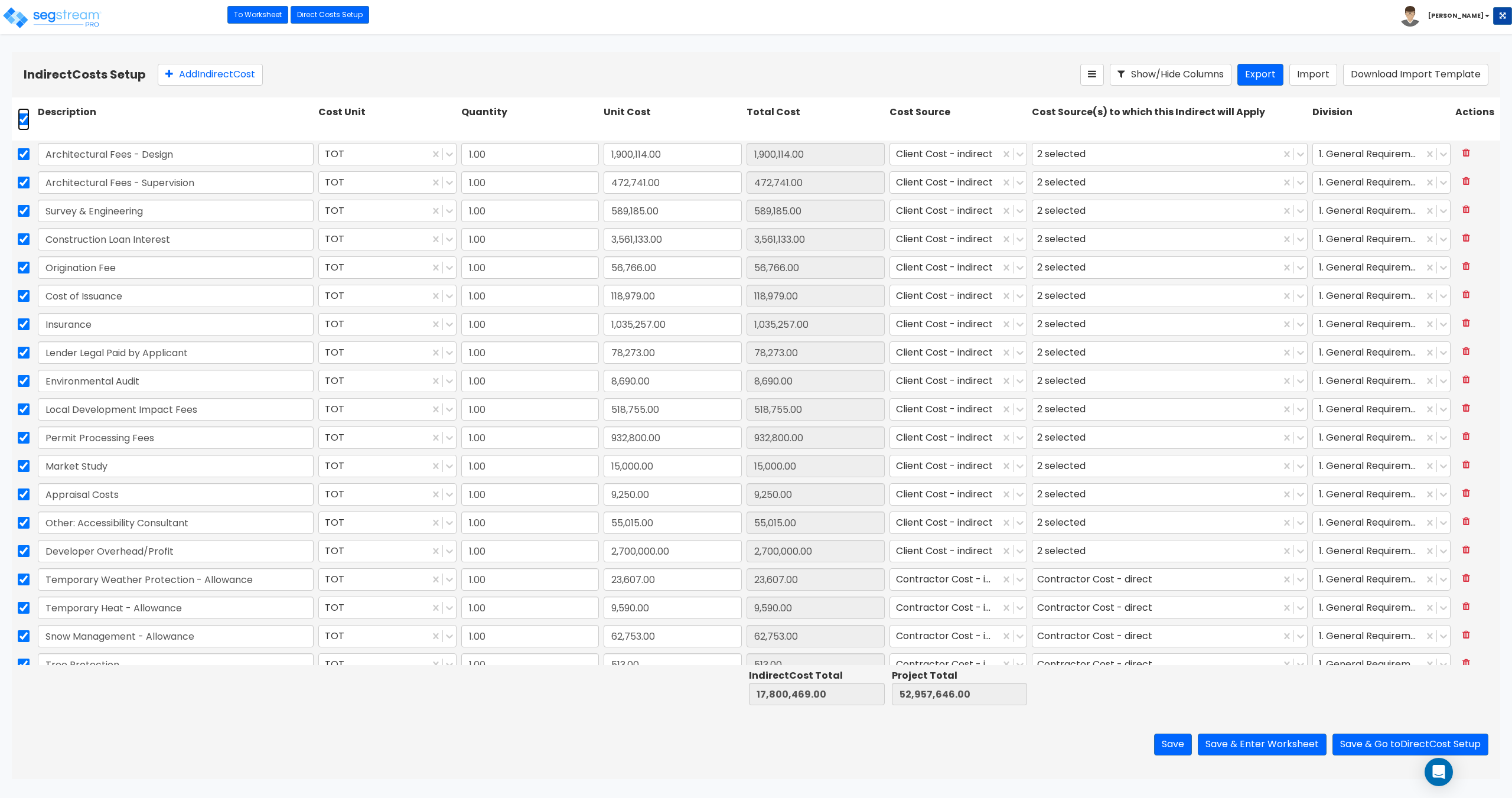
checkbox input "true"
click at [296, 77] on icon at bounding box center [291, 74] width 10 height 12
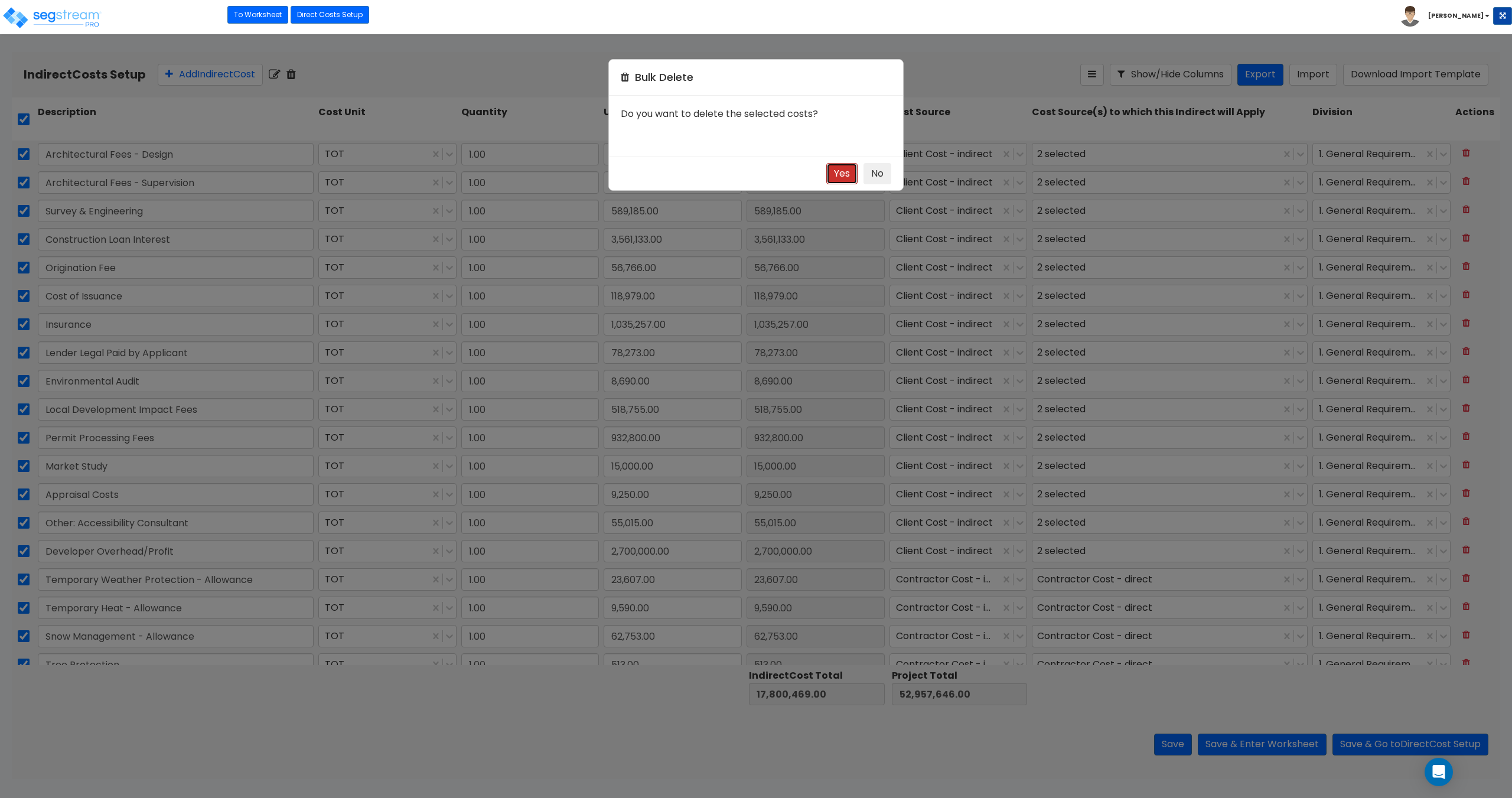
click at [842, 175] on button "Yes" at bounding box center [842, 174] width 31 height 22
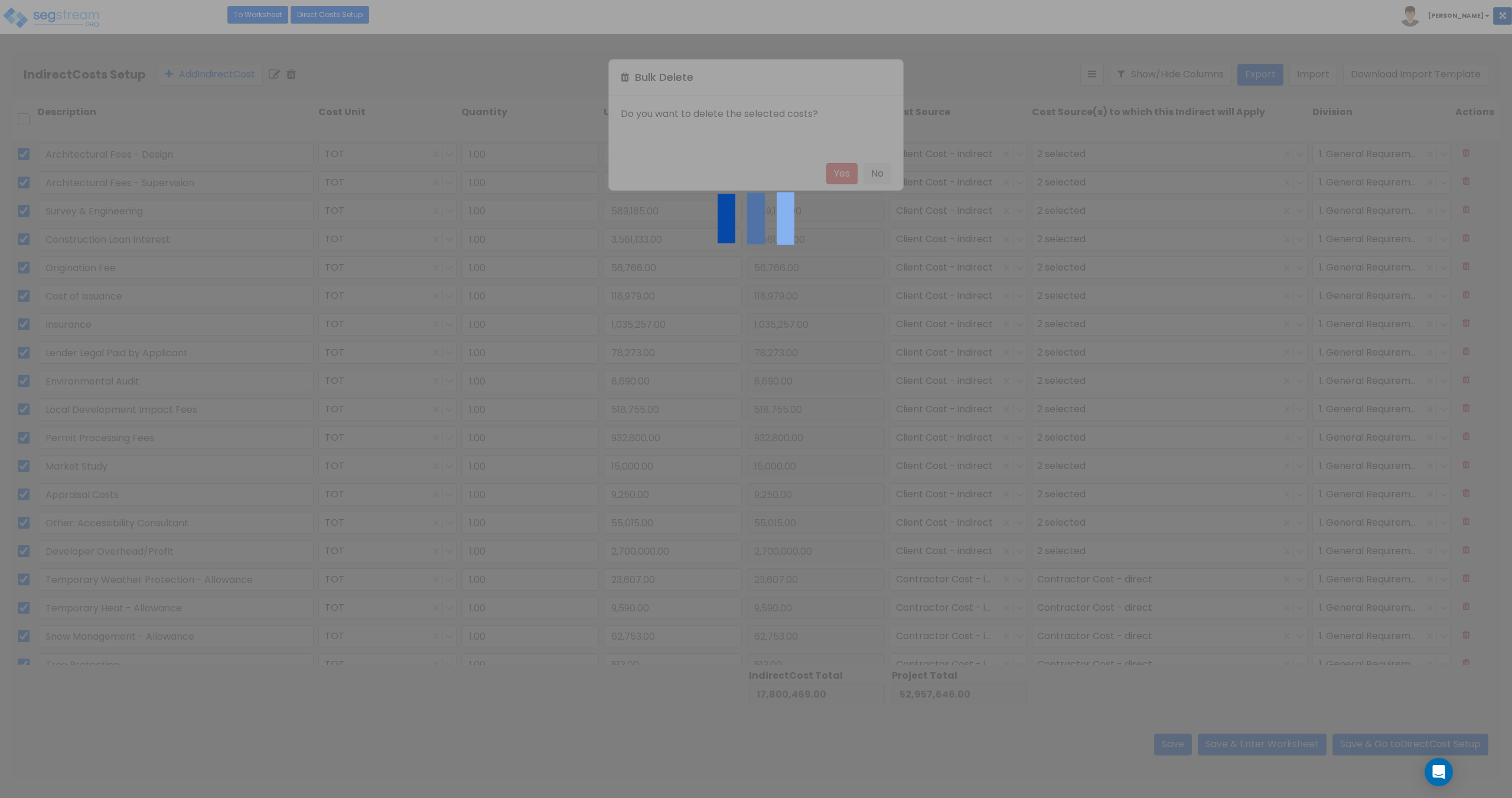
checkbox input "false"
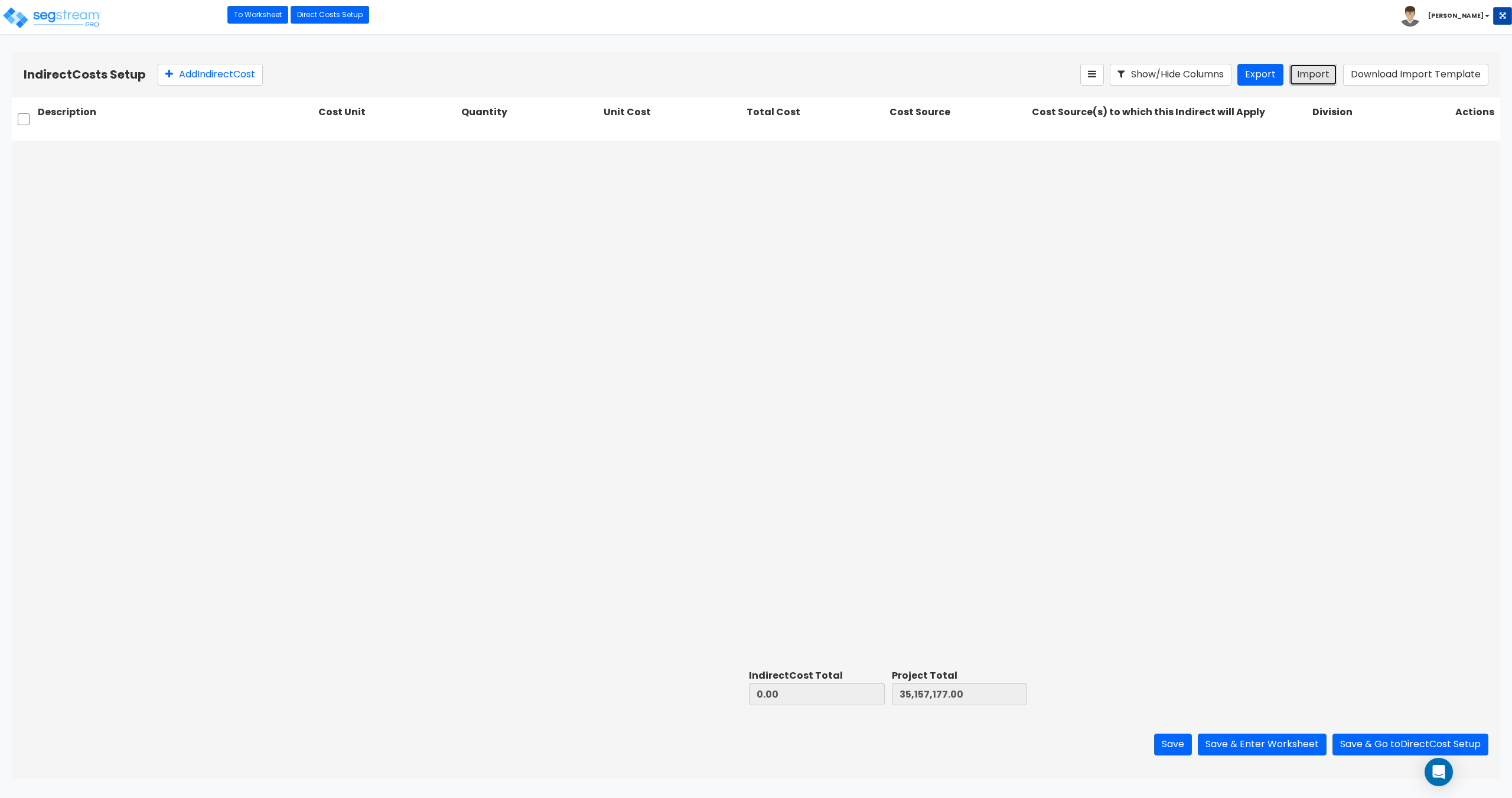
click at [1326, 72] on button "Import" at bounding box center [1313, 75] width 48 height 22
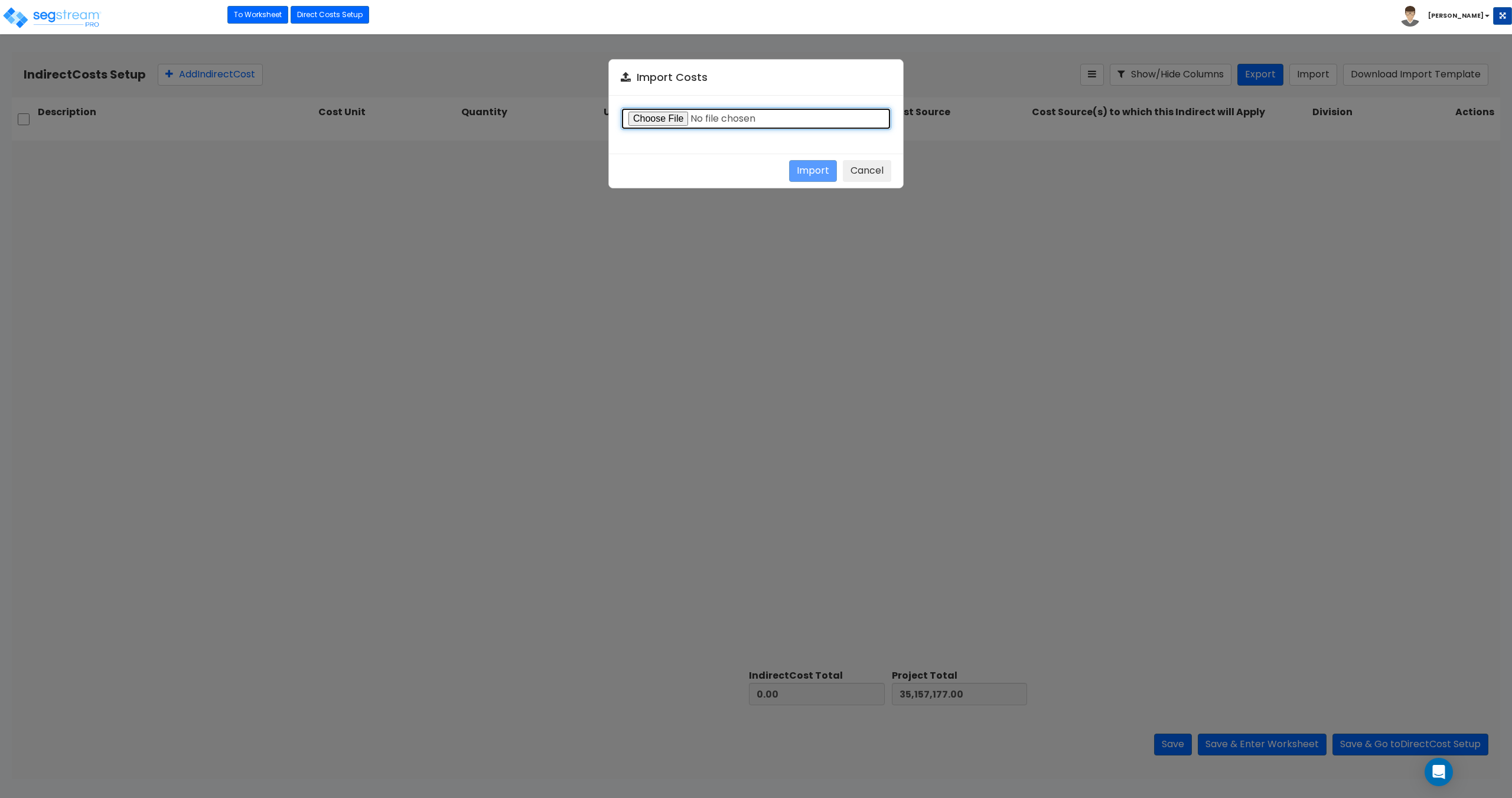
click at [699, 121] on input "file" at bounding box center [756, 119] width 271 height 22
type input "C:\fakepath\Indirect costs 36934.csv"
click at [806, 169] on button "Import" at bounding box center [813, 171] width 48 height 22
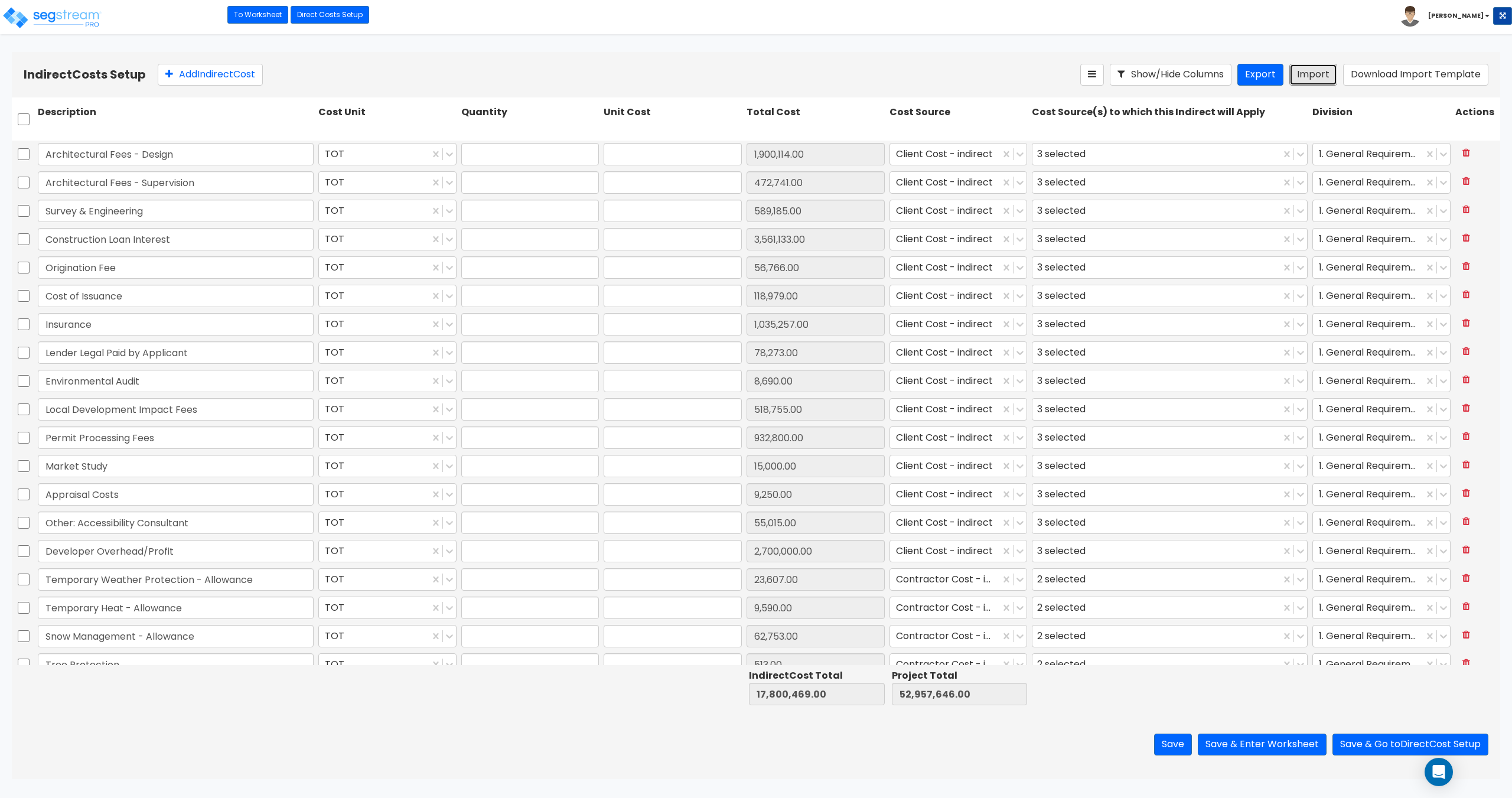
type input "1"
type input "1,900,114"
type input "1"
type input "472,741"
type input "1"
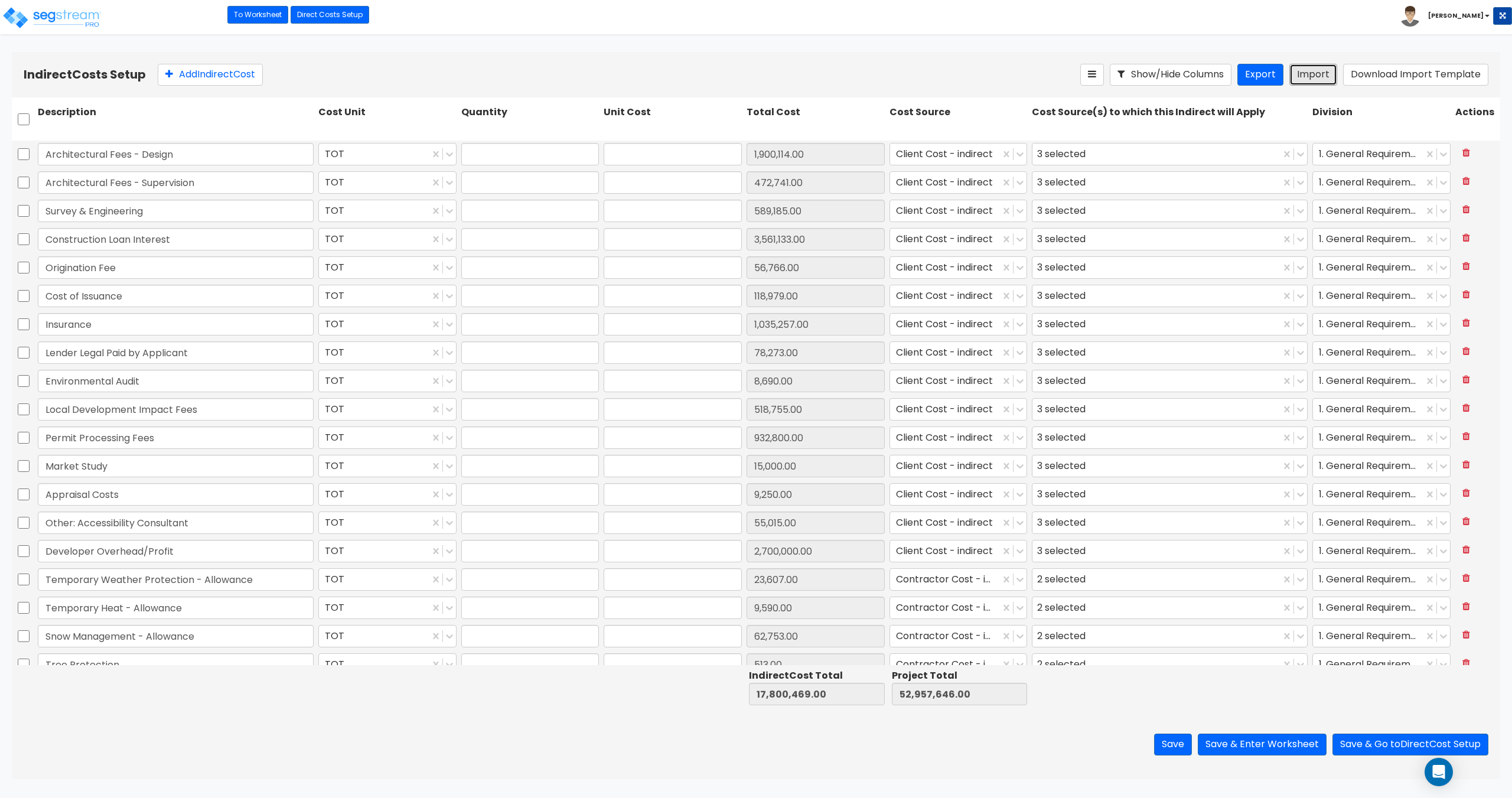
type input "589,185"
type input "1"
type input "3,561,133"
type input "1"
type input "56,766"
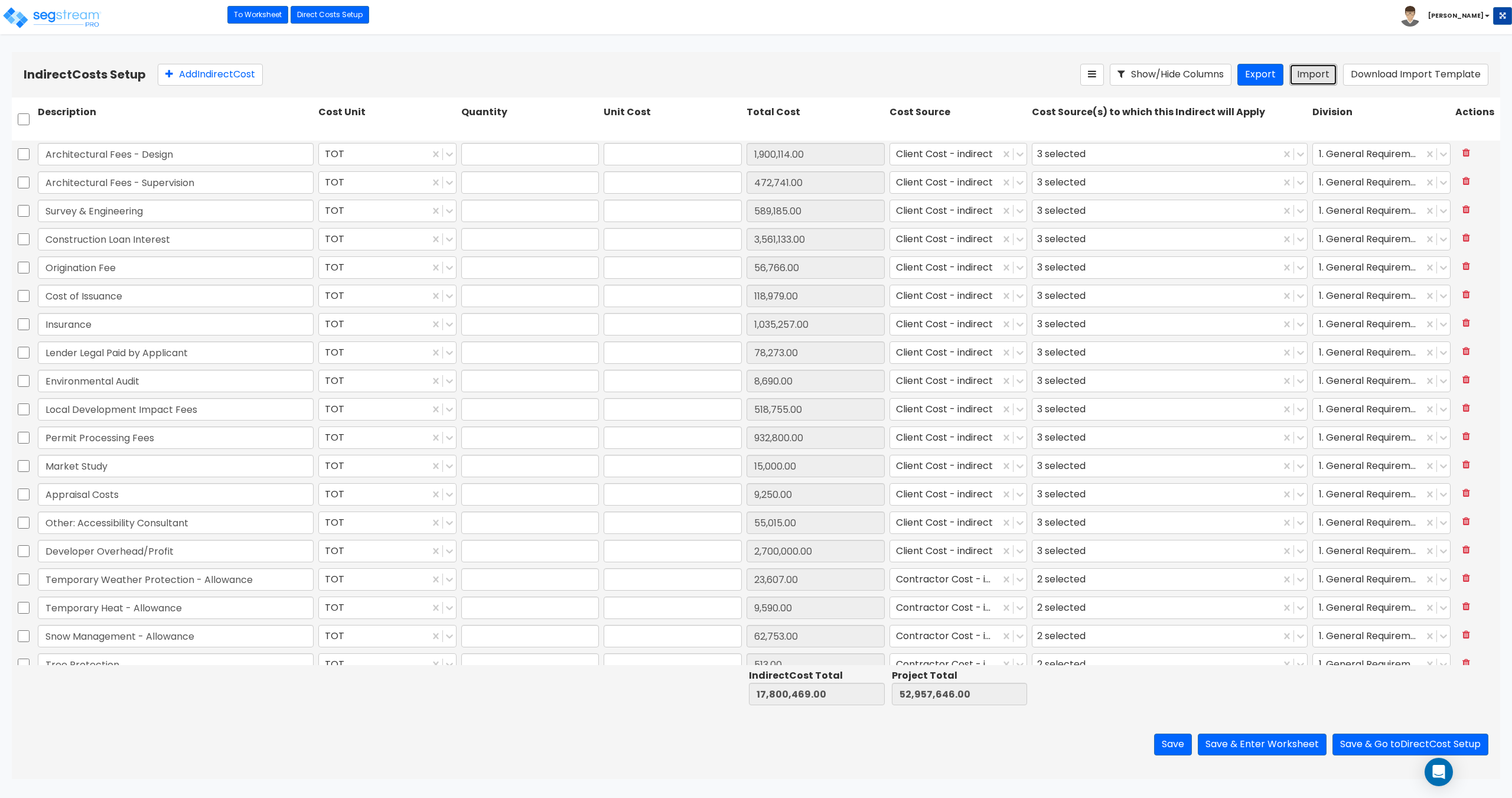
type input "1"
type input "118,979"
type input "1"
type input "1,035,257"
type input "1"
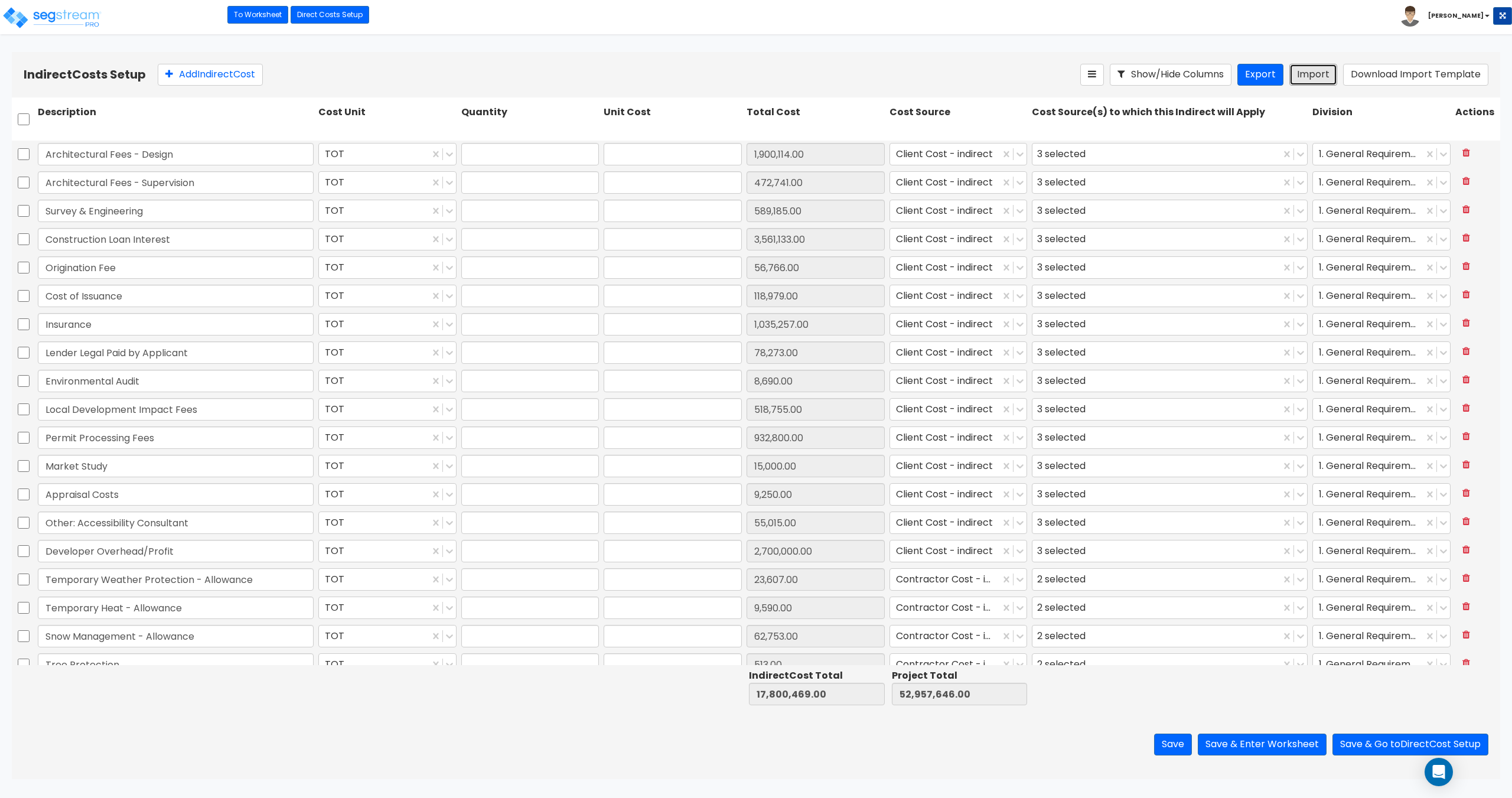
type input "78,273"
type input "1"
type input "8,690"
type input "1"
type input "518,755"
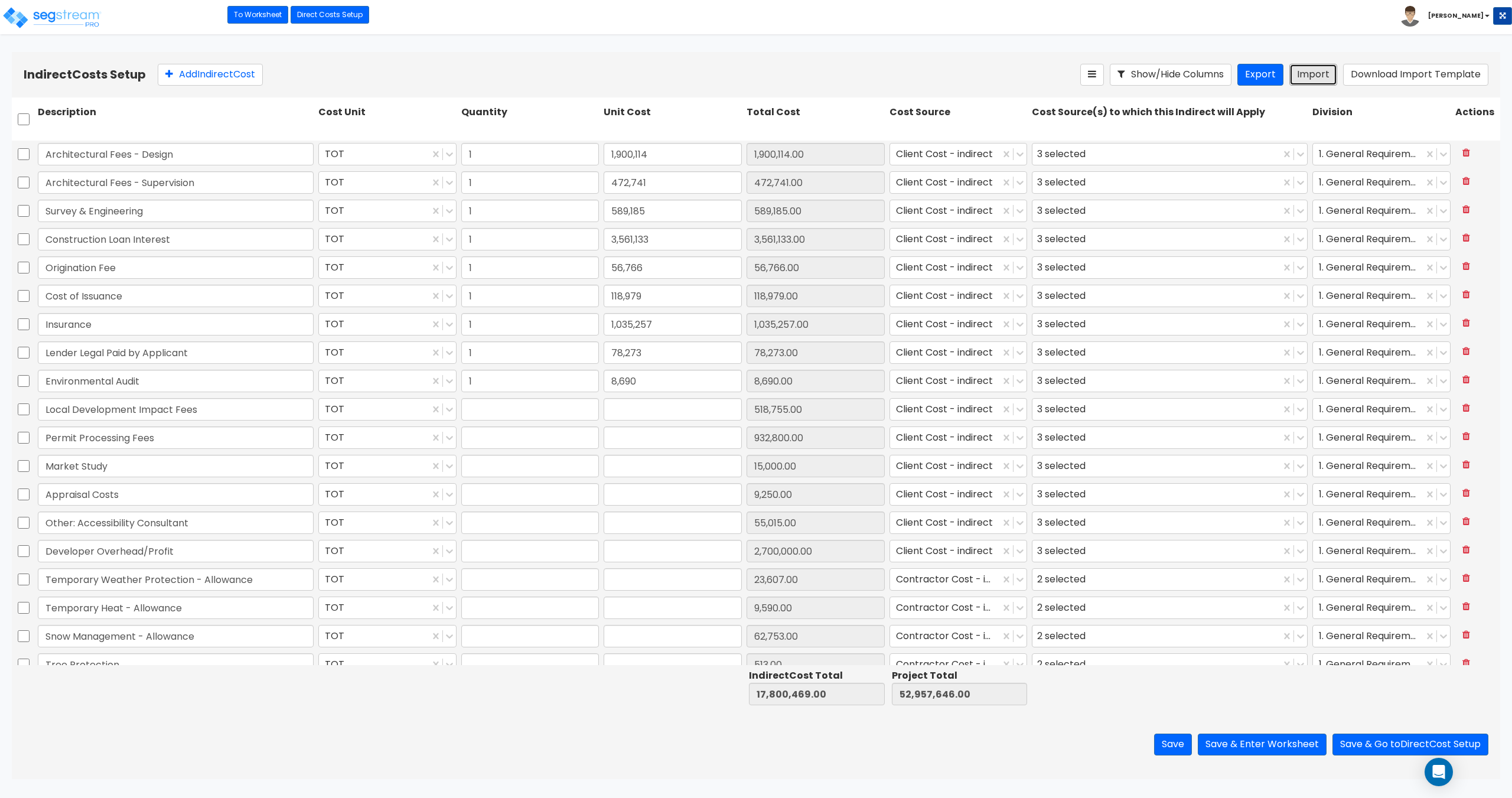
type input "1"
type input "932,800"
type input "1"
type input "15,000"
type input "1"
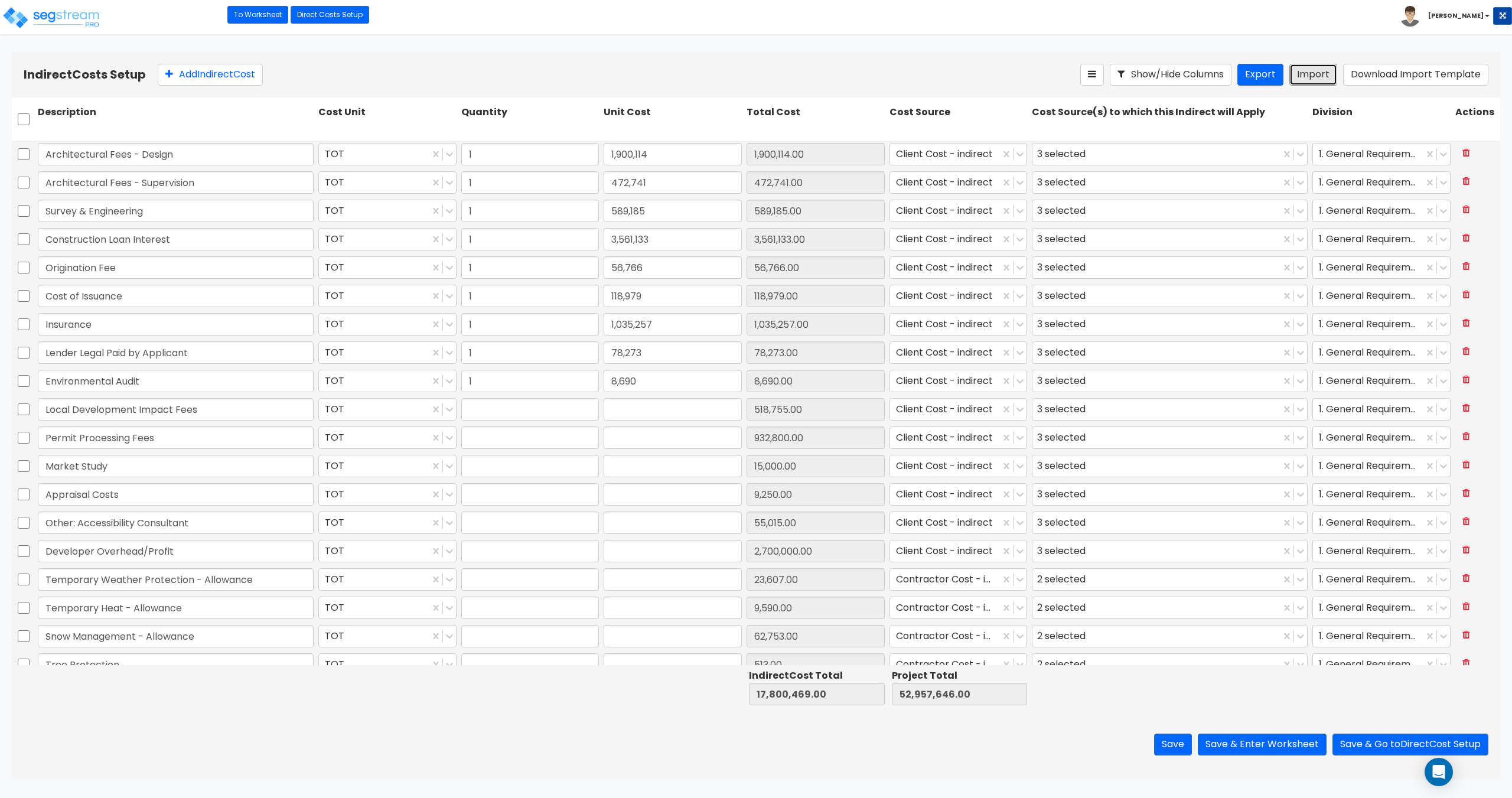
type input "9,250"
type input "1"
type input "55,015"
type input "1"
type input "2,700,000"
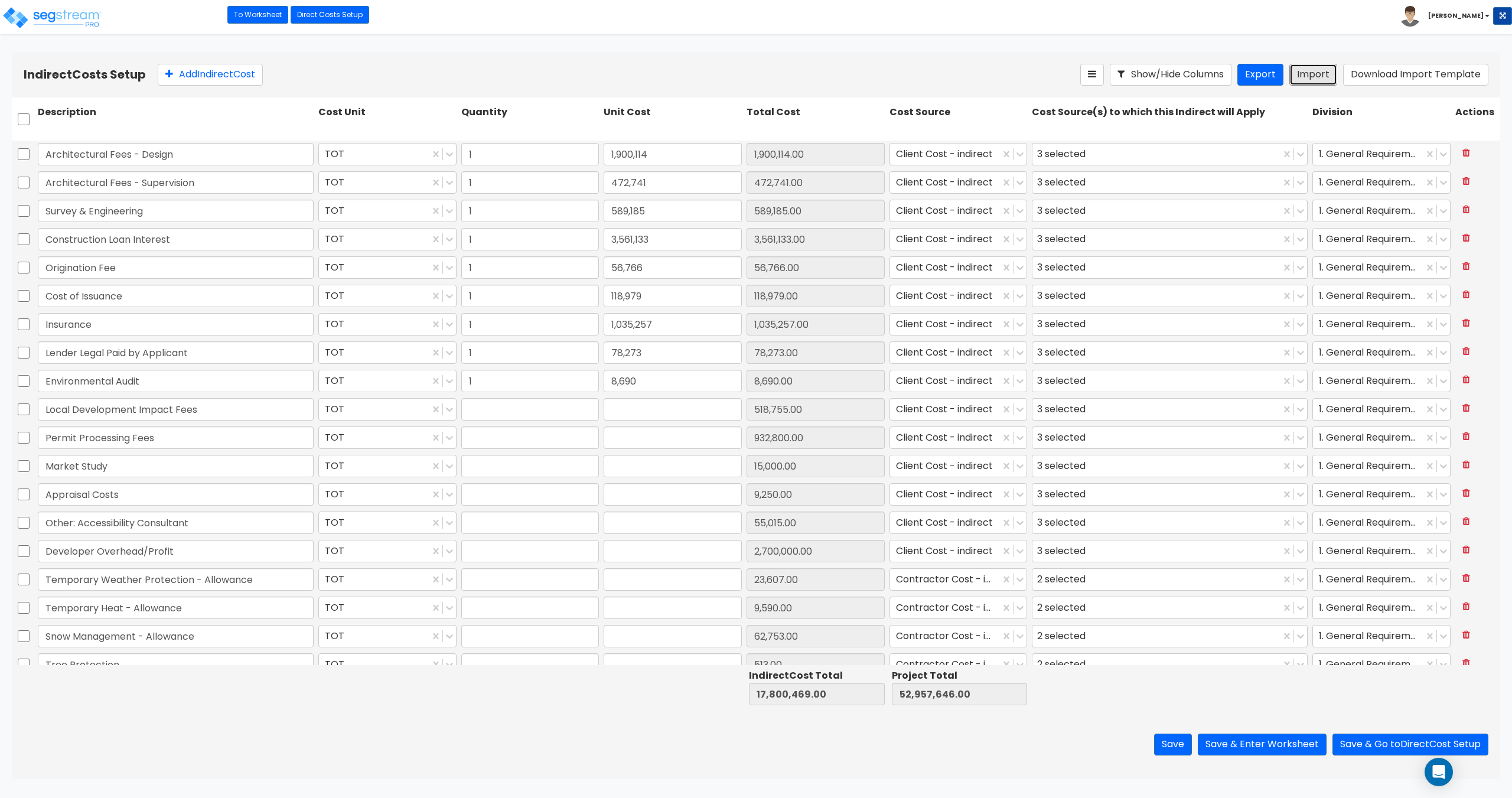
type input "1"
type input "23,607"
type input "1"
type input "9,590"
type input "1"
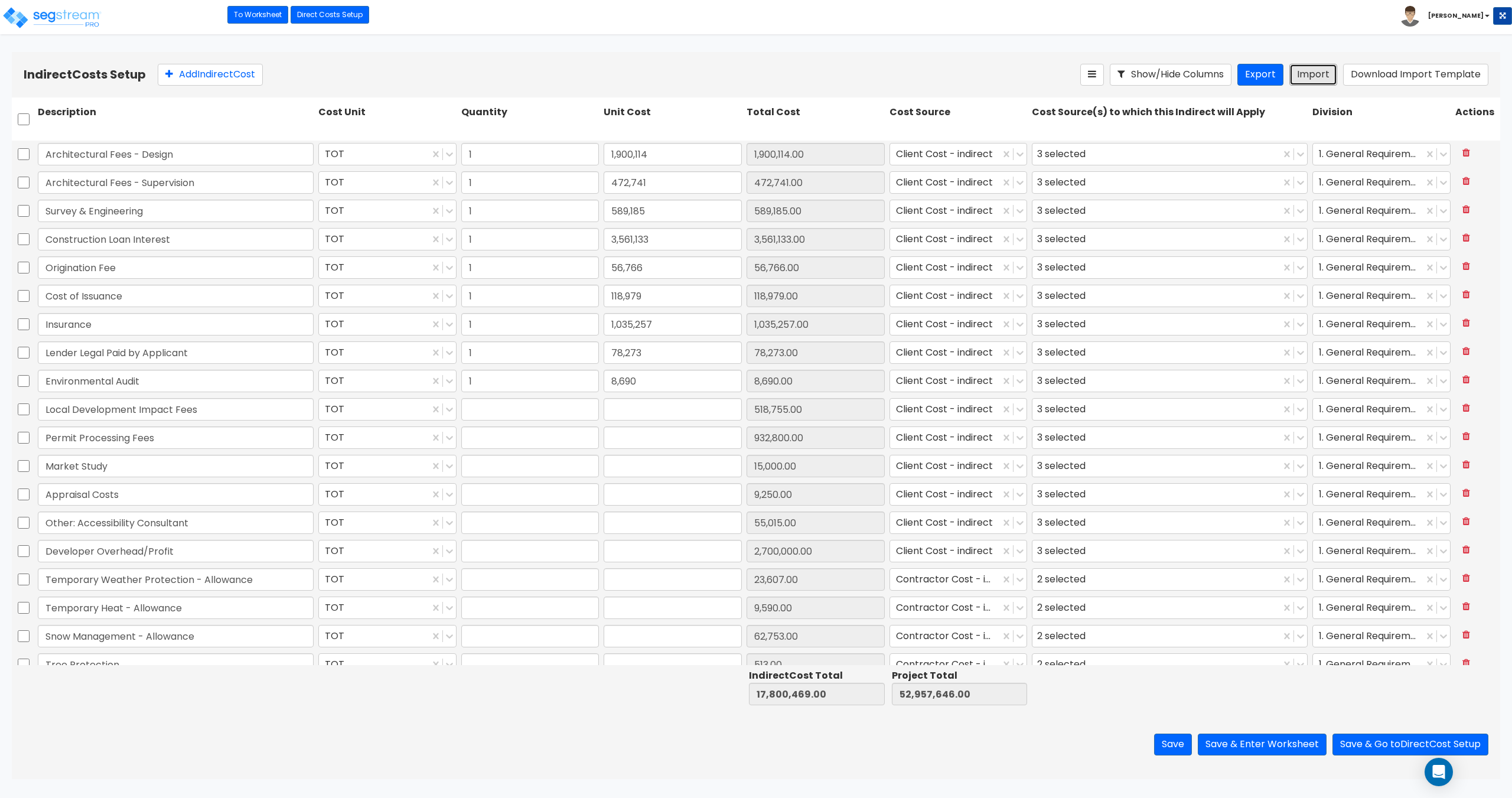
type input "62,753"
type input "1"
type input "513"
type input "1"
type input "52,853"
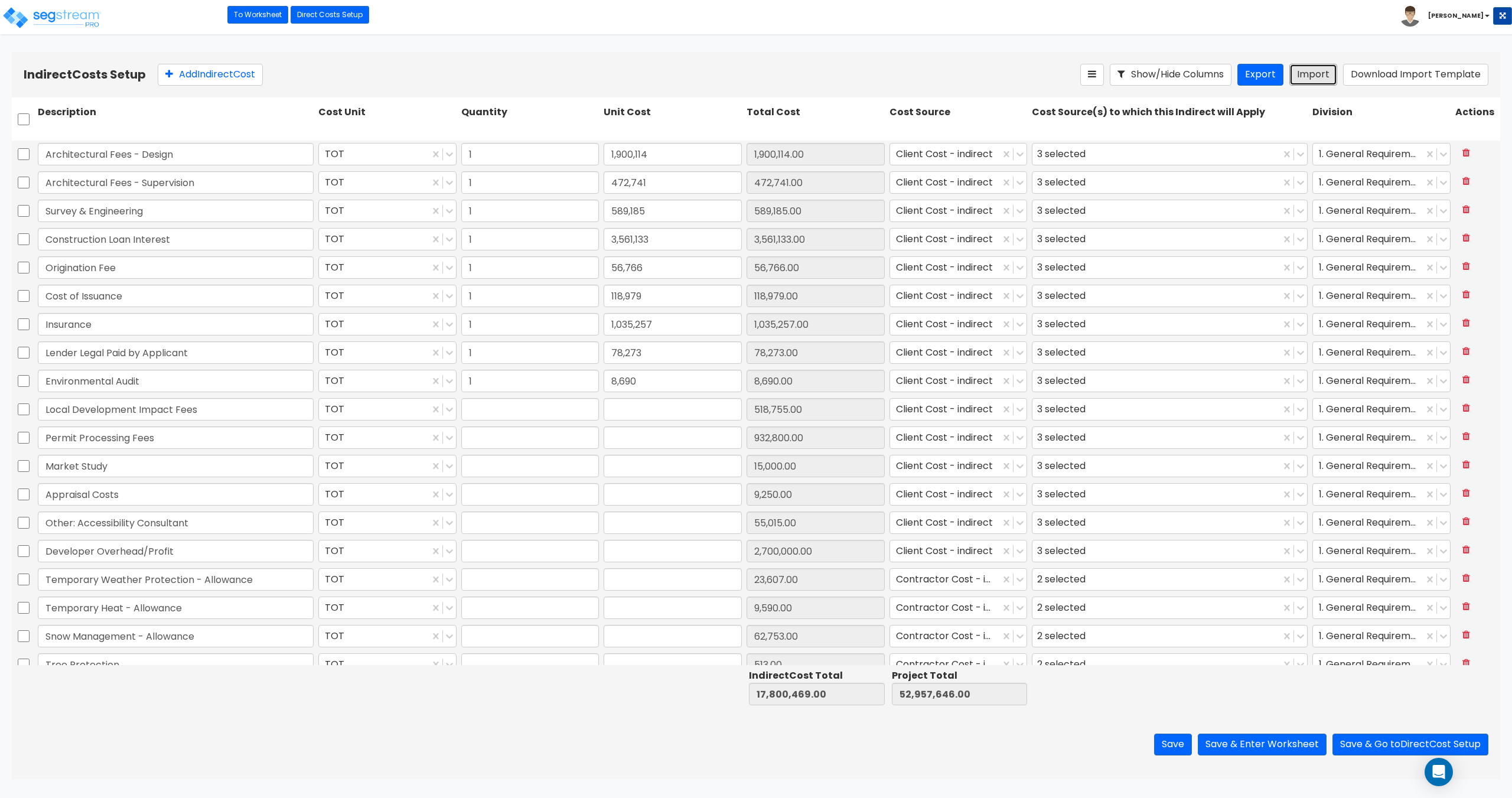
type input "1"
type input "166,543"
type input "1"
type input "168,555"
type input "1"
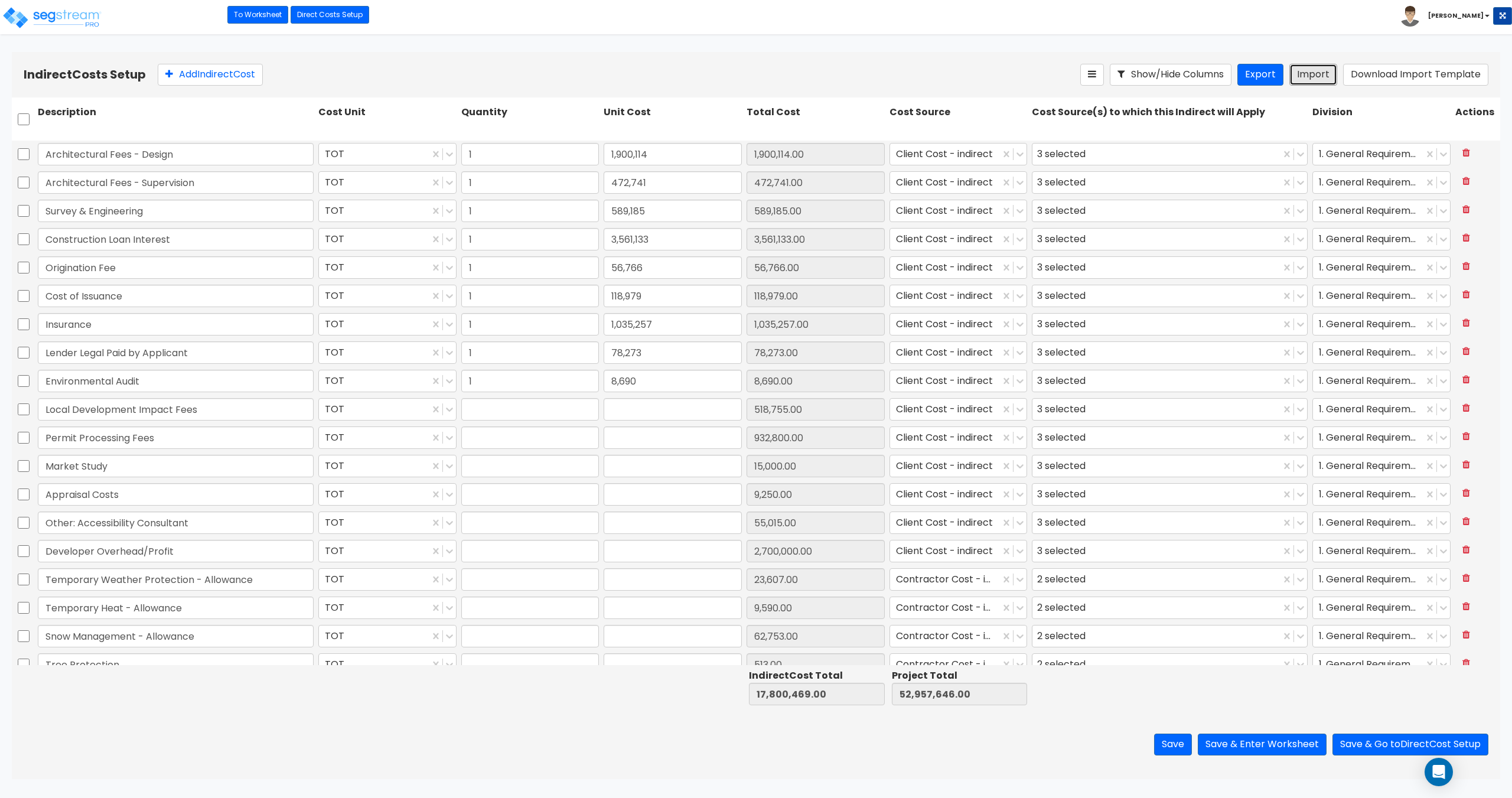
type input "23,495"
type input "1"
type input "45,434"
click at [1378, 746] on button "Save & Go to Direct Cost Setup" at bounding box center [1410, 744] width 156 height 22
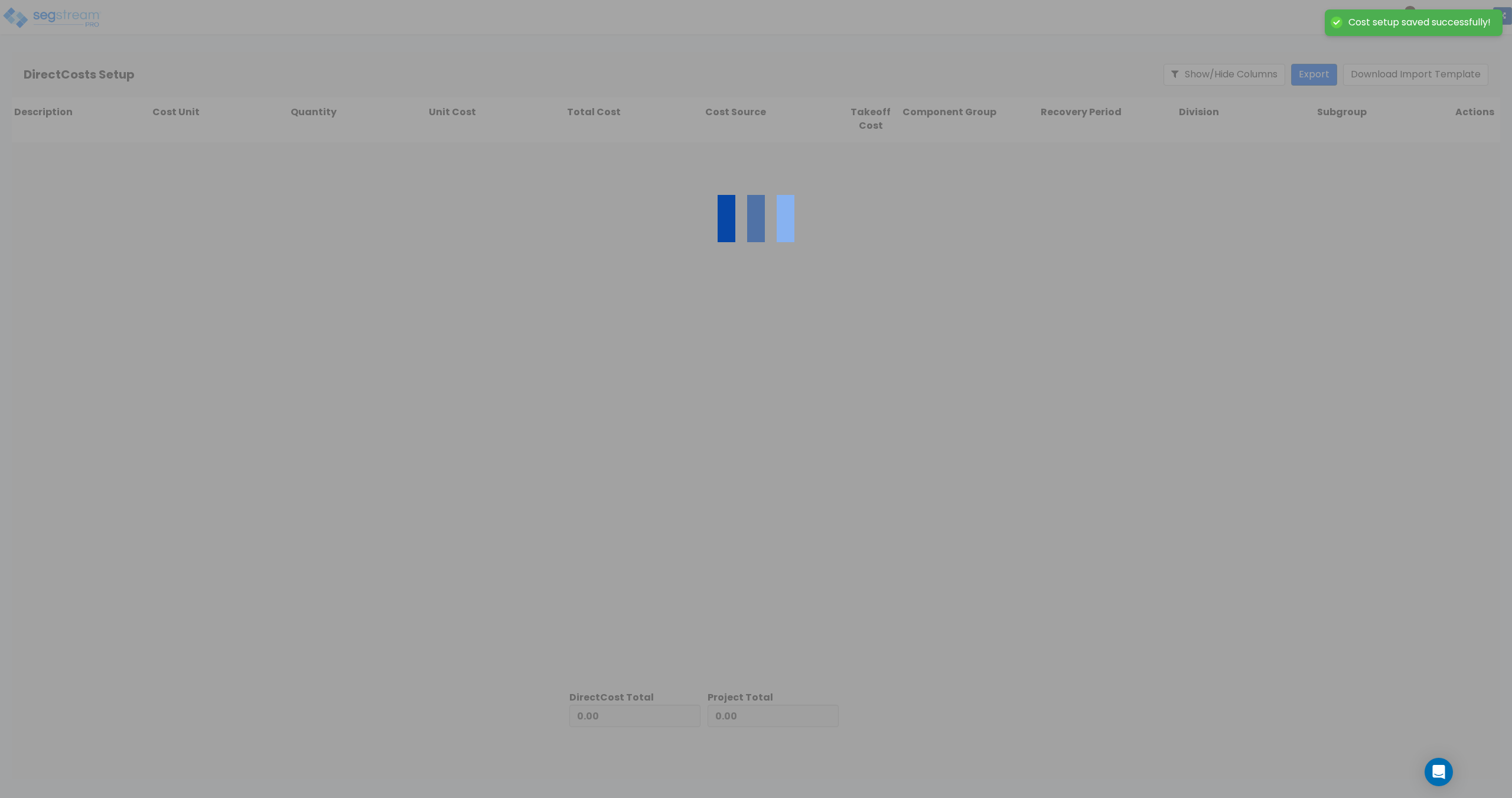
type input "17,800,469.00"
type input "35,157,177.00"
type input "52,957,646.00"
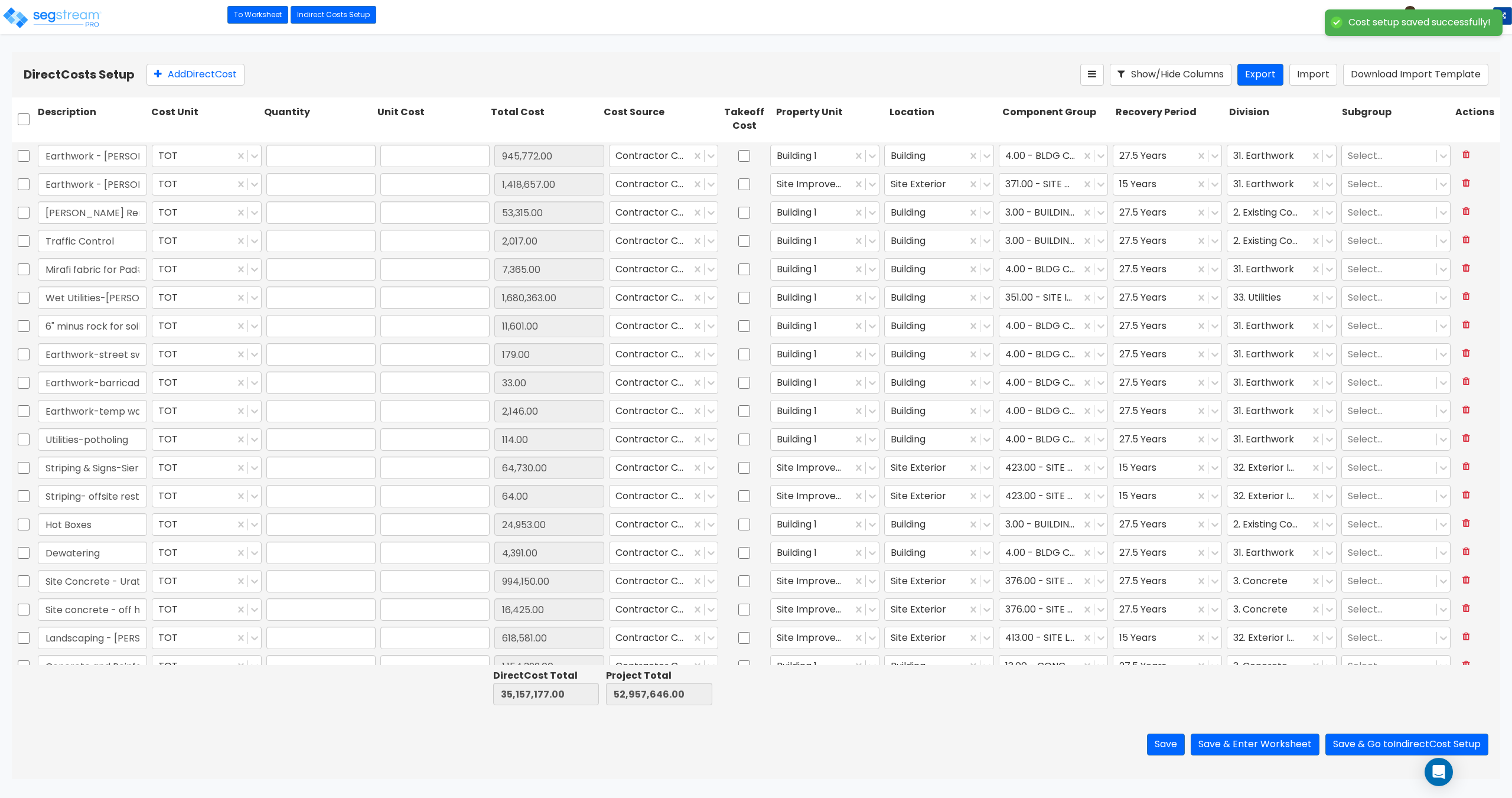
type input "1.00"
type input "945,772.00"
type input "1.00"
type input "1,418,657.00"
type input "1.00"
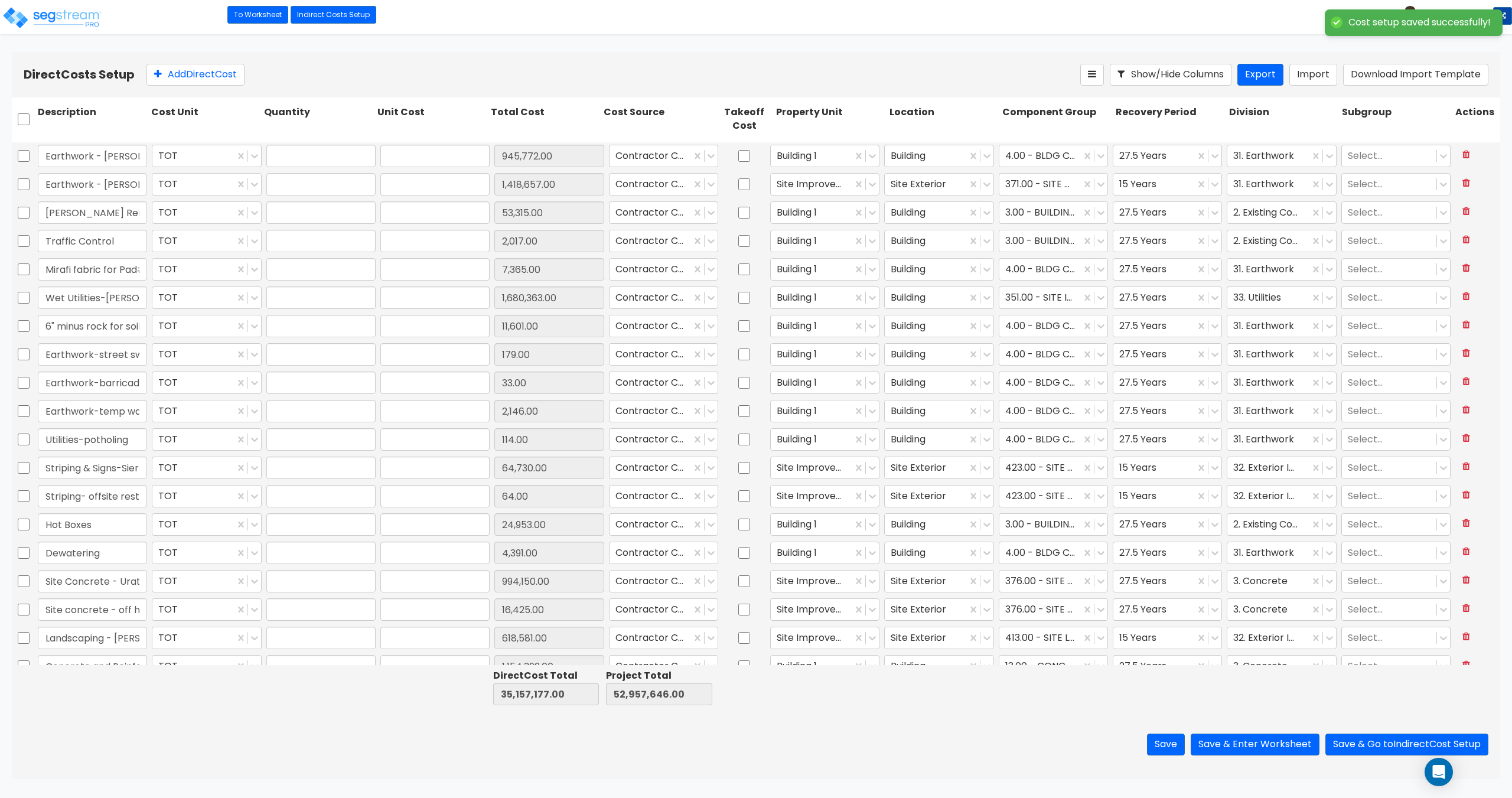
type input "53,315.00"
type input "1.00"
type input "2,017.00"
type input "1.00"
type input "7,365.00"
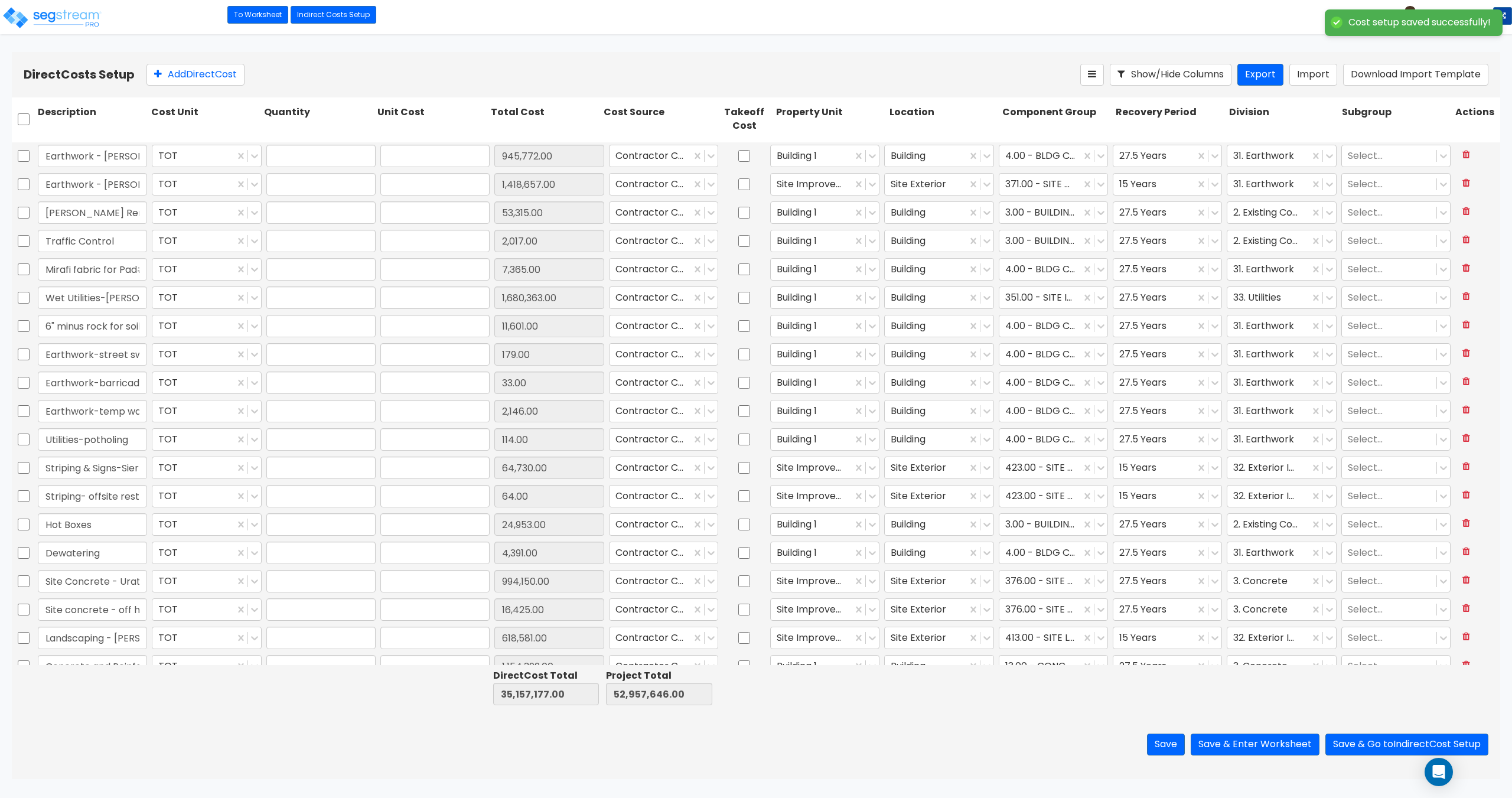
type input "1.00"
type input "1,680,363.00"
type input "1.00"
type input "11,601.00"
type input "1.00"
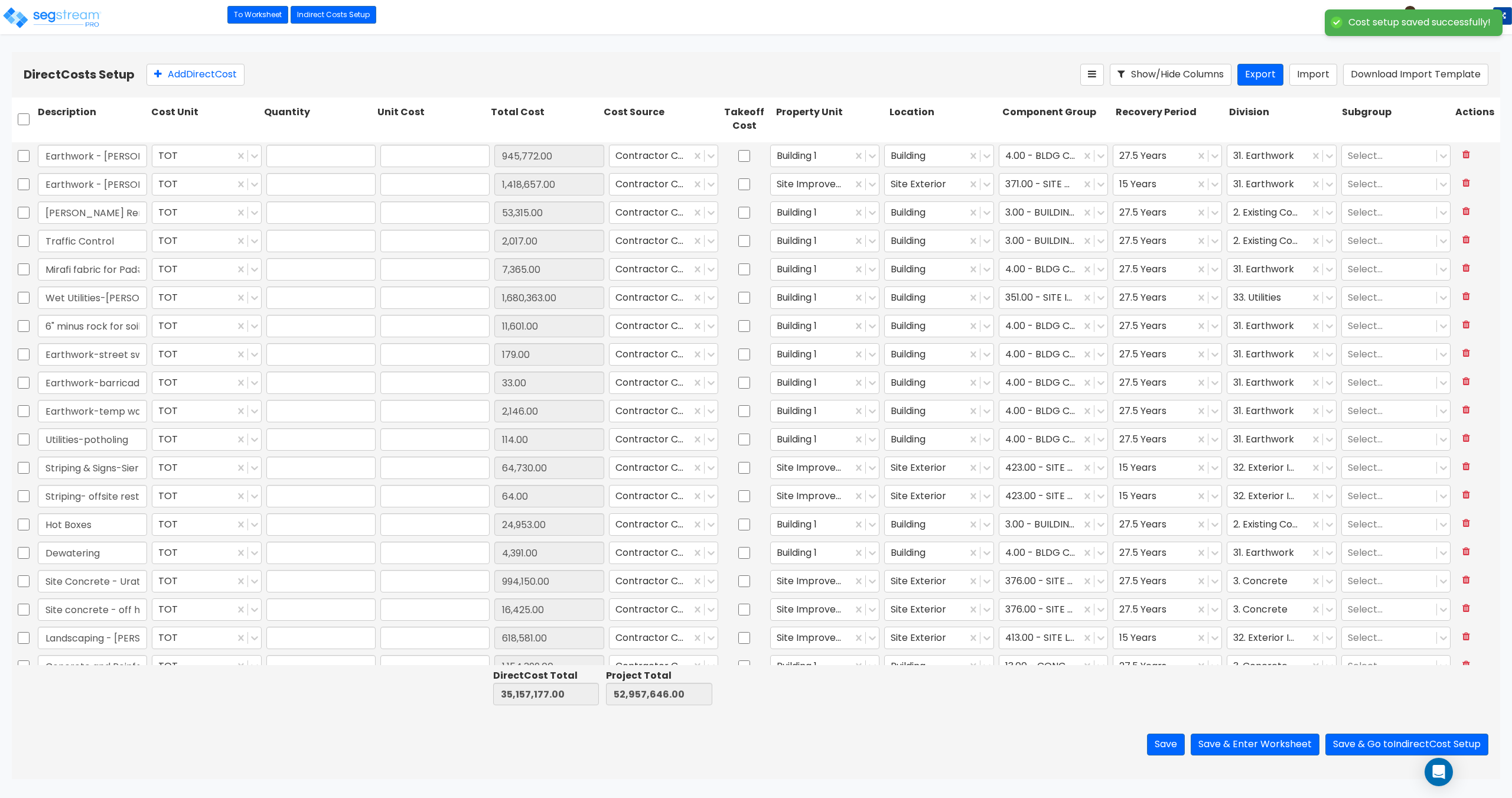
type input "179.00"
type input "1.00"
type input "33.00"
type input "1.00"
type input "2,146.00"
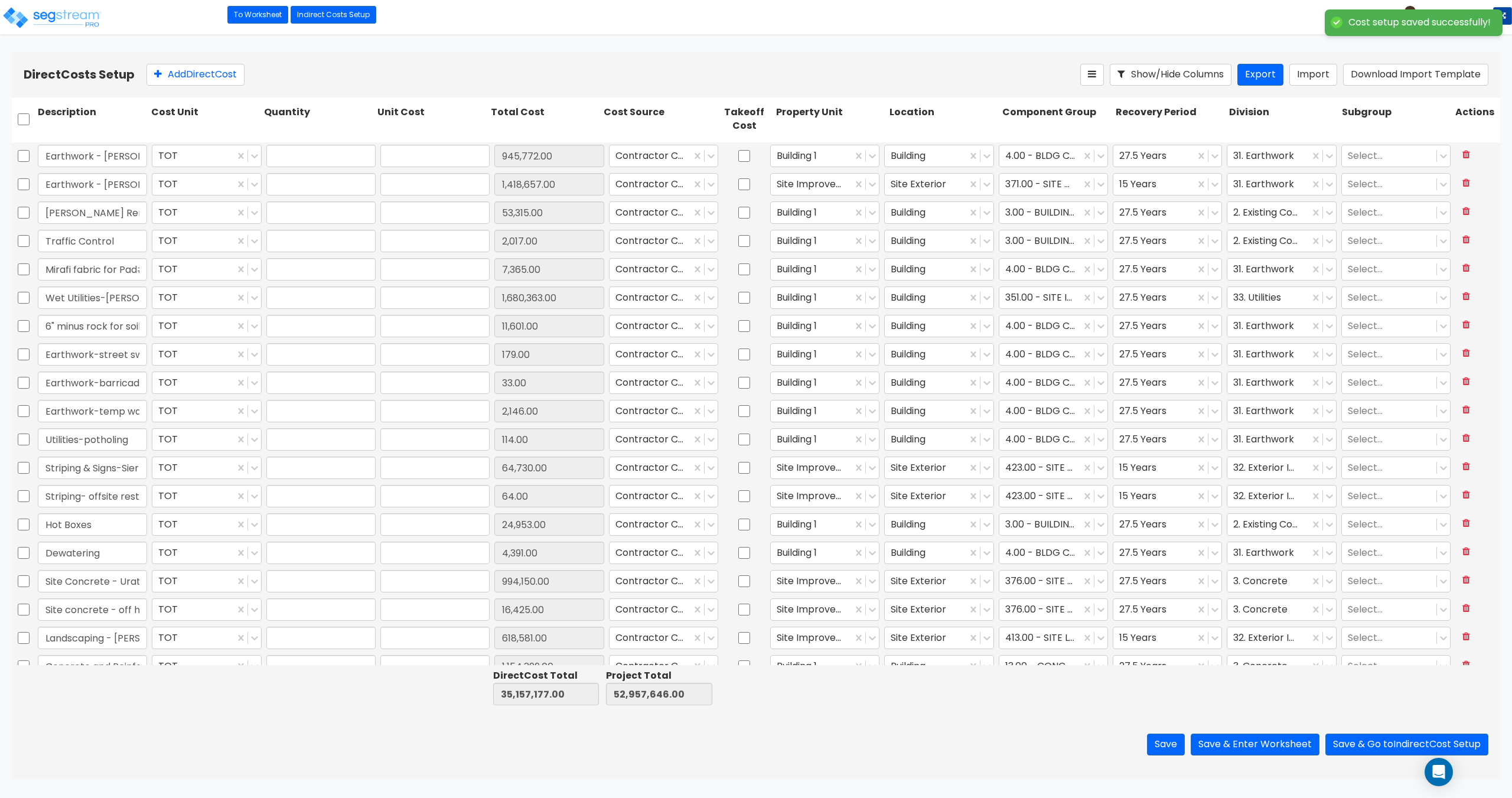
type input "1.00"
type input "114.00"
type input "1.00"
type input "64,730.00"
type input "1.00"
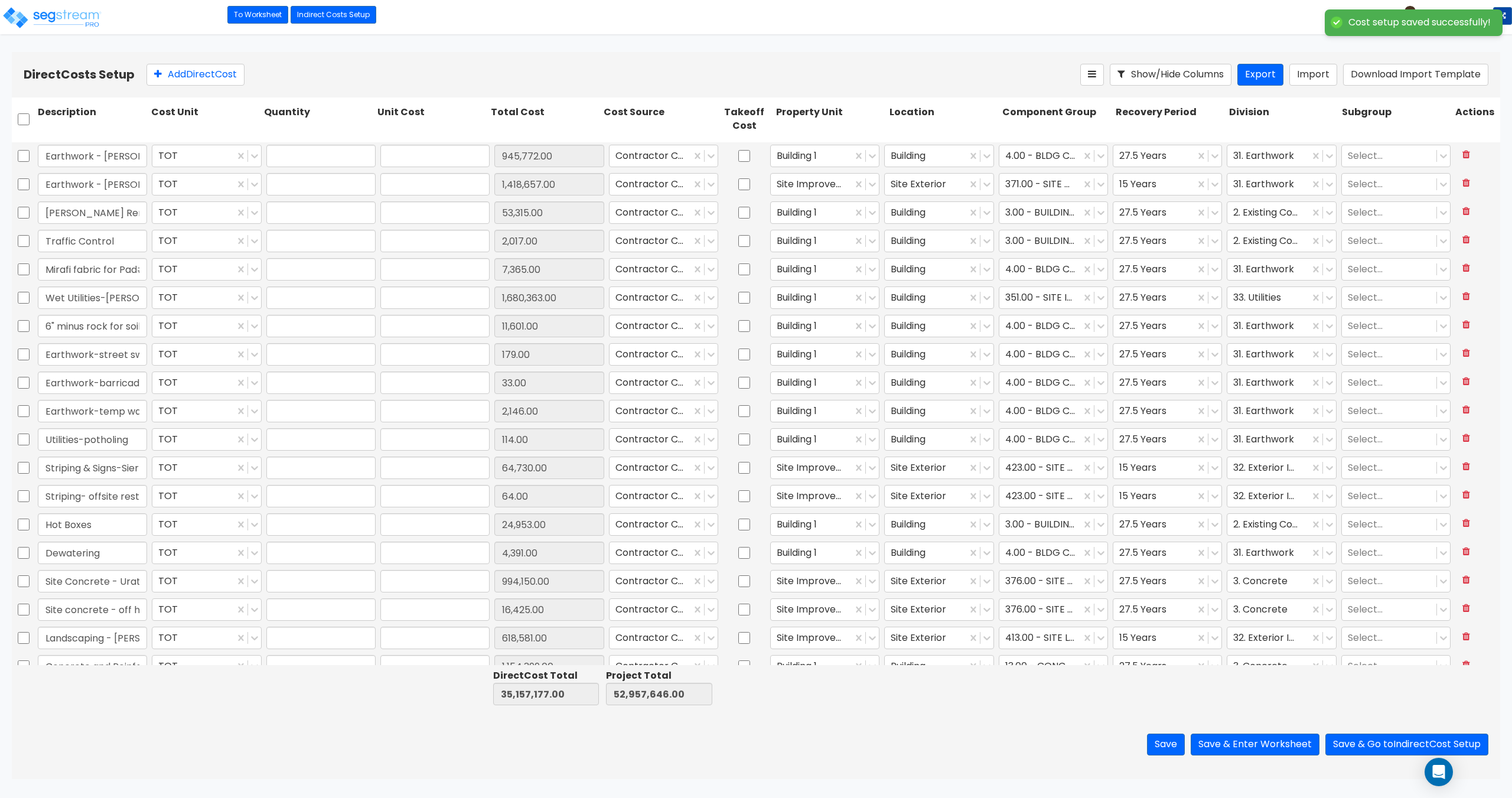
type input "64.00"
type input "1.00"
type input "24,953.00"
type input "1.00"
type input "4,391.00"
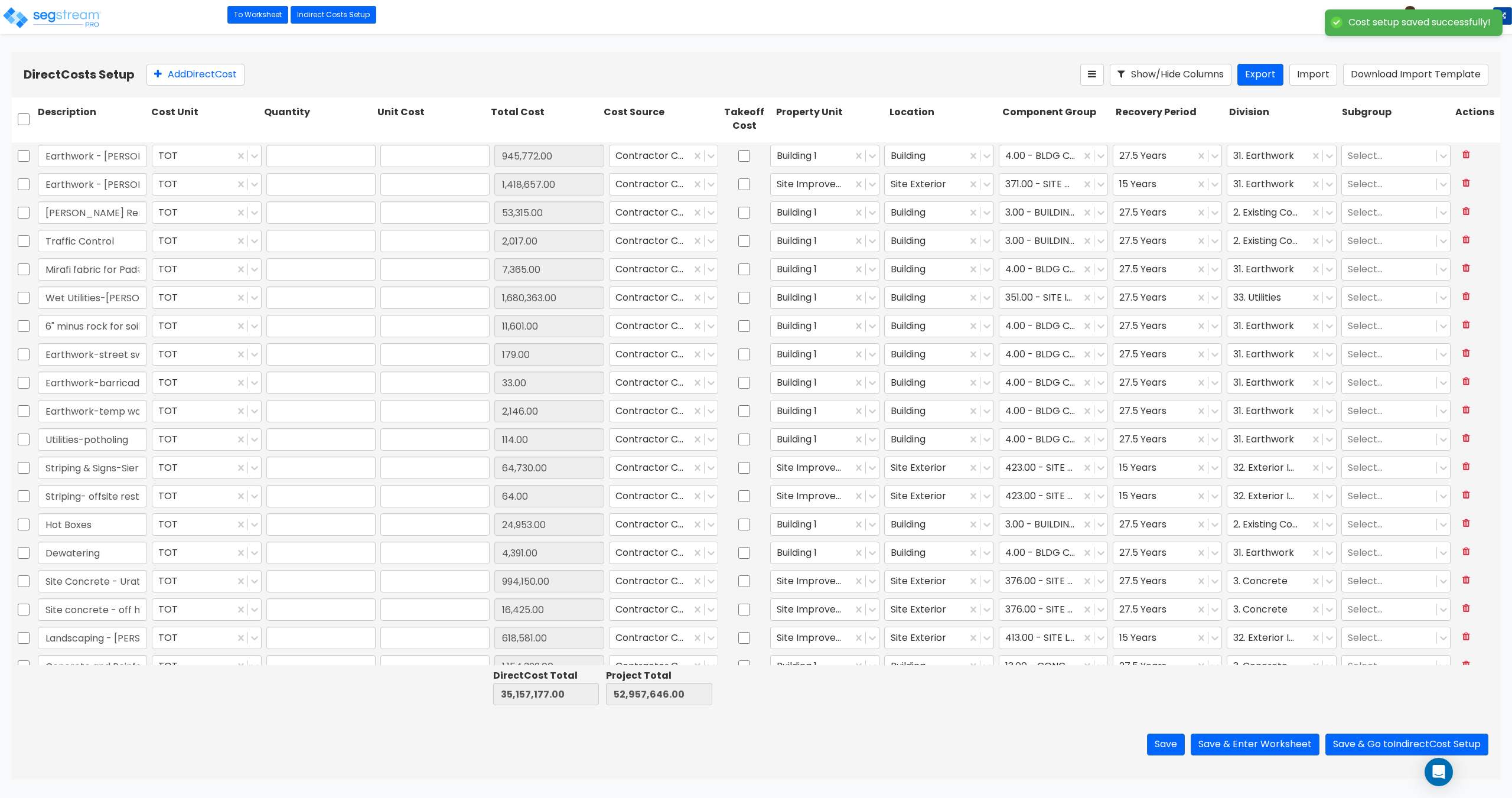
type input "1.00"
type input "994,150.00"
type input "1.00"
type input "16,425.00"
type input "1.00"
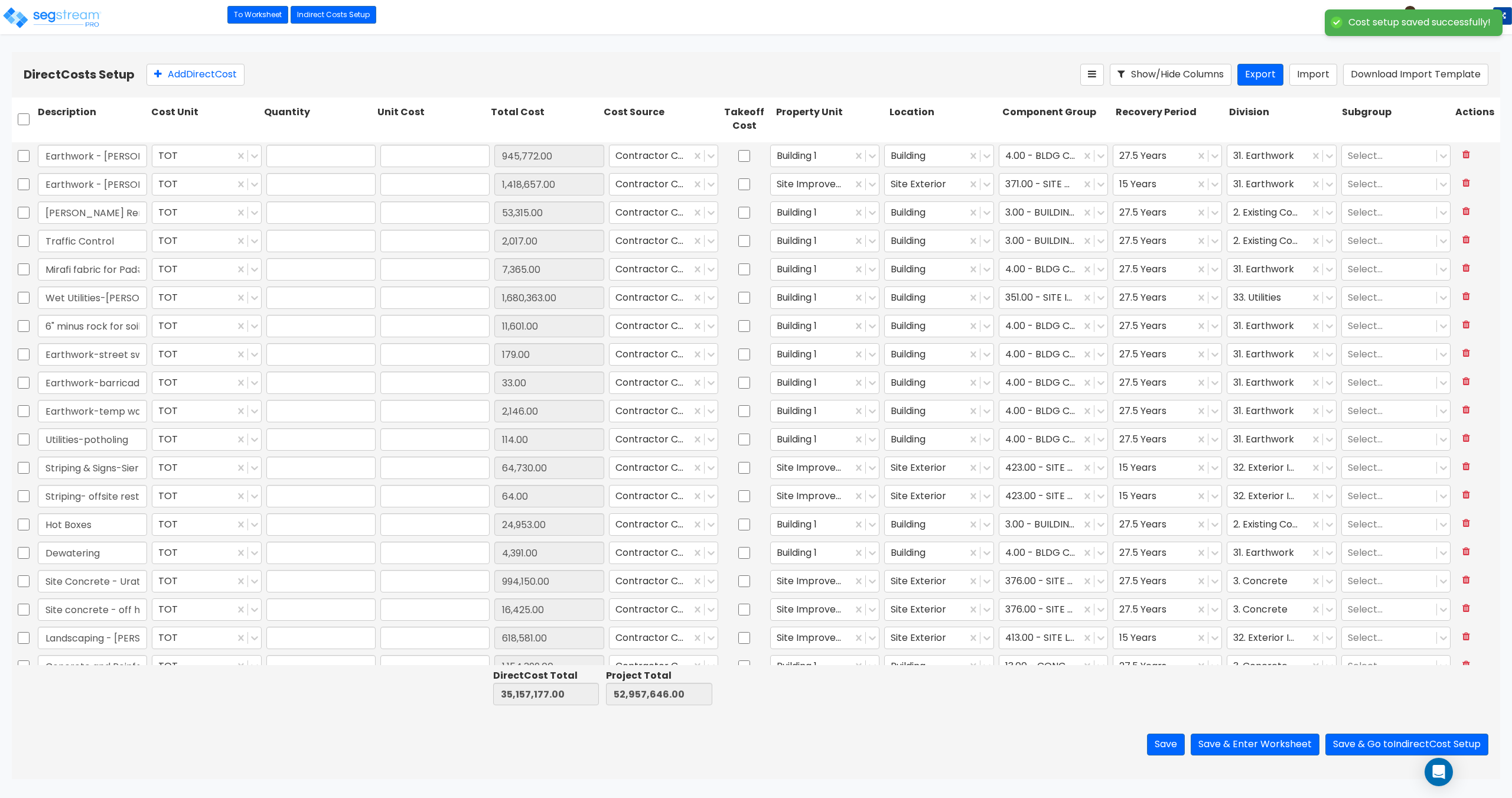
type input "618,581.00"
type input "1.00"
type input "1,154,399.00"
type input "1.00"
type input "30,232.00"
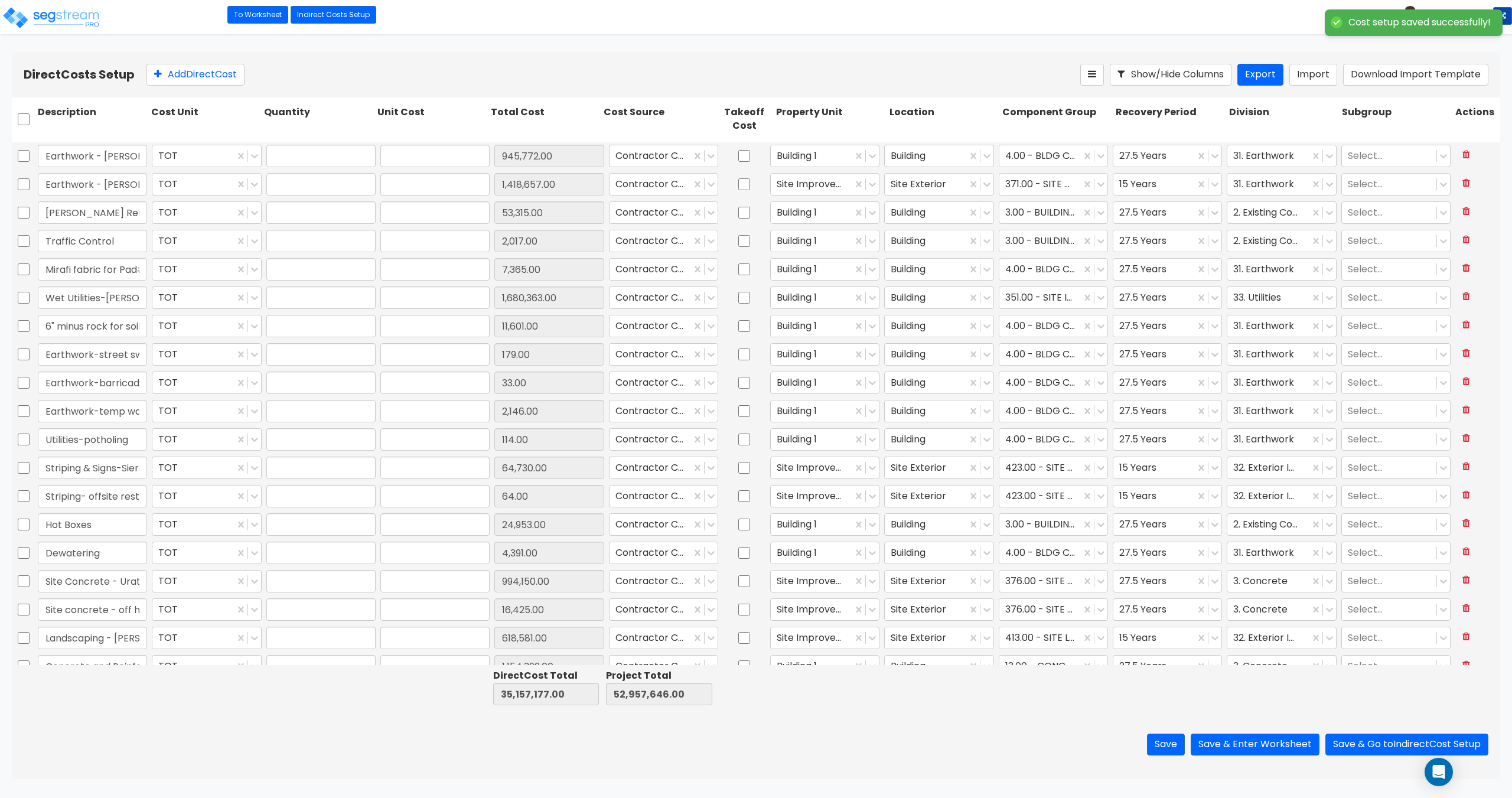
type input "1.00"
type input "266.00"
type input "1.00"
type input "223,677.00"
type input "1.00"
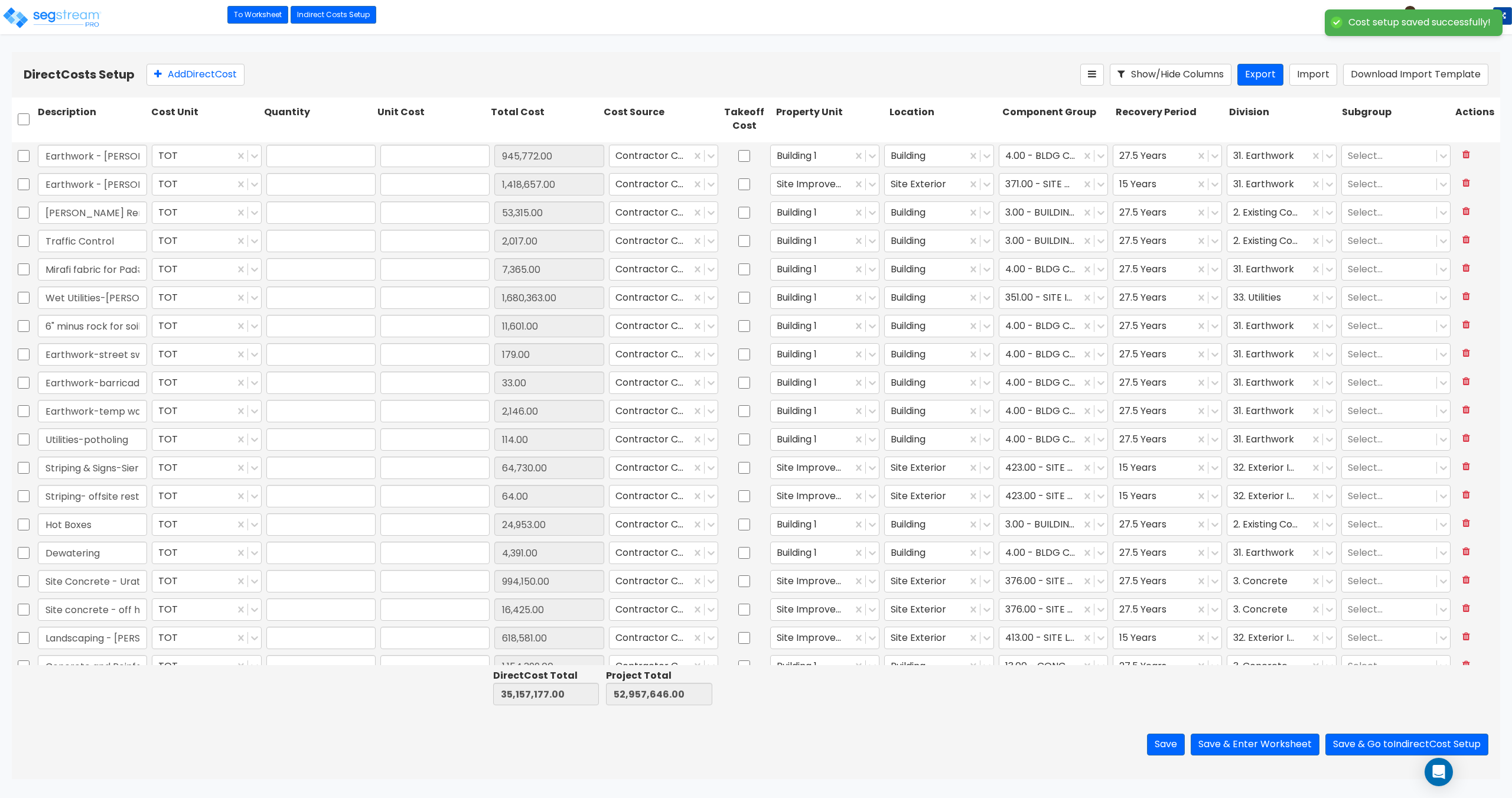
type input "177,284.00"
type input "1.00"
type input "11,618,448.00"
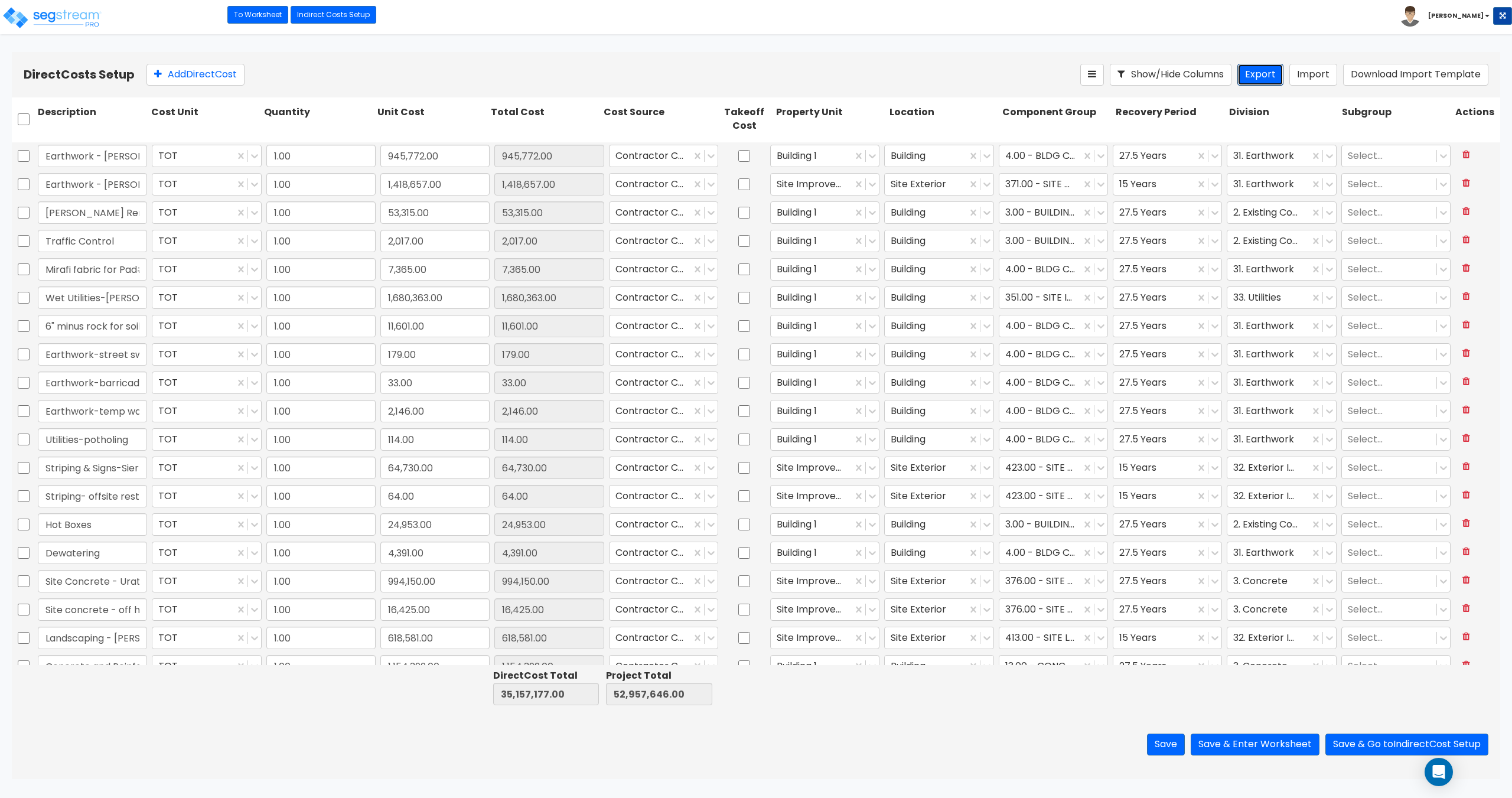
click at [1264, 74] on button "Export" at bounding box center [1261, 75] width 46 height 22
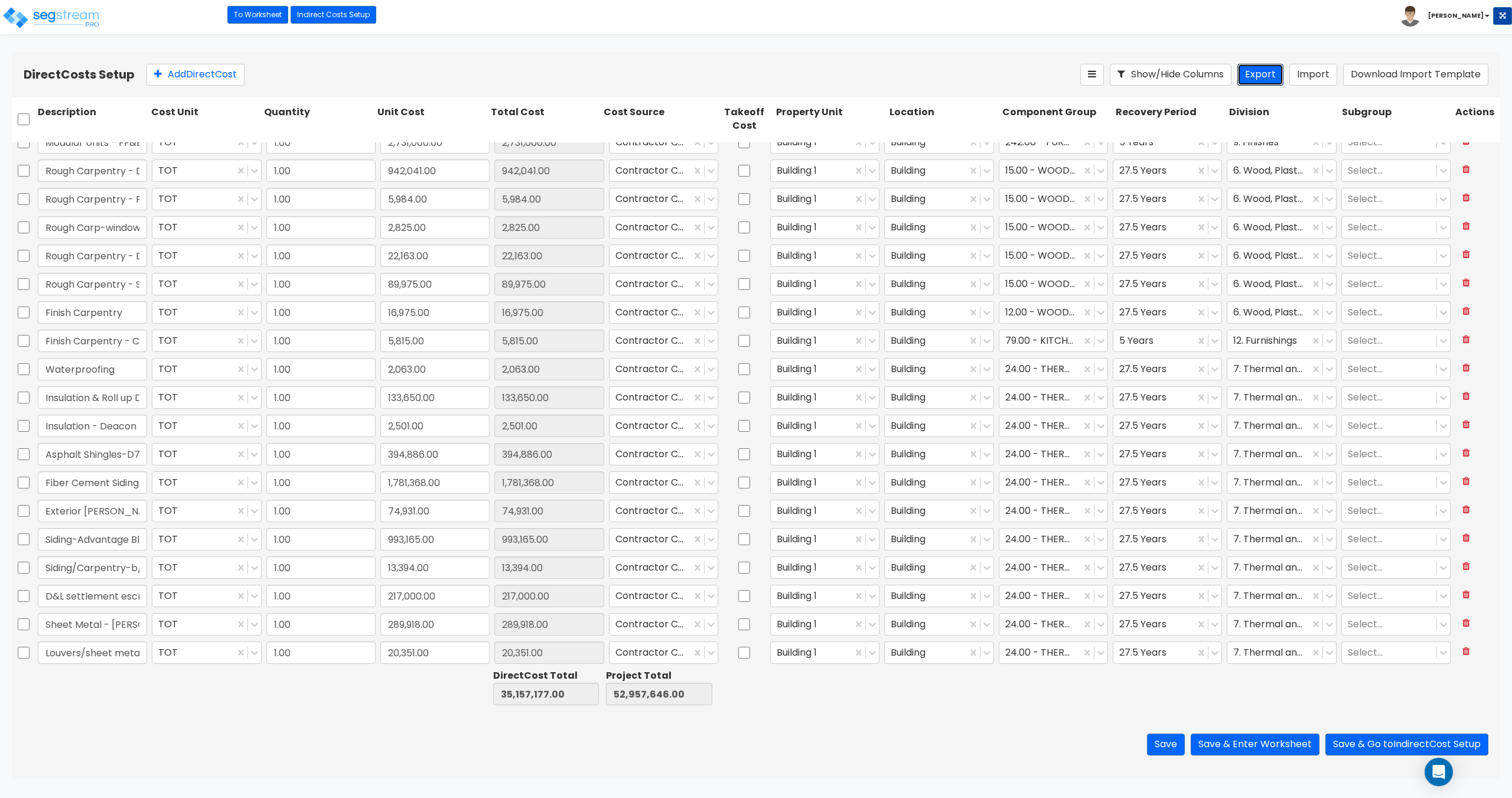
type input "1.00"
type input "8,530.00"
type input "1.00"
type input "146,470.00"
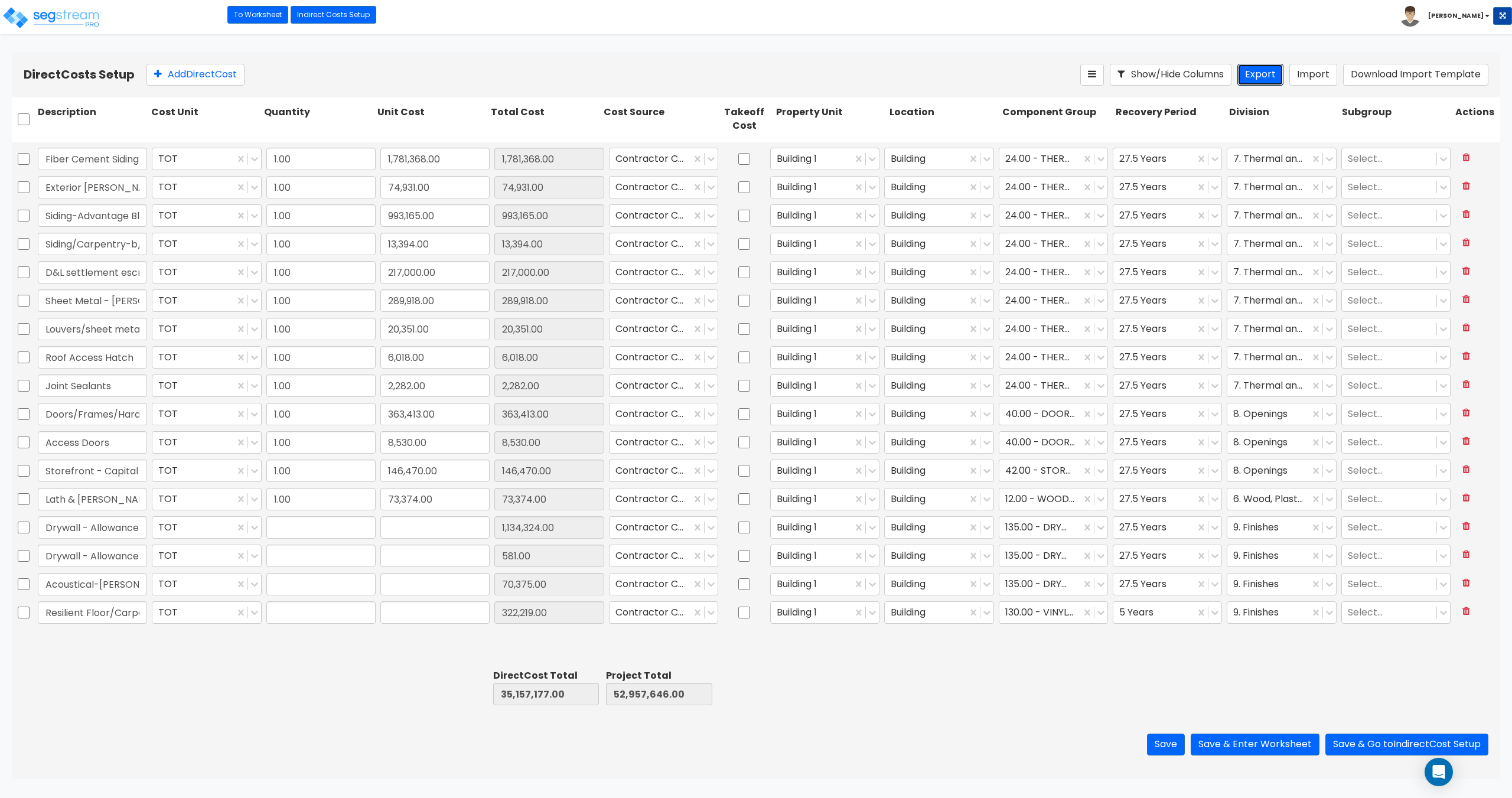
type input "1.00"
type input "1,134,324.00"
type input "1.00"
type input "581.00"
type input "1.00"
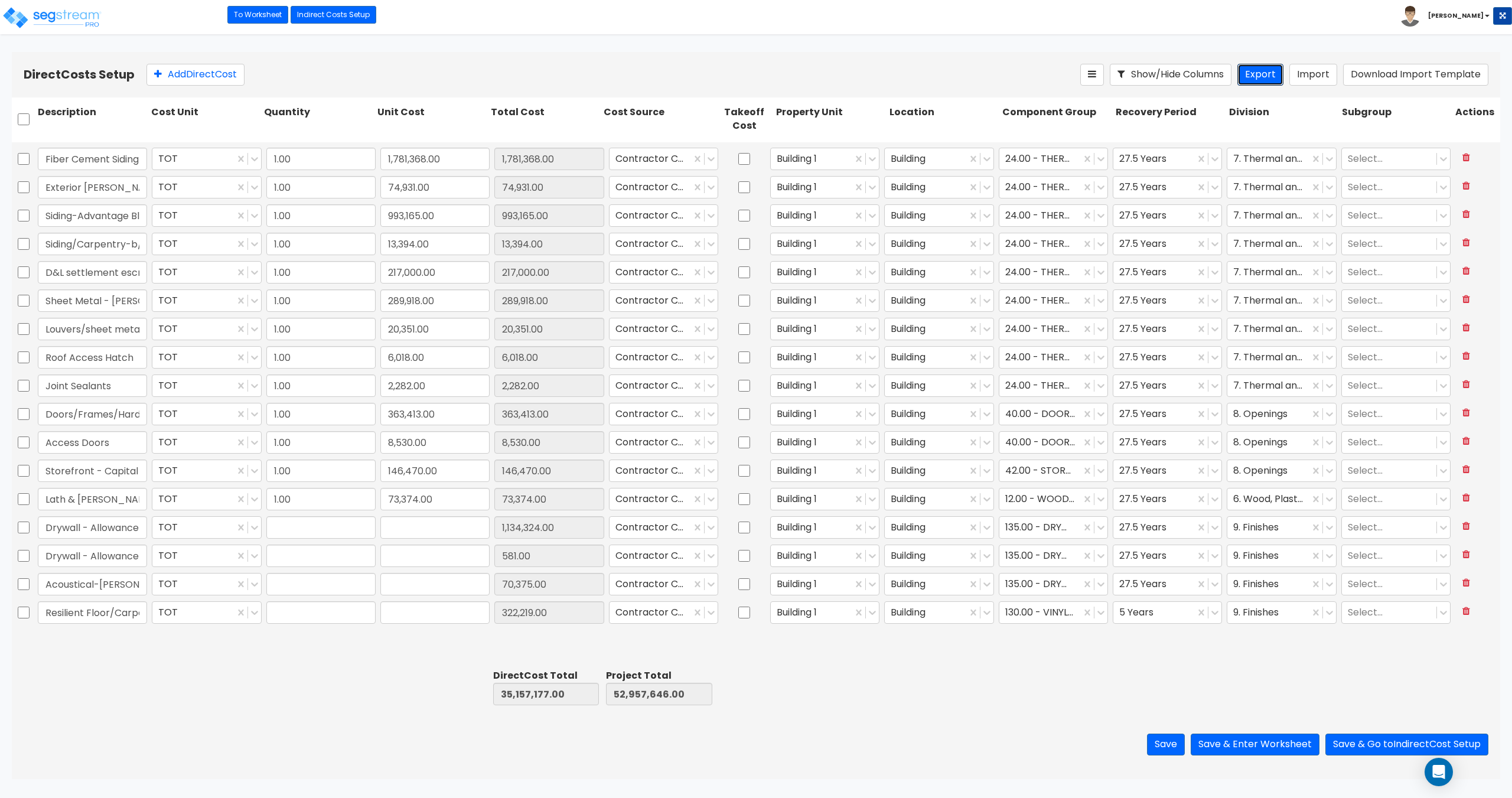
type input "70,375.00"
type input "1.00"
type input "322,219.00"
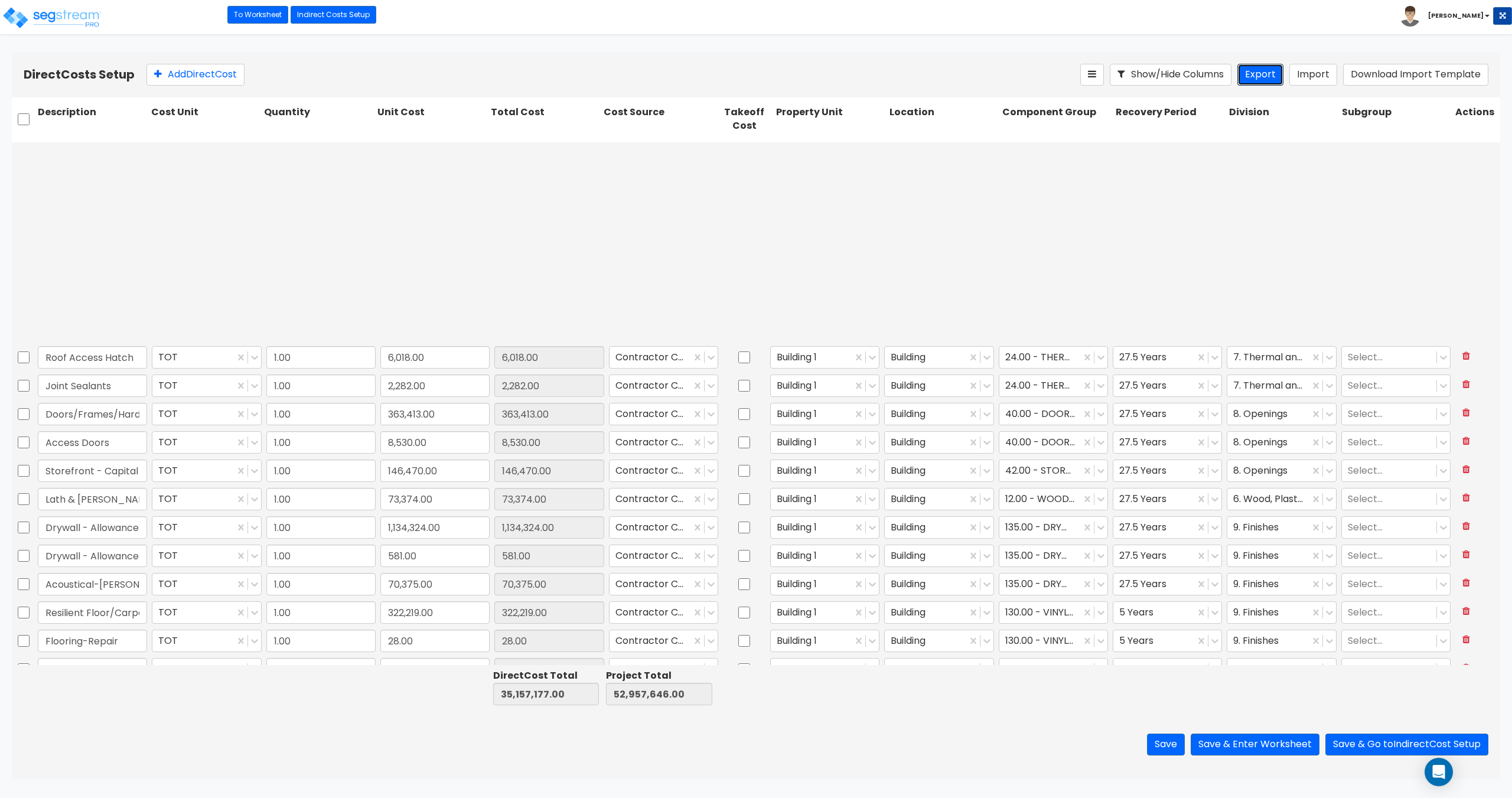
type input "1.00"
type input "134,994.00"
type input "1.00"
type input "18,590.00"
type input "1.00"
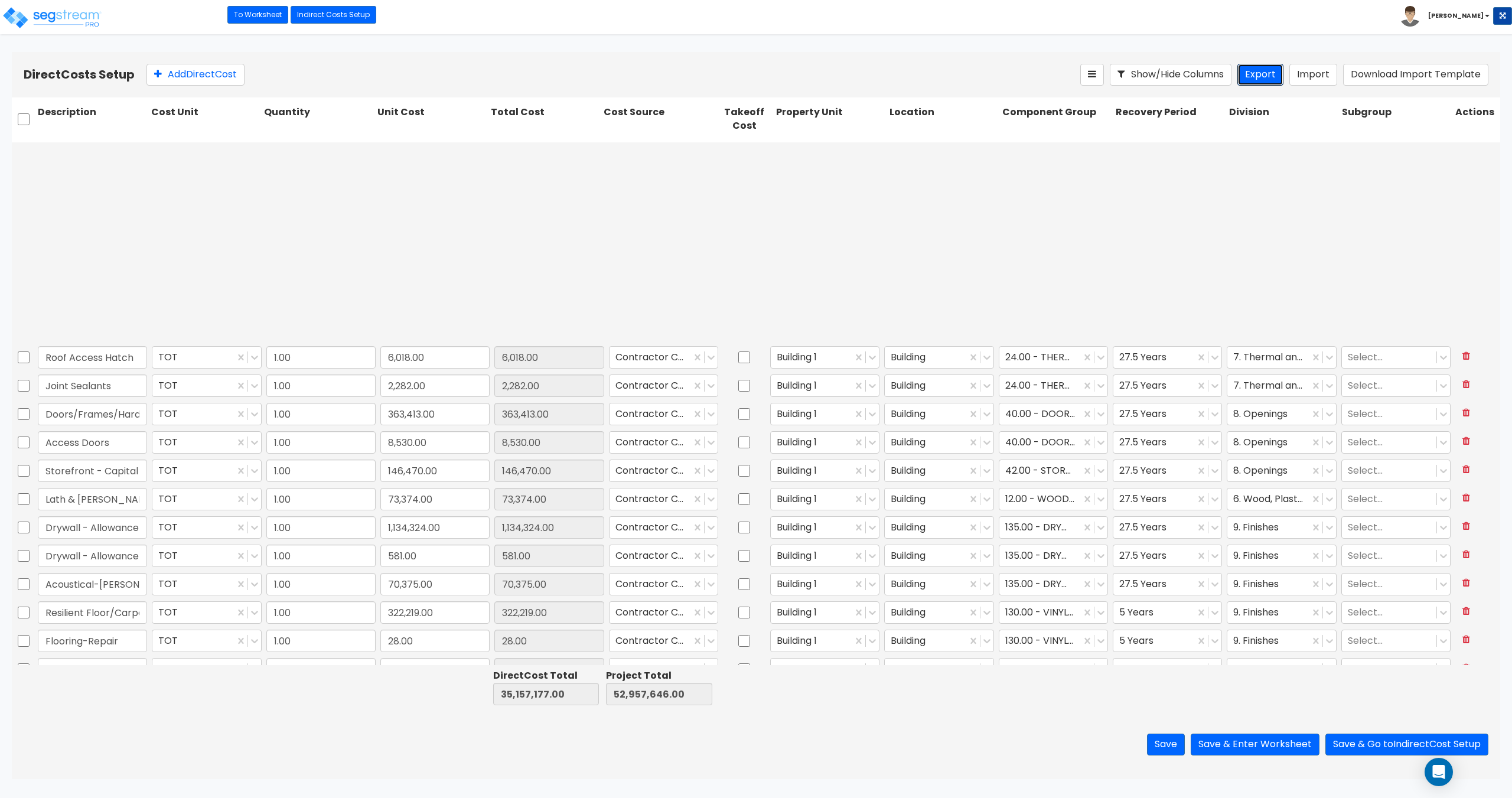
type input "380,106.00"
type input "1.00"
type input "1,597,756.00"
type input "1.00"
type input "407,665.00"
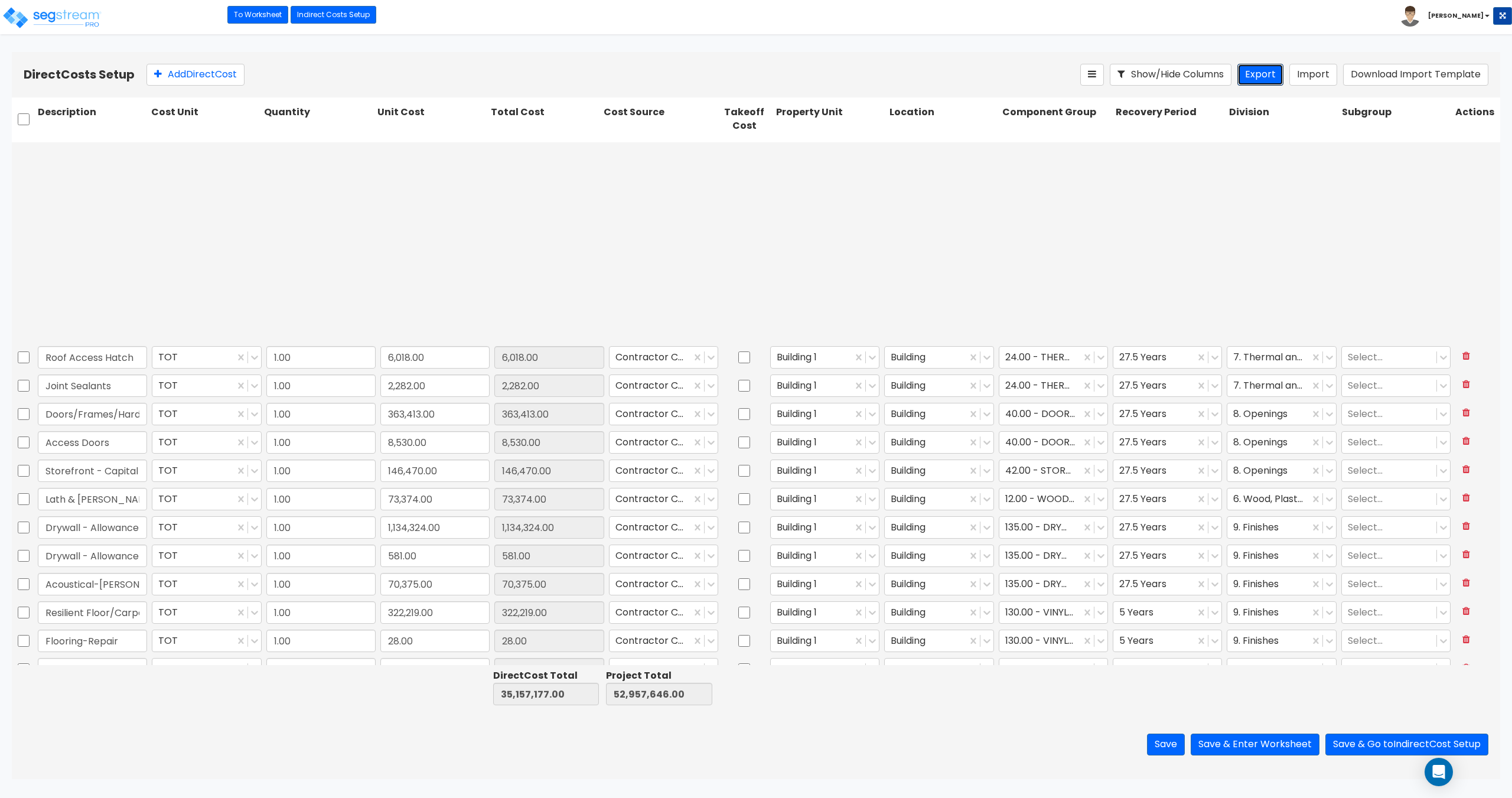
type input "1.00"
type input "1,520.00"
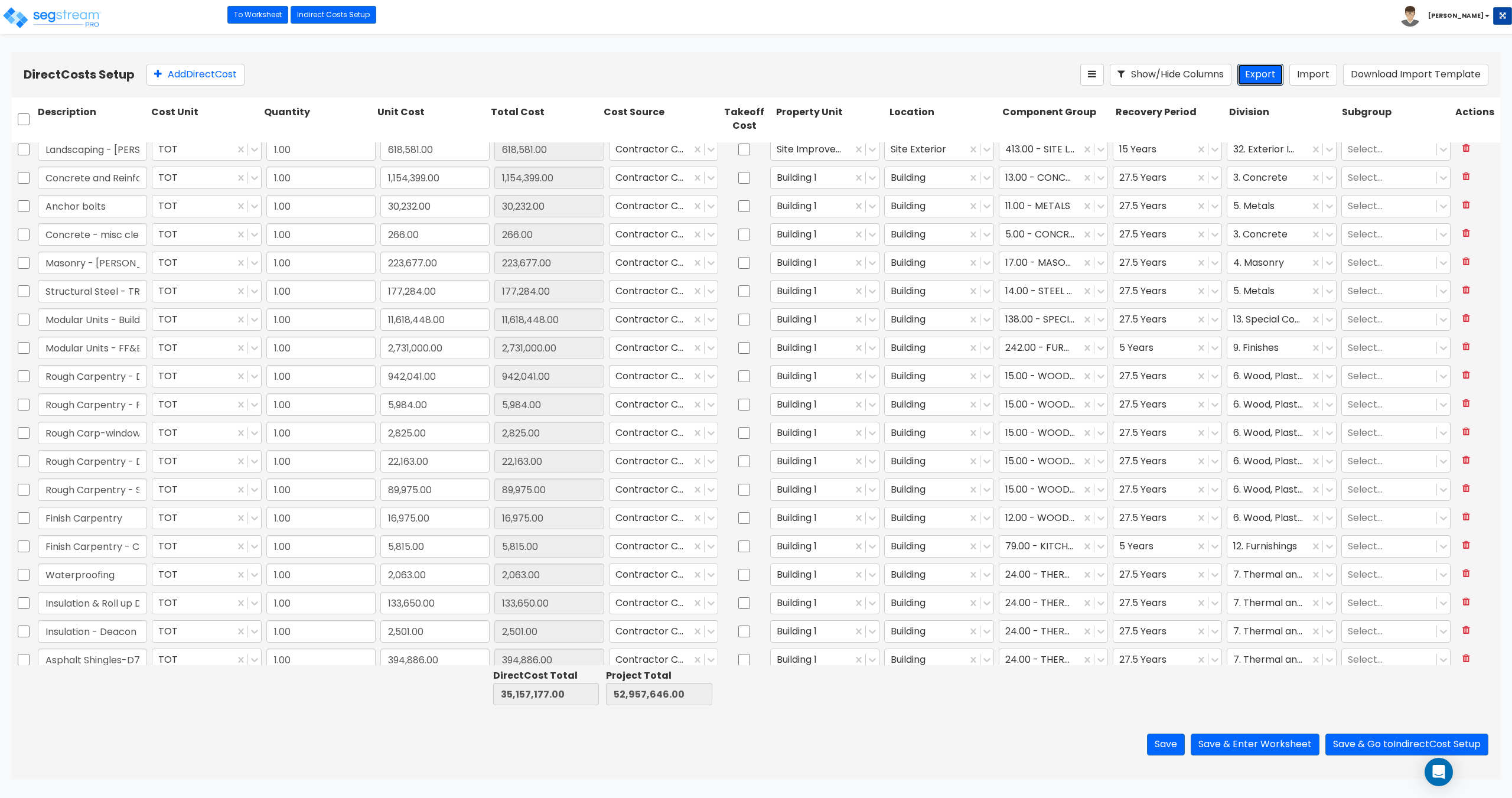
scroll to position [447, 0]
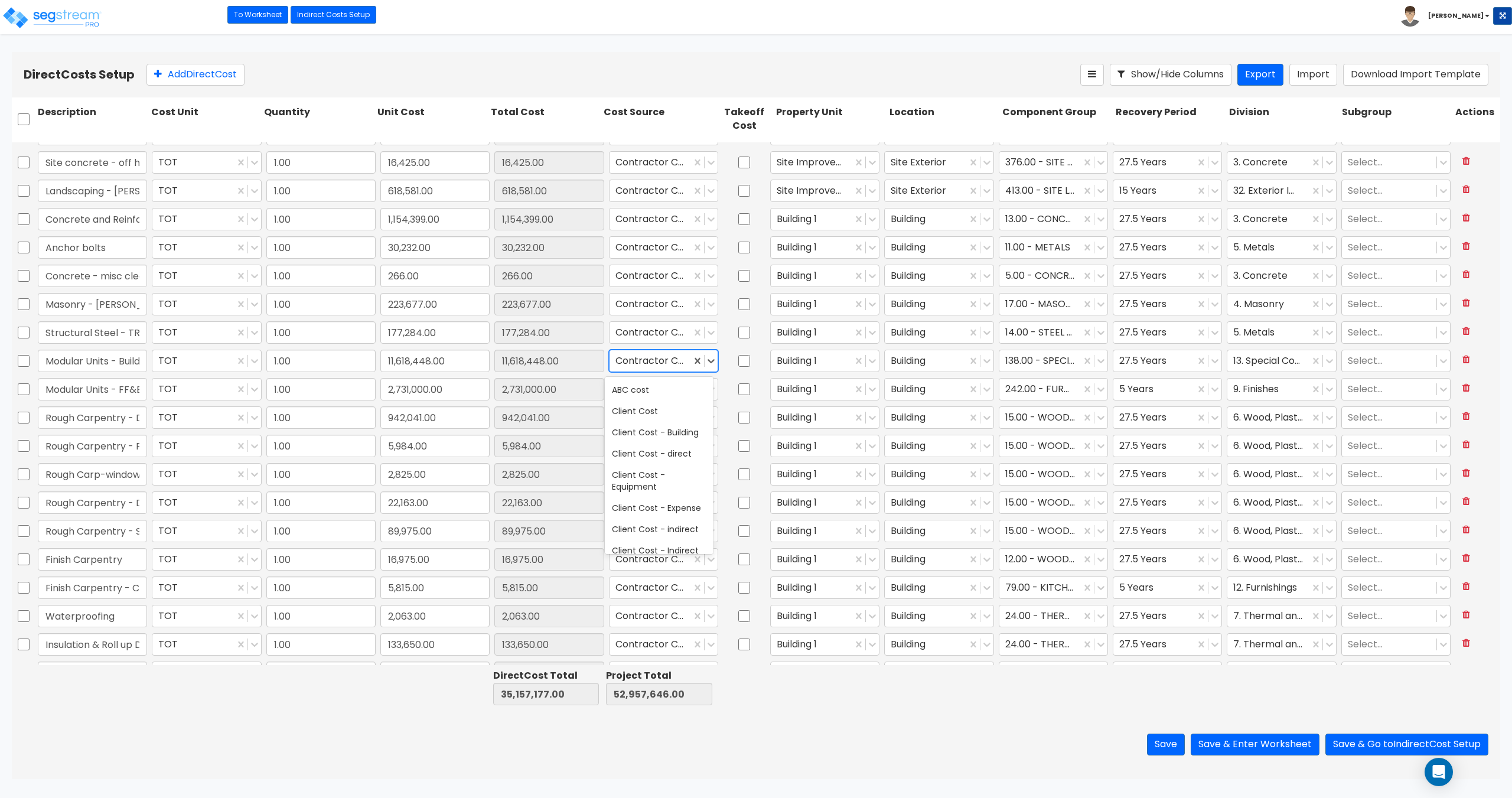
click at [668, 355] on div at bounding box center [650, 360] width 70 height 16
click at [658, 436] on div "Contractor Cost - direct (Modular Units)" at bounding box center [659, 419] width 108 height 33
click at [642, 390] on div at bounding box center [650, 388] width 70 height 16
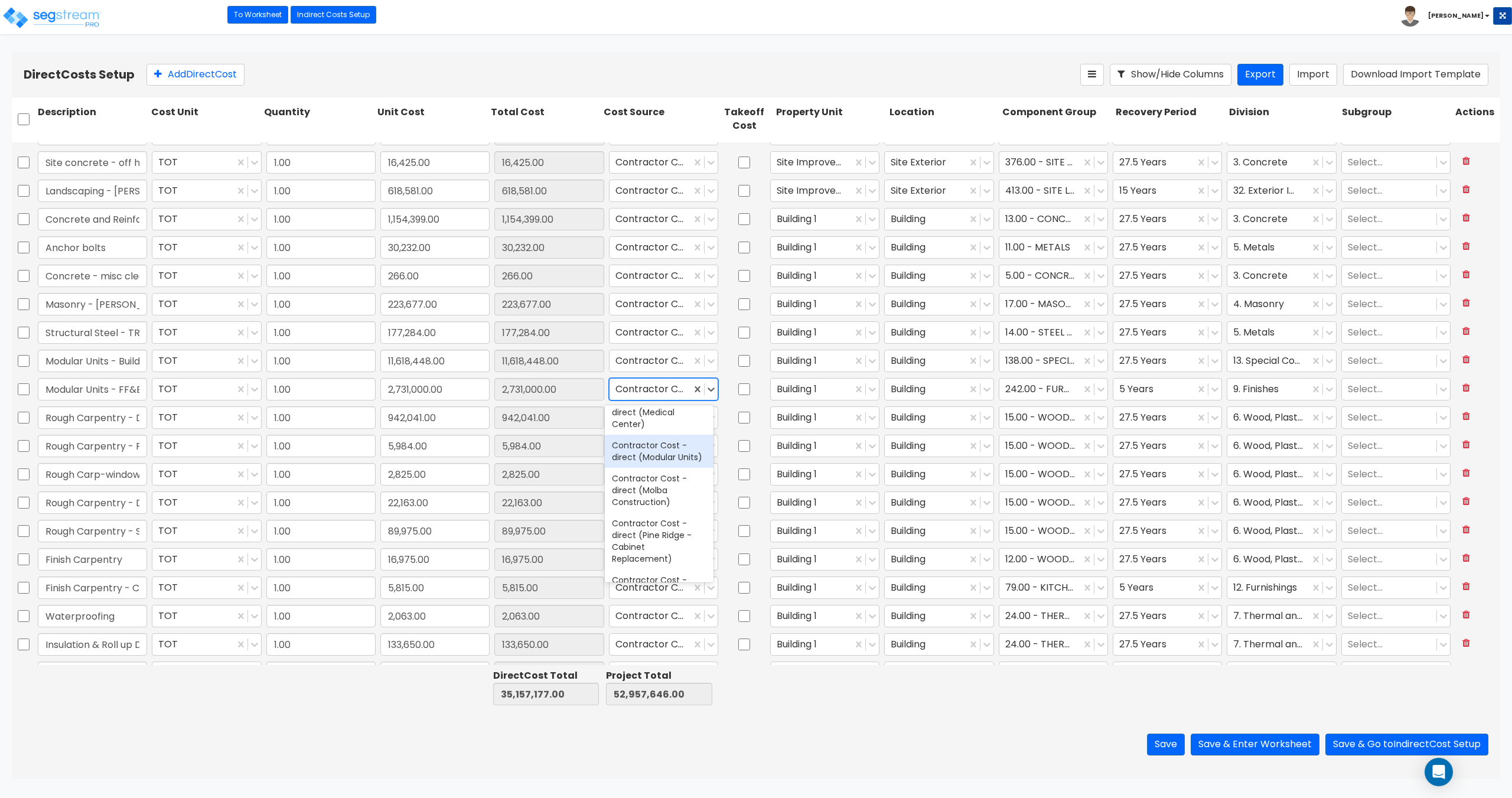
click at [653, 467] on div "Contractor Cost - direct (Modular Units)" at bounding box center [659, 451] width 108 height 33
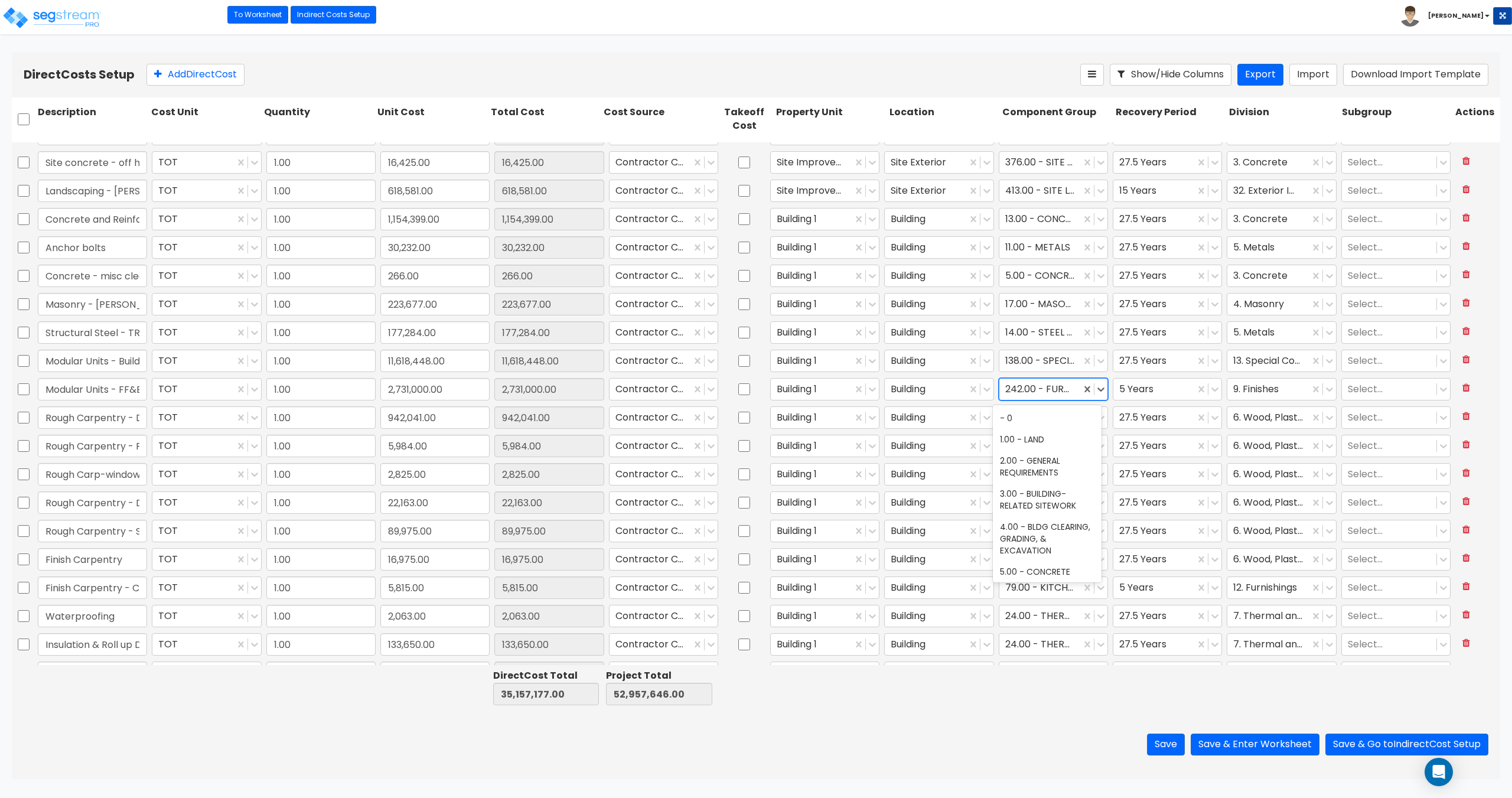
click at [1036, 397] on div at bounding box center [1040, 388] width 70 height 16
click at [1035, 386] on div at bounding box center [1040, 388] width 70 height 16
click at [1285, 739] on button "Save & Enter Worksheet" at bounding box center [1254, 744] width 129 height 22
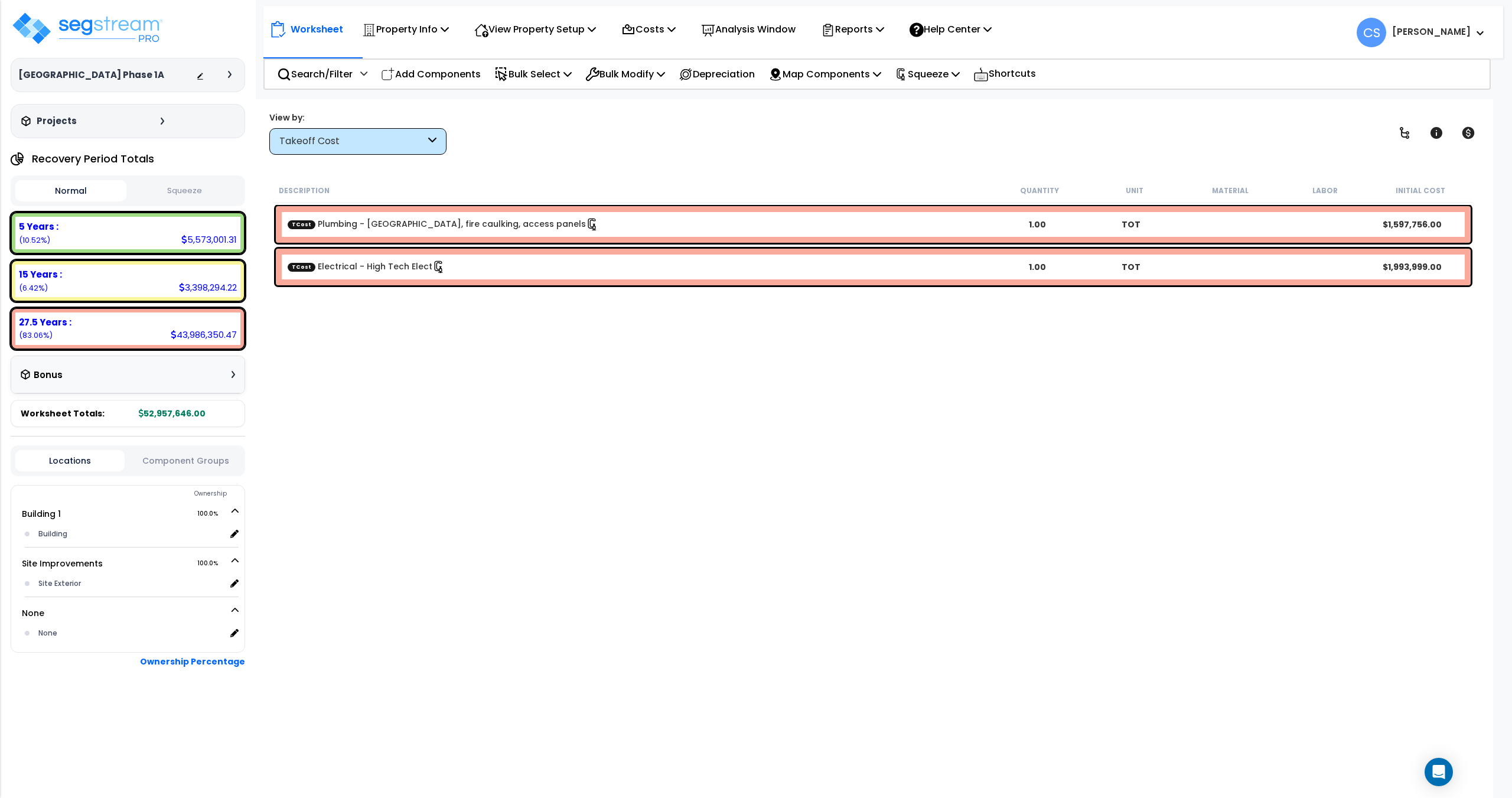
click at [166, 188] on button "Squeeze" at bounding box center [185, 191] width 111 height 20
click at [181, 191] on button "Squeeze" at bounding box center [185, 190] width 111 height 21
click at [959, 74] on p "Squeeze" at bounding box center [927, 74] width 65 height 16
click at [956, 99] on link "Re-squeeze" at bounding box center [947, 100] width 117 height 24
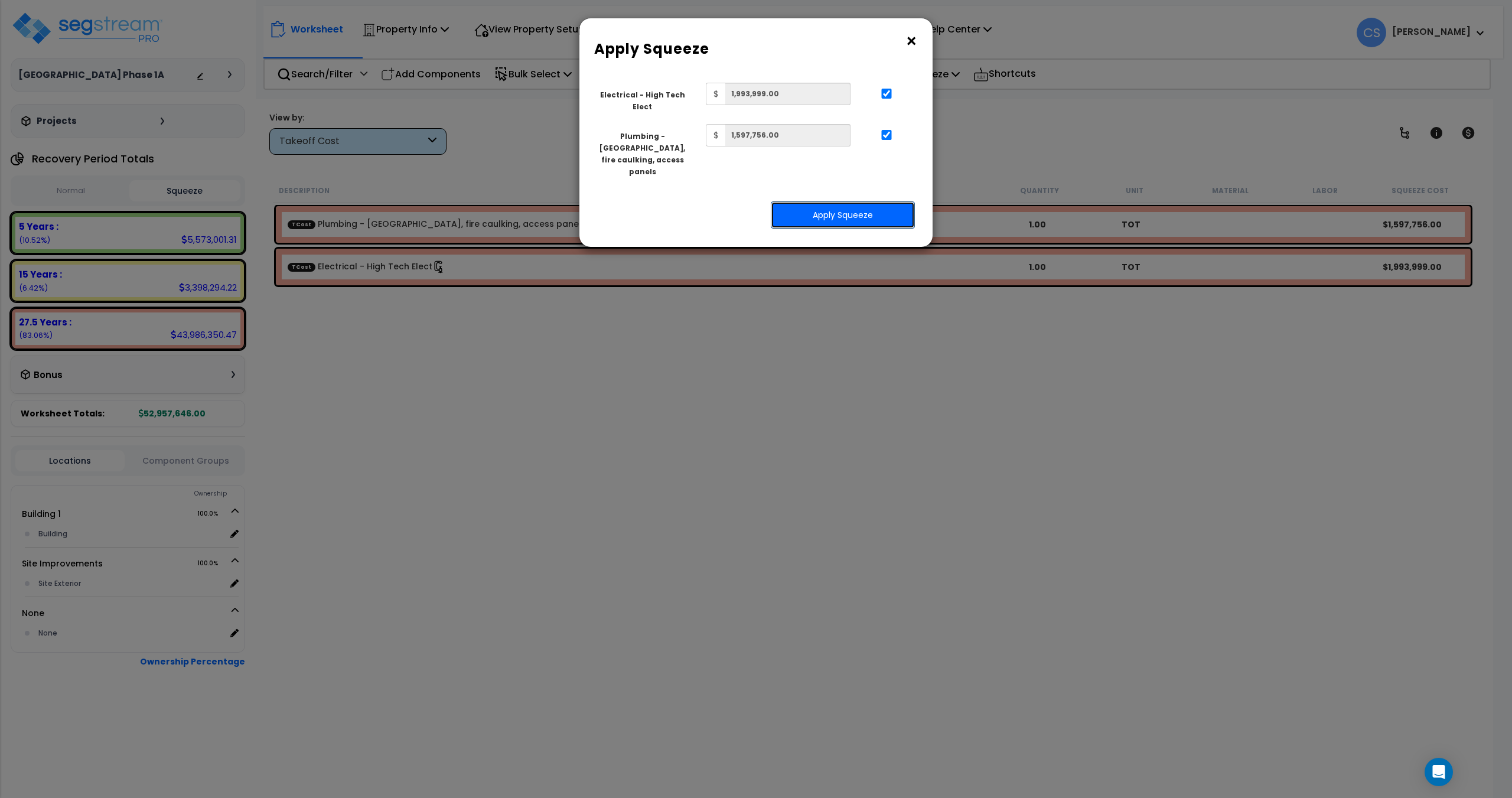
click at [859, 209] on button "Apply Squeeze" at bounding box center [842, 215] width 144 height 27
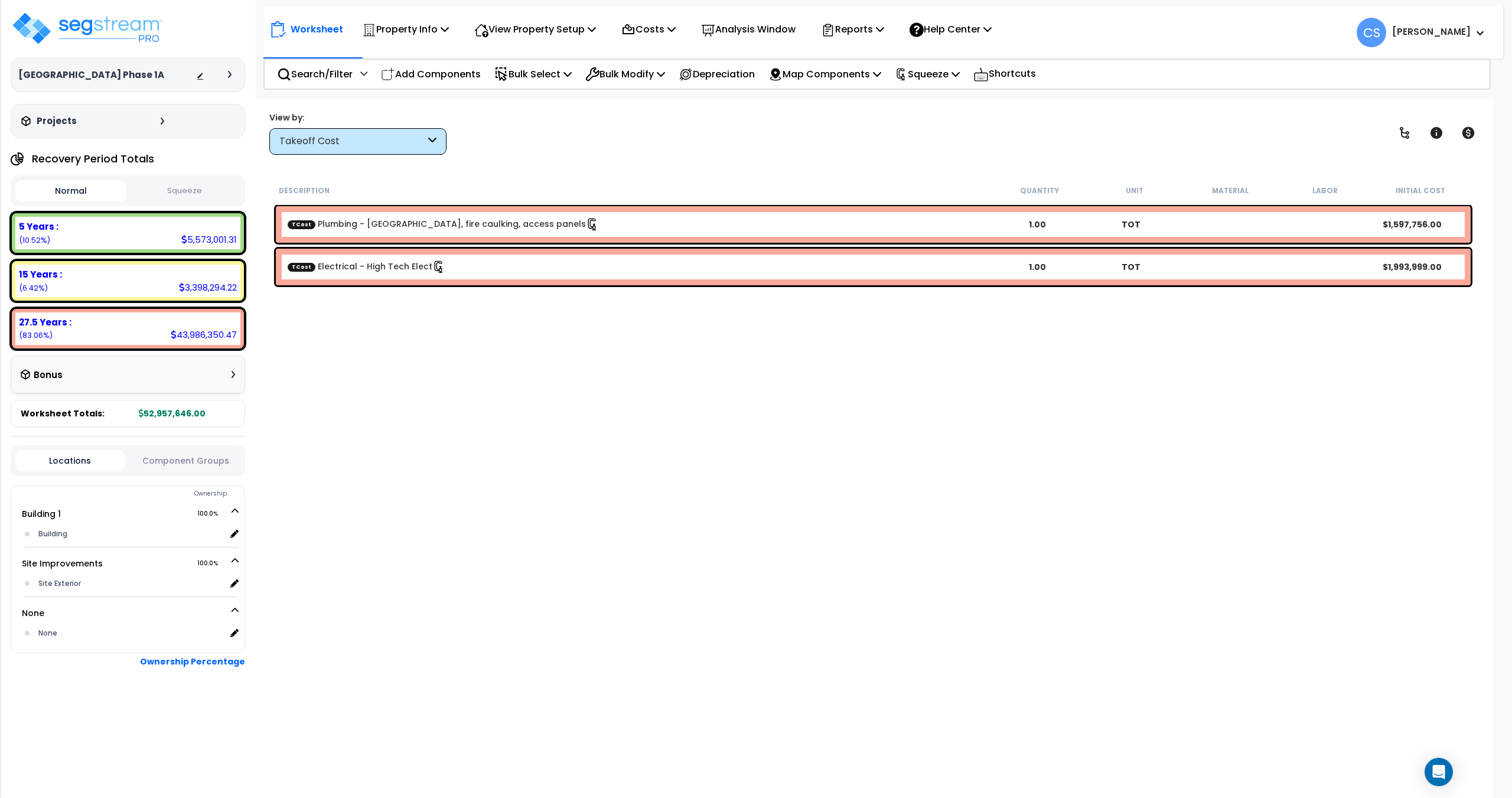
click at [191, 186] on button "Squeeze" at bounding box center [185, 191] width 111 height 20
drag, startPoint x: 95, startPoint y: 194, endPoint x: 163, endPoint y: 198, distance: 68.1
click at [95, 194] on button "Normal" at bounding box center [71, 191] width 111 height 20
click at [213, 189] on button "Squeeze" at bounding box center [185, 191] width 111 height 20
drag, startPoint x: 289, startPoint y: 343, endPoint x: 318, endPoint y: 334, distance: 30.4
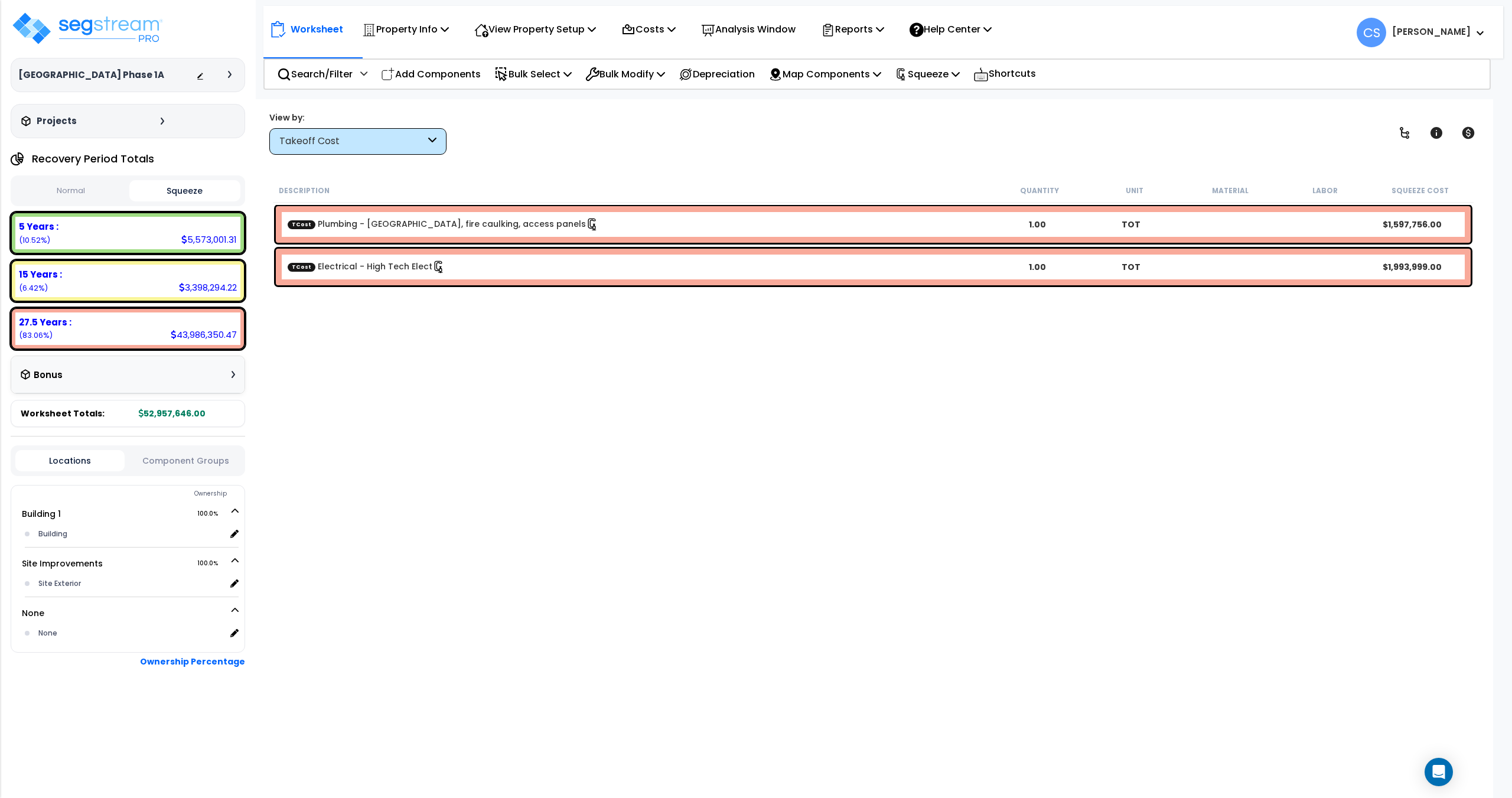
click at [289, 343] on div "Description Quantity Unit Material Labor Squeeze Cost TCost Plumbing - [GEOGRAP…" at bounding box center [873, 446] width 1204 height 534
click at [871, 31] on p "Reports" at bounding box center [852, 29] width 63 height 16
click at [870, 57] on link "Get Report" at bounding box center [874, 56] width 117 height 24
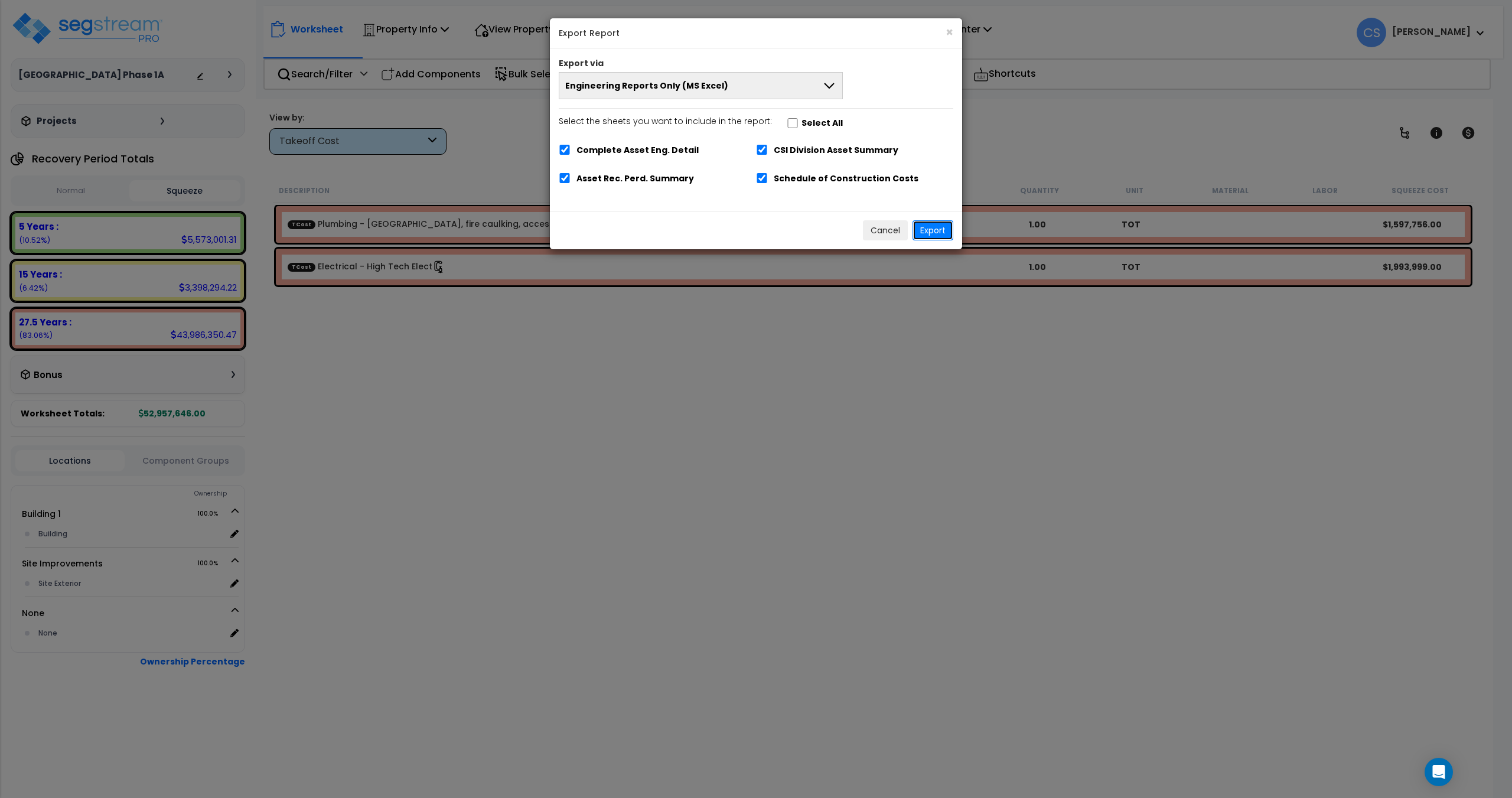
click at [948, 238] on button "Export" at bounding box center [933, 230] width 41 height 20
